Goal: Task Accomplishment & Management: Use online tool/utility

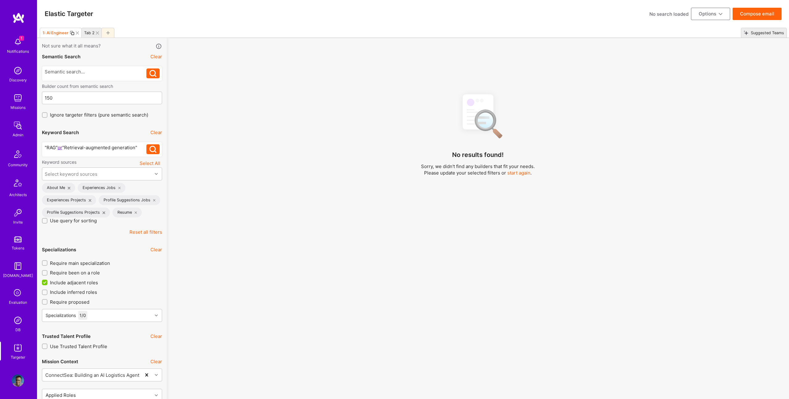
click at [108, 34] on icon at bounding box center [107, 32] width 3 height 3
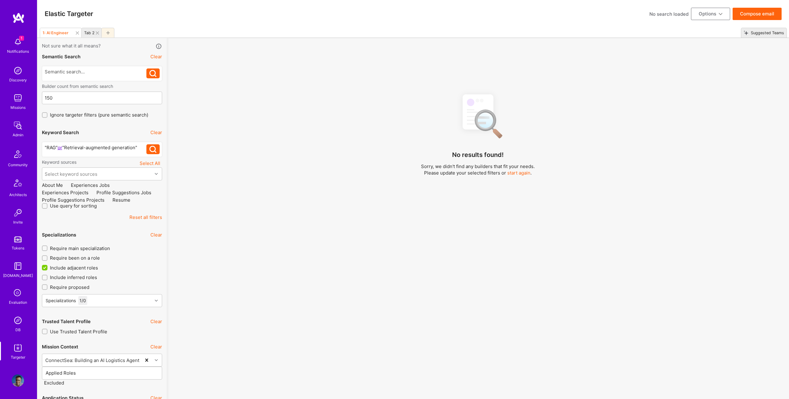
checkbox input "false"
type input "Oct 20"
type input "0"
checkbox input "false"
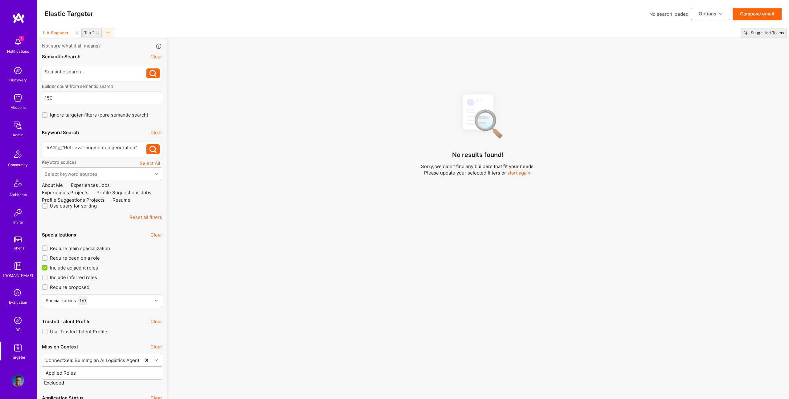
checkbox input "false"
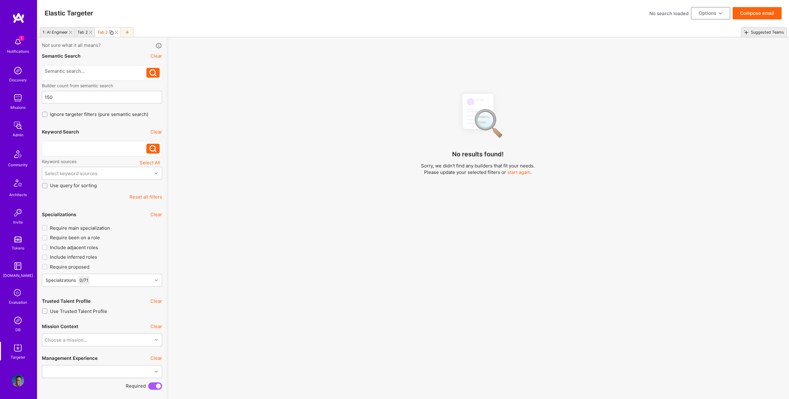
scroll to position [1, 0]
click at [69, 32] on icon at bounding box center [70, 32] width 3 height 3
click at [58, 32] on div at bounding box center [57, 32] width 6 height 3
click at [56, 32] on icon at bounding box center [55, 31] width 3 height 3
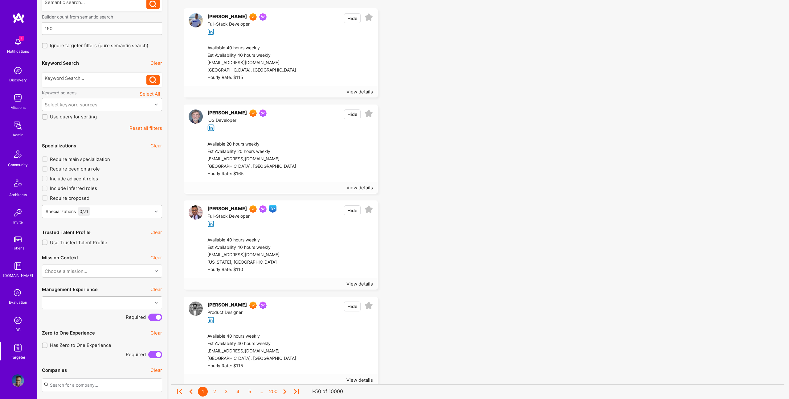
scroll to position [71, 0]
click at [113, 105] on div "Select keyword sources" at bounding box center [97, 103] width 110 height 12
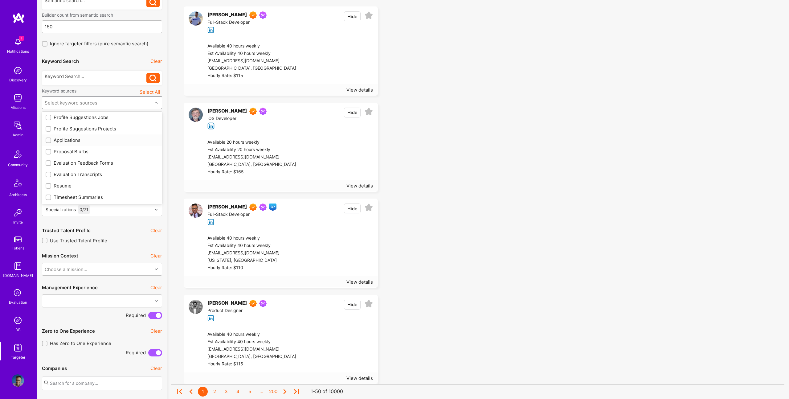
scroll to position [0, 0]
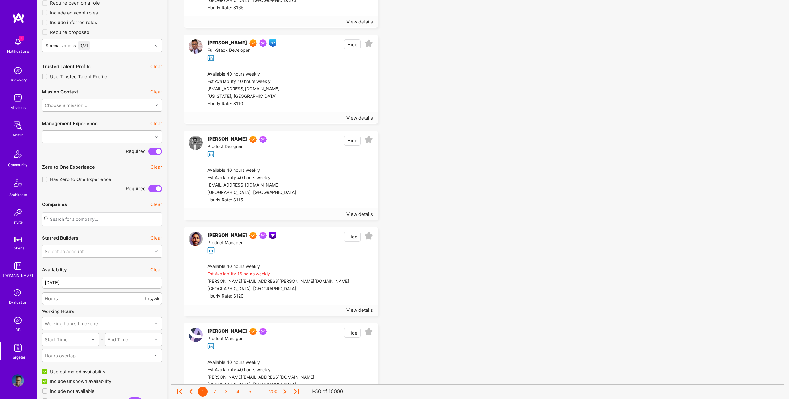
scroll to position [634, 0]
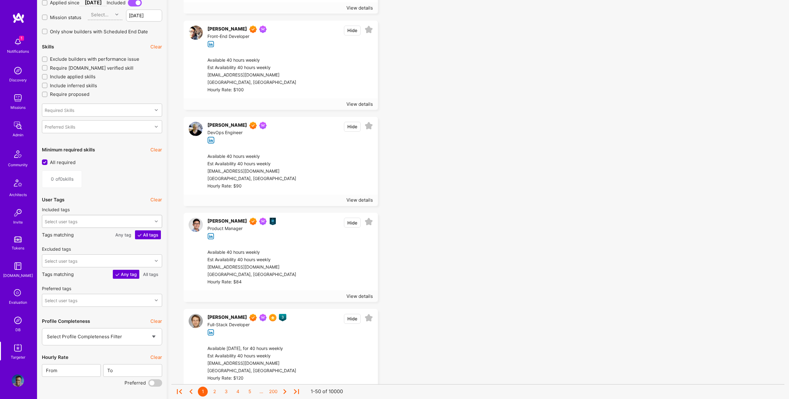
click at [88, 220] on div "Select user tags" at bounding box center [97, 221] width 110 height 12
type input "a"
type input "air"
click at [47, 271] on input "checkbox" at bounding box center [49, 271] width 4 height 4
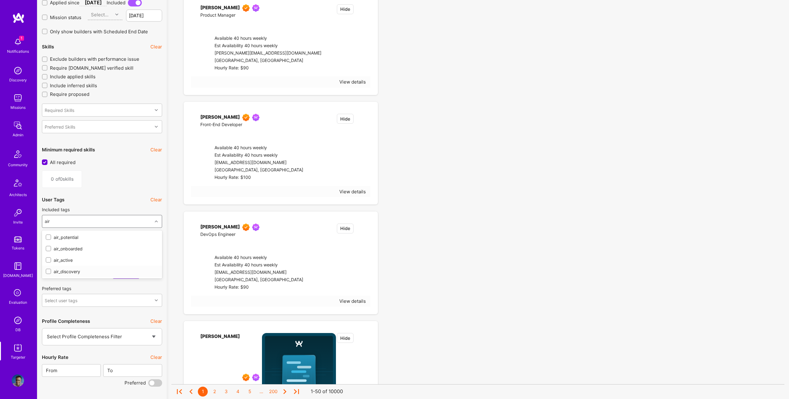
checkbox input "true"
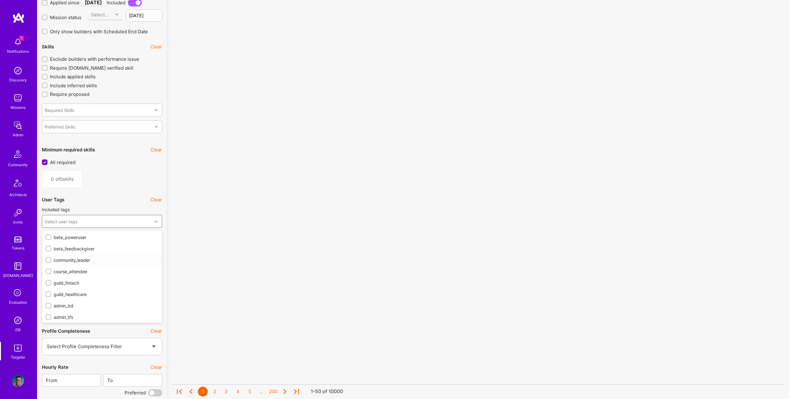
click at [47, 259] on input "checkbox" at bounding box center [49, 260] width 4 height 4
click at [50, 258] on input "checkbox" at bounding box center [49, 260] width 6 height 6
checkbox input "false"
click at [80, 227] on div "Select user tags" at bounding box center [102, 221] width 120 height 13
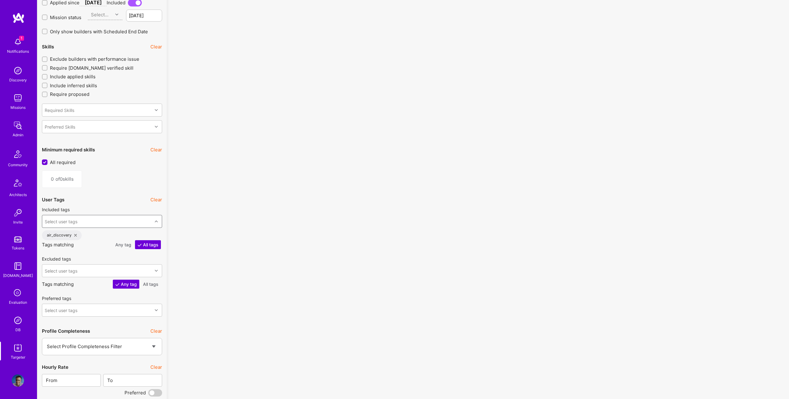
click at [82, 225] on div "Select user tags" at bounding box center [97, 221] width 110 height 12
type input "air_"
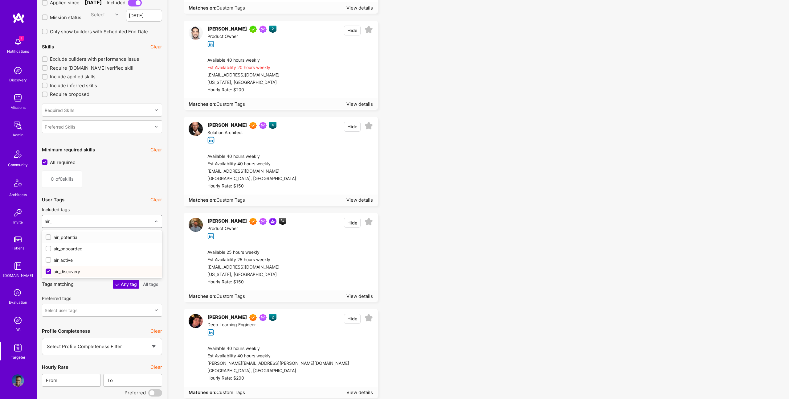
click at [48, 237] on input "checkbox" at bounding box center [49, 237] width 4 height 4
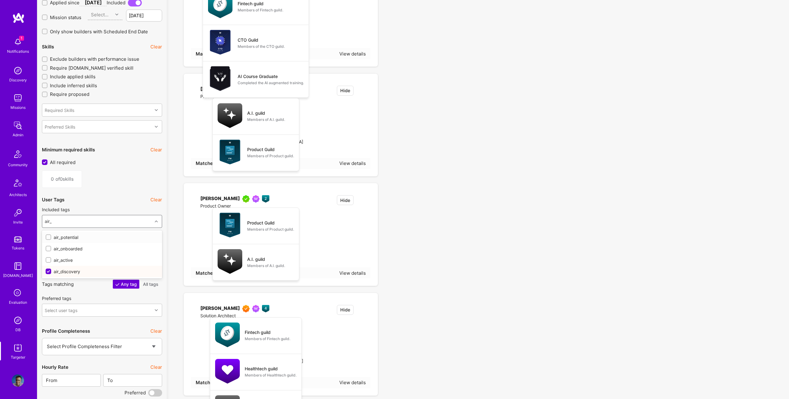
checkbox input "true"
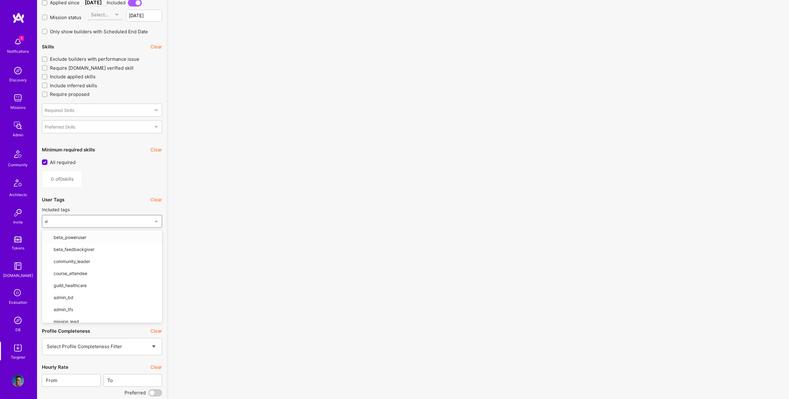
type input "air_"
click at [47, 249] on input "checkbox" at bounding box center [49, 249] width 4 height 4
checkbox input "true"
click at [74, 222] on div "Select user tags" at bounding box center [61, 221] width 33 height 6
type input "air"
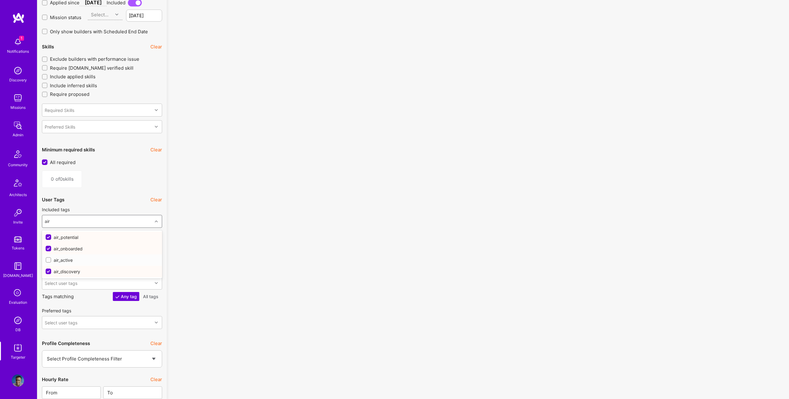
click at [48, 261] on input "checkbox" at bounding box center [49, 260] width 4 height 4
checkbox input "true"
click at [372, 206] on div "No results found! Sorry, we didn't find any builders that fit your needs. Pleas…" at bounding box center [477, 318] width 613 height 1819
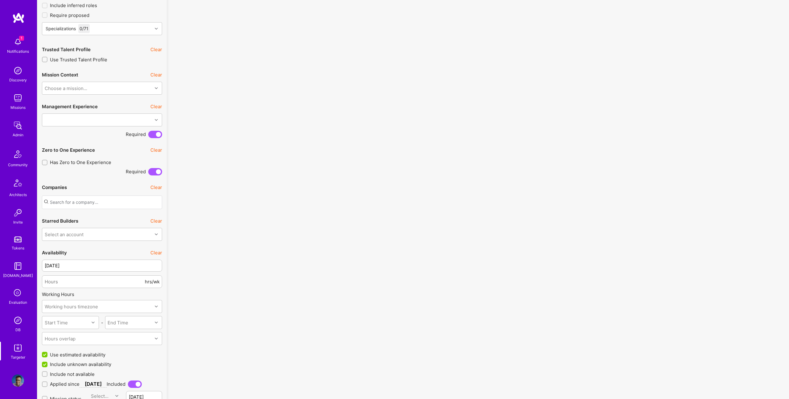
scroll to position [259, 0]
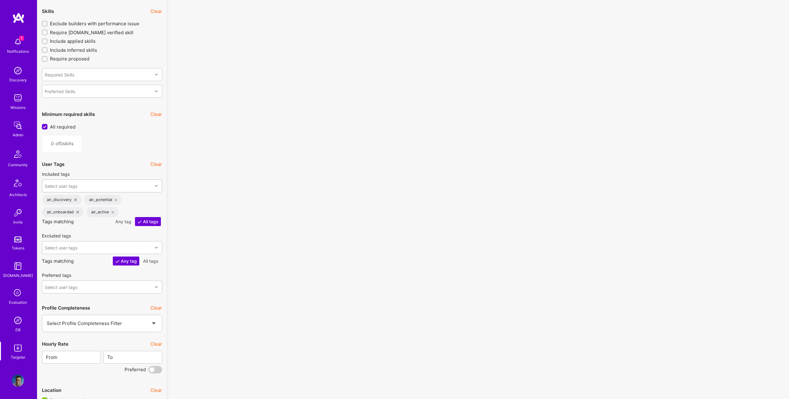
click at [123, 217] on button "Any tag" at bounding box center [123, 221] width 21 height 9
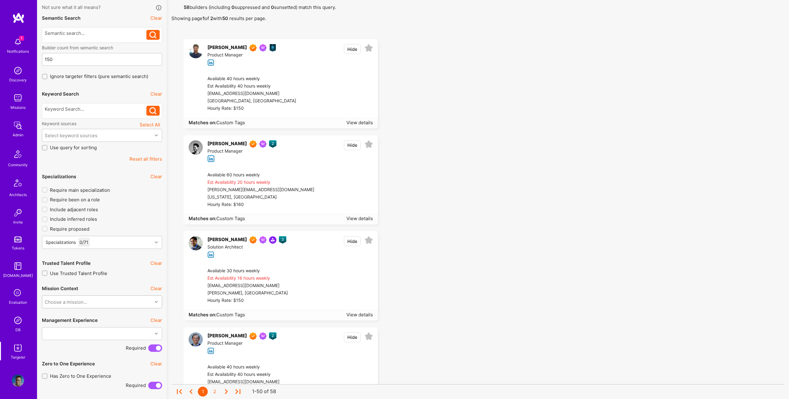
scroll to position [38, 0]
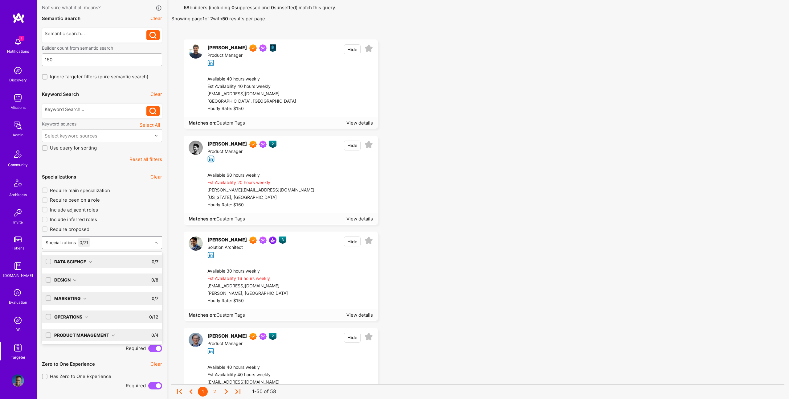
click at [77, 240] on div "Specializations 0 / 71" at bounding box center [67, 242] width 47 height 9
click at [46, 276] on label at bounding box center [49, 279] width 6 height 13
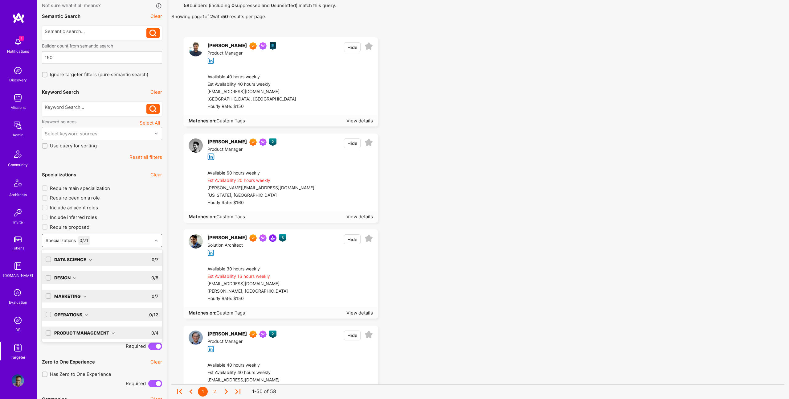
click at [48, 277] on input "checkbox" at bounding box center [49, 278] width 4 height 4
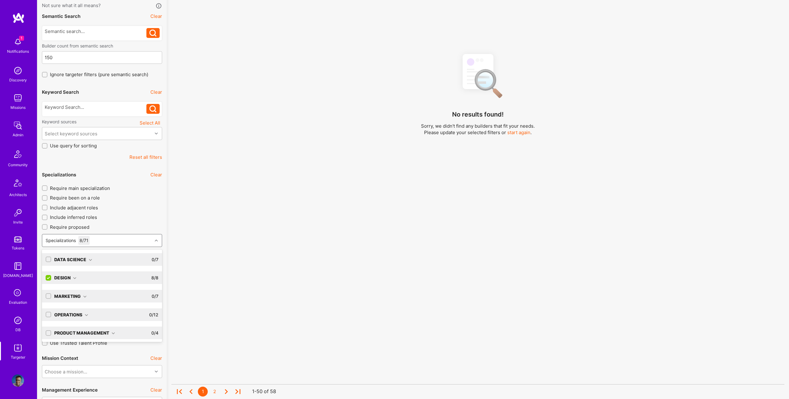
scroll to position [0, 0]
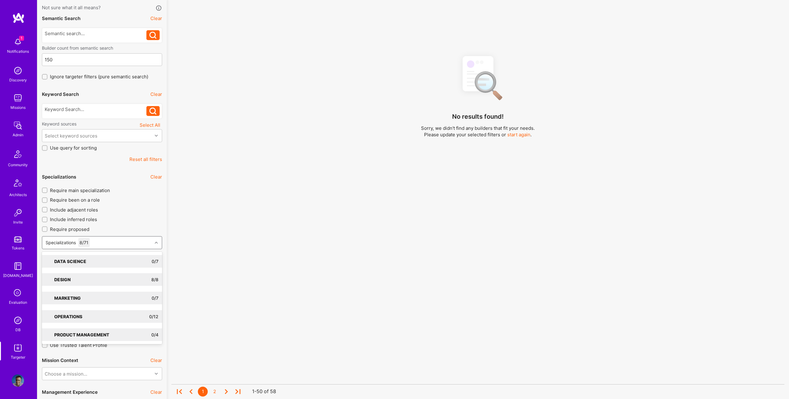
click at [544, 235] on div "No results found! Sorry, we didn't find any builders that fit your needs. Pleas…" at bounding box center [477, 210] width 613 height 319
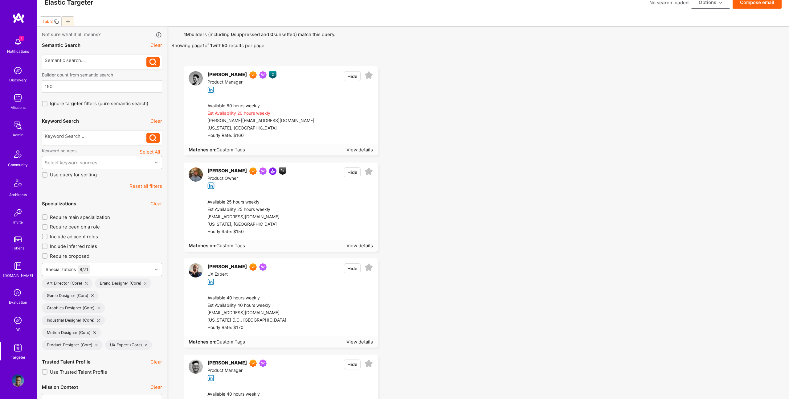
scroll to position [10, 0]
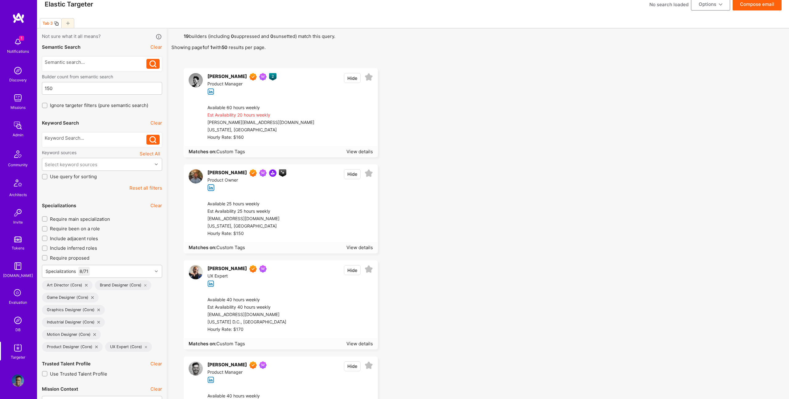
click at [249, 272] on img at bounding box center [252, 268] width 7 height 7
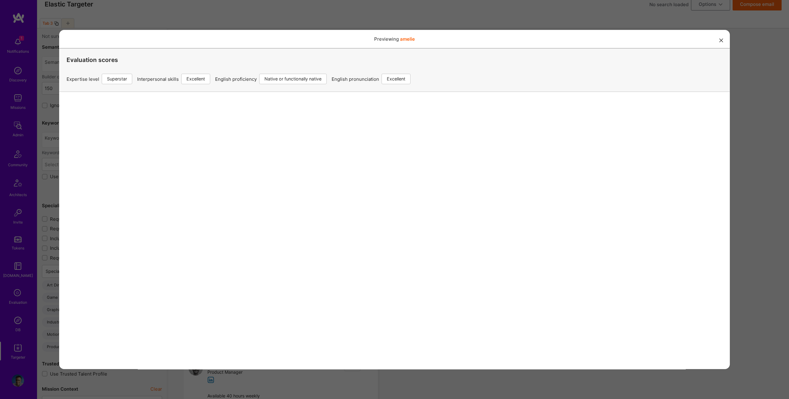
click at [754, 203] on div "Previewing amelie Evaluation scores Expertise level Superstar Interpersonal ski…" at bounding box center [394, 199] width 789 height 399
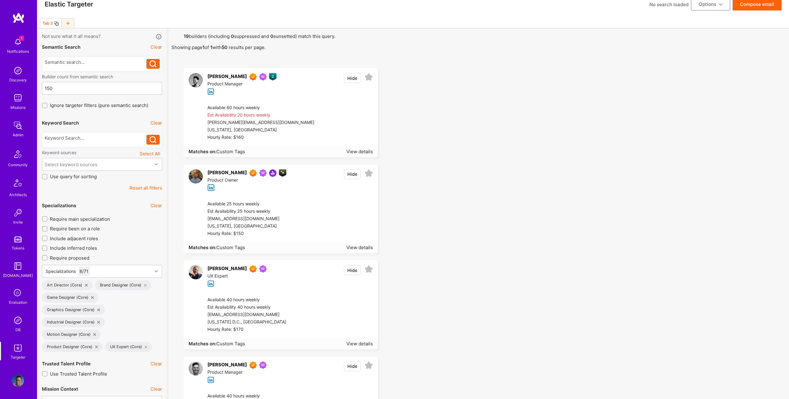
click at [197, 272] on img at bounding box center [196, 272] width 14 height 14
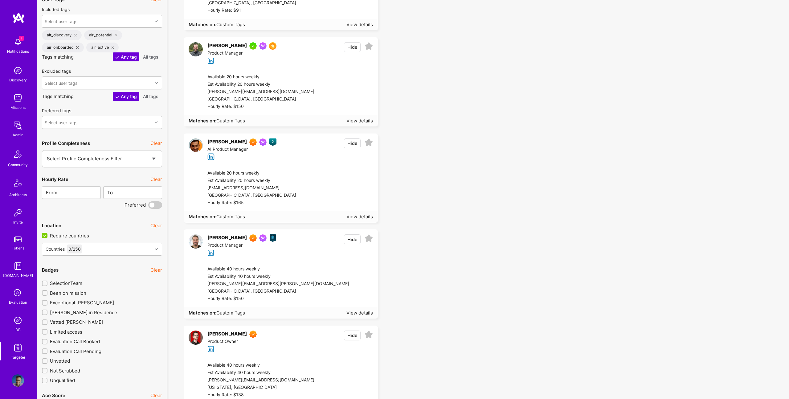
scroll to position [902, 0]
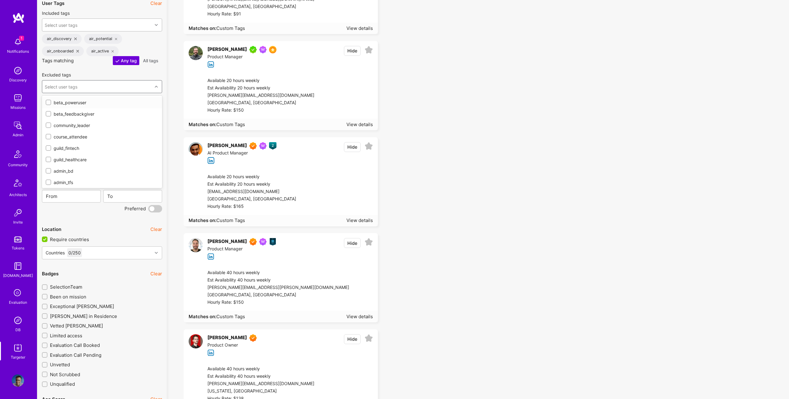
click at [110, 83] on div "Select user tags" at bounding box center [97, 86] width 110 height 12
type input "s"
type input "i"
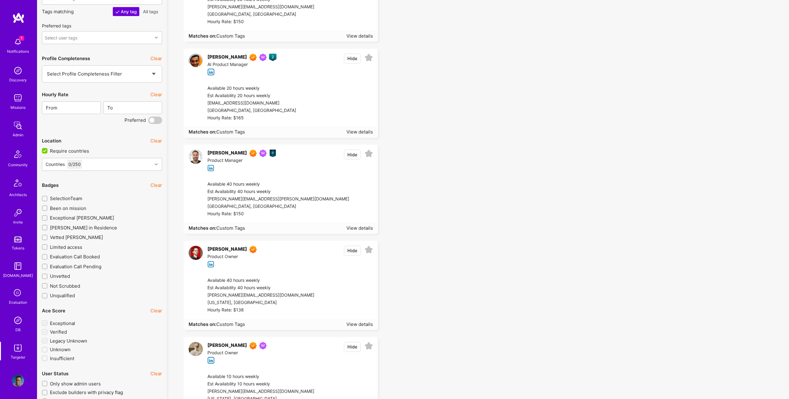
scroll to position [1006, 0]
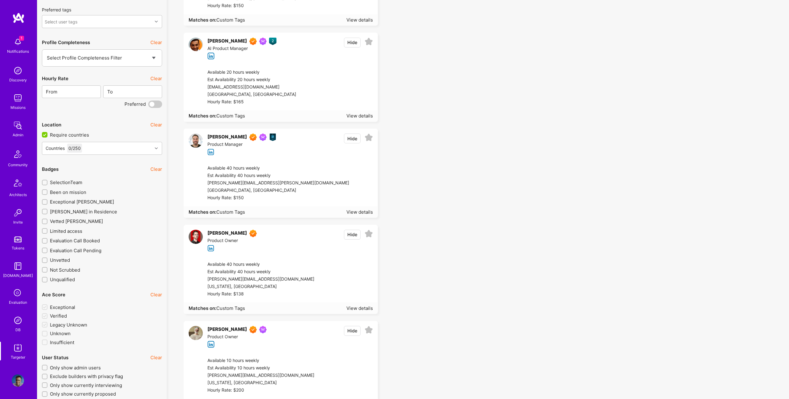
click at [56, 184] on span "SelectionTeam" at bounding box center [66, 182] width 32 height 6
click at [47, 184] on input "SelectionTeam" at bounding box center [45, 183] width 4 height 4
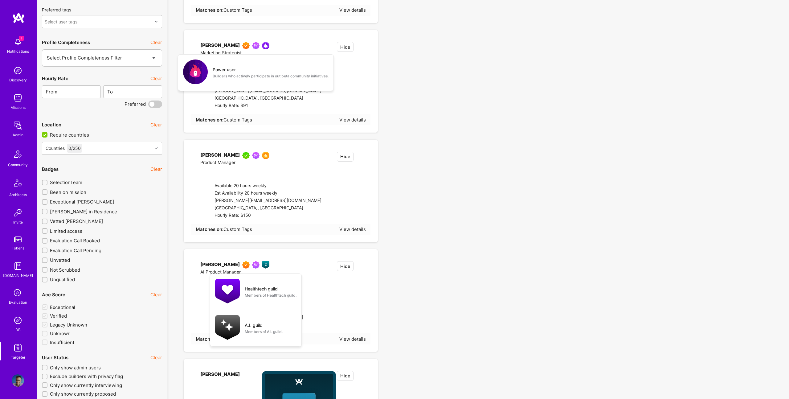
checkbox input "true"
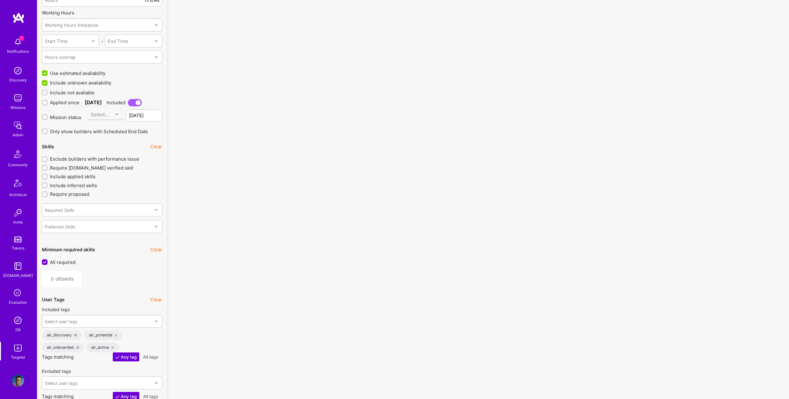
scroll to position [624, 0]
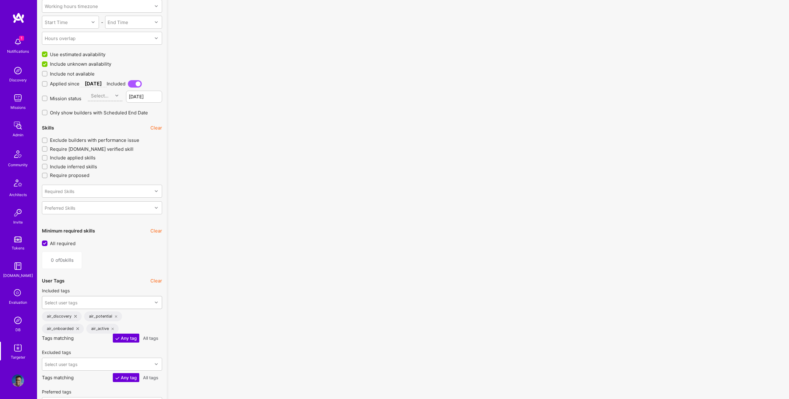
click at [170, 170] on div "1 builders (including 0 suppressed and 0 sunsetted) match this query. Showing p…" at bounding box center [478, 387] width 623 height 1946
click at [74, 315] on icon at bounding box center [75, 316] width 2 height 2
click at [74, 315] on icon at bounding box center [74, 316] width 2 height 2
click at [74, 315] on div "air_onboarded" at bounding box center [63, 316] width 42 height 10
click at [76, 315] on icon at bounding box center [77, 316] width 2 height 2
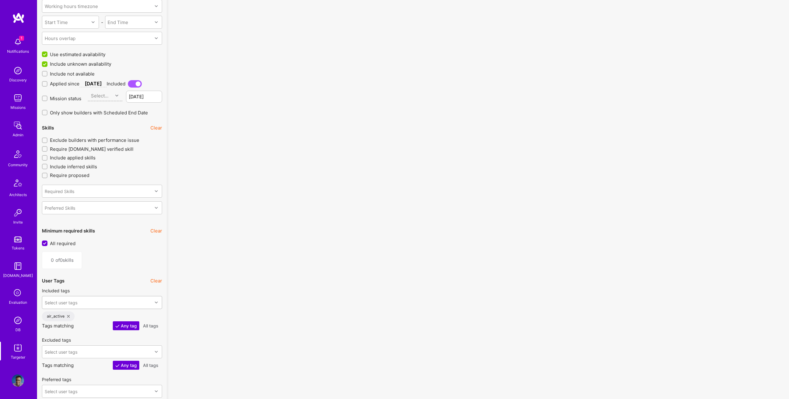
click at [69, 317] on icon at bounding box center [68, 316] width 2 height 2
click at [370, 115] on div "No results found! Sorry, we didn't find any builders that fit your needs. Pleas…" at bounding box center [477, 352] width 613 height 1868
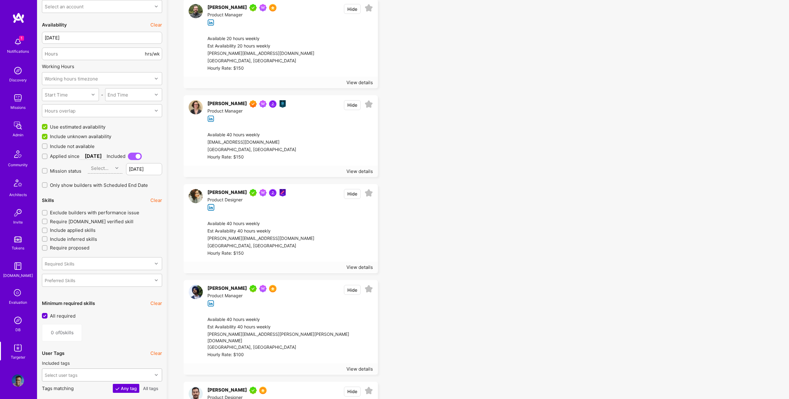
scroll to position [568, 0]
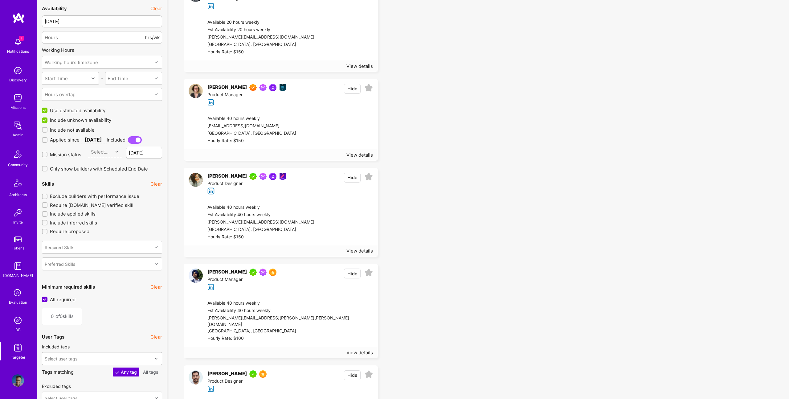
click at [196, 88] on img at bounding box center [196, 91] width 14 height 14
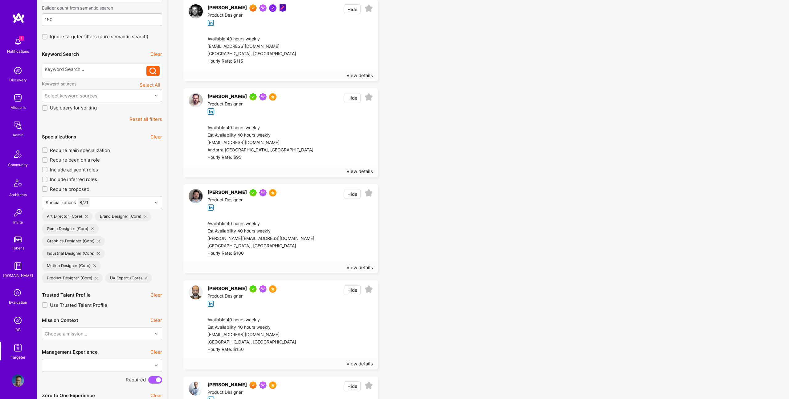
scroll to position [0, 0]
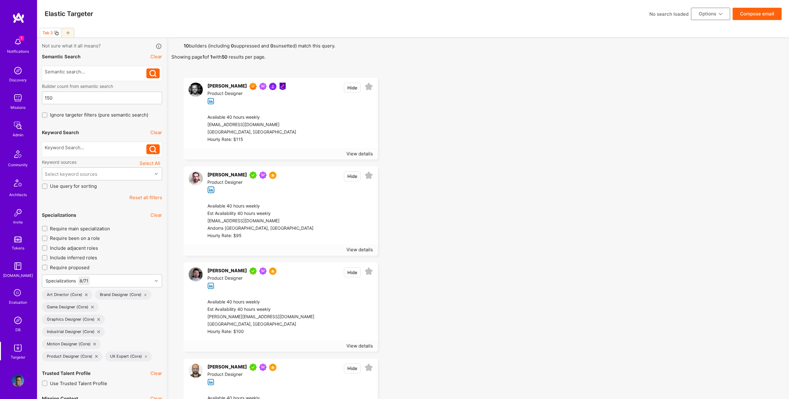
click at [95, 143] on div at bounding box center [102, 149] width 120 height 15
click at [97, 146] on div at bounding box center [96, 147] width 102 height 6
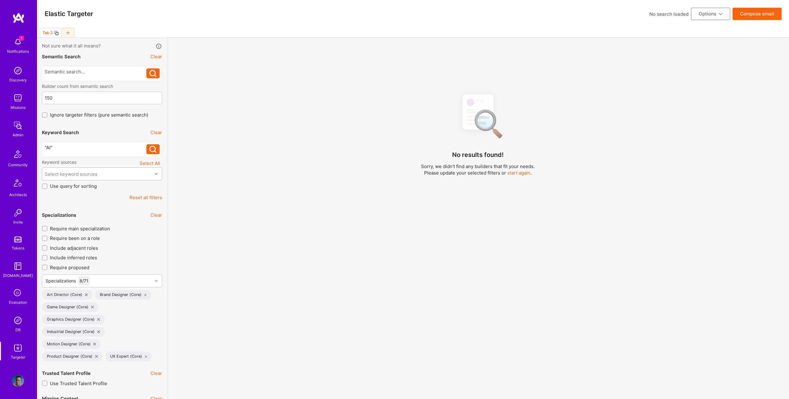
click at [92, 175] on div "Select keyword sources" at bounding box center [71, 174] width 53 height 6
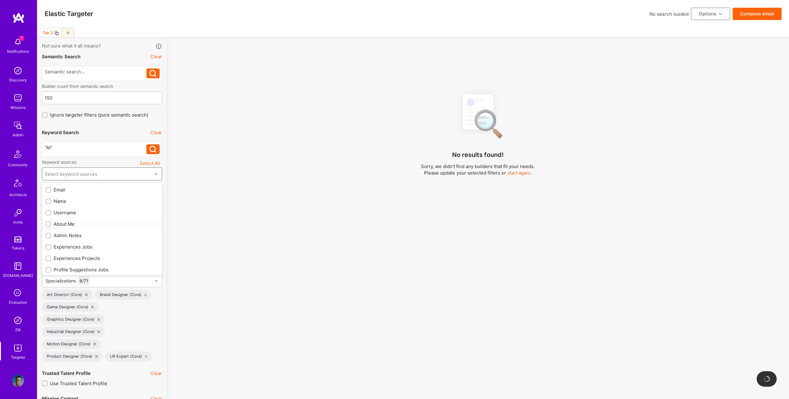
click at [65, 223] on div "About Me" at bounding box center [102, 224] width 113 height 6
checkbox input "true"
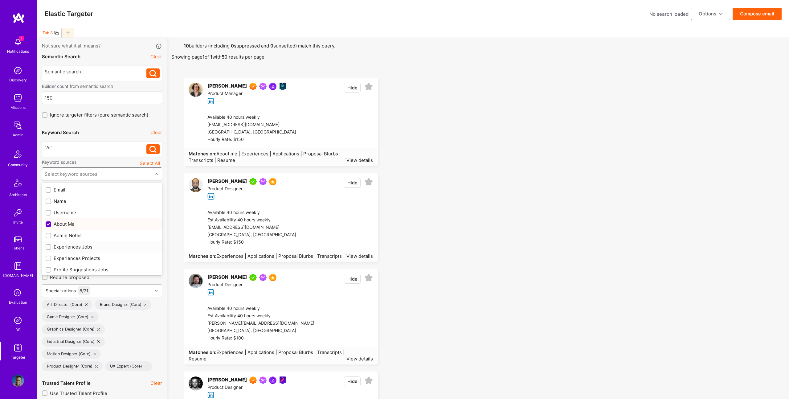
click at [78, 248] on div "Experiences Jobs" at bounding box center [102, 247] width 113 height 6
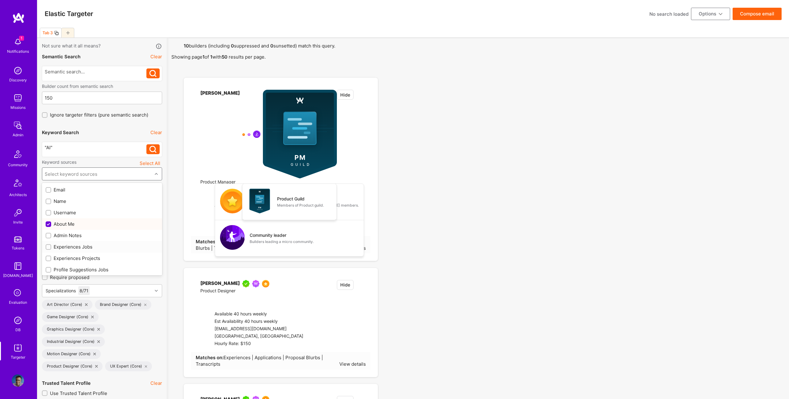
checkbox input "true"
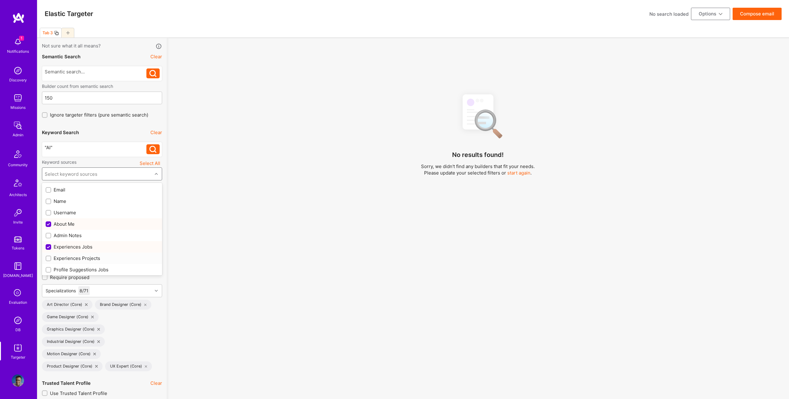
click at [84, 260] on div "Experiences Projects" at bounding box center [102, 258] width 113 height 6
checkbox input "true"
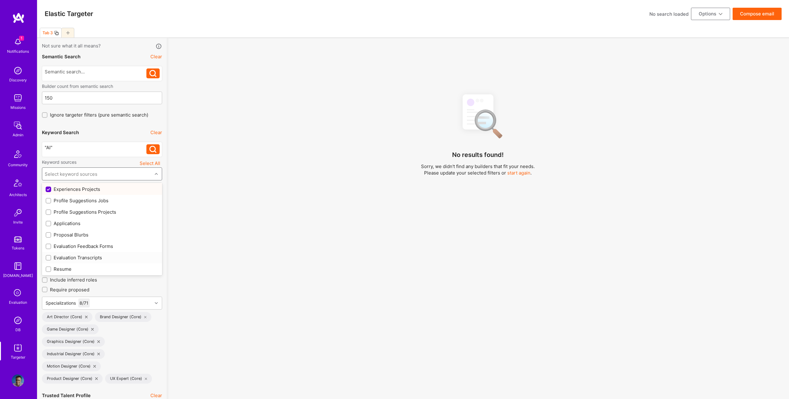
scroll to position [81, 0]
click at [82, 201] on div "Profile Suggestions Projects" at bounding box center [102, 200] width 113 height 6
checkbox input "true"
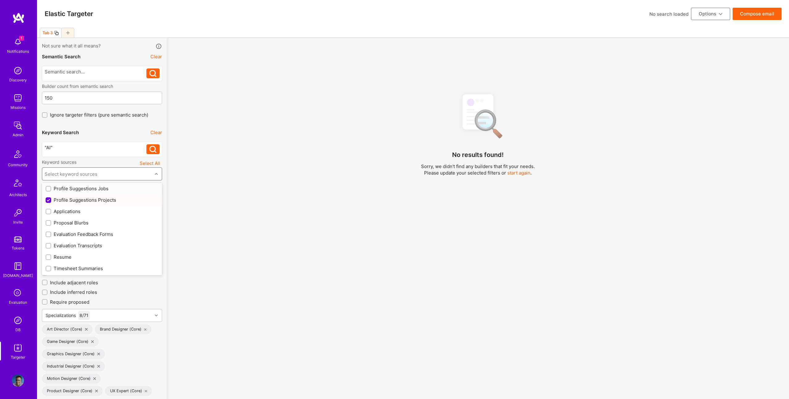
click at [81, 192] on div "Profile Suggestions Jobs" at bounding box center [102, 188] width 120 height 11
checkbox input "true"
click at [62, 260] on div "Resume" at bounding box center [102, 257] width 113 height 6
checkbox input "true"
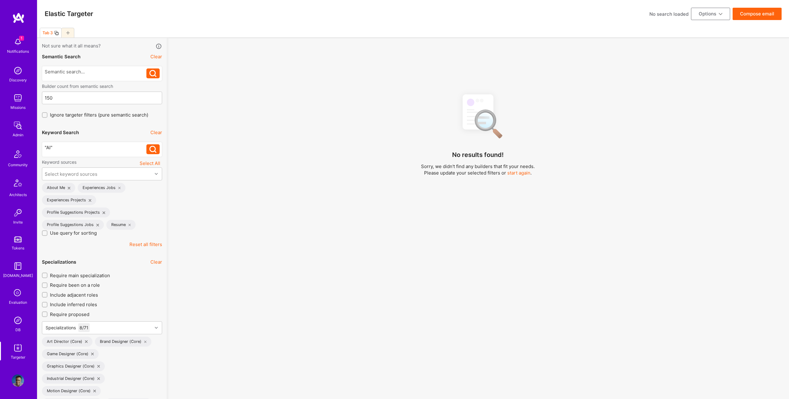
drag, startPoint x: 368, startPoint y: 225, endPoint x: 365, endPoint y: 224, distance: 3.6
click at [368, 225] on div "No results found! Sorry, we didn't find any builders that fit your needs. Pleas…" at bounding box center [477, 248] width 613 height 319
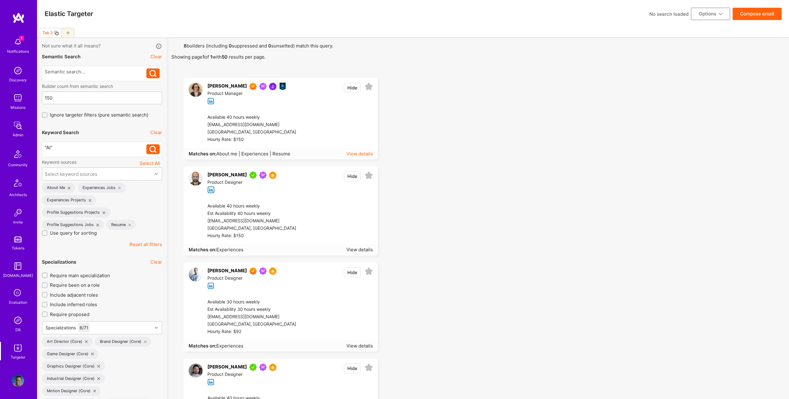
click at [368, 152] on div "View details" at bounding box center [360, 153] width 27 height 6
click at [356, 246] on div "View details" at bounding box center [360, 249] width 27 height 6
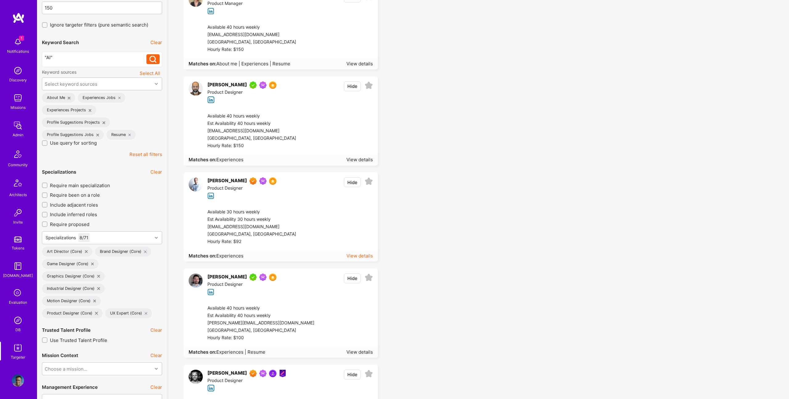
scroll to position [93, 0]
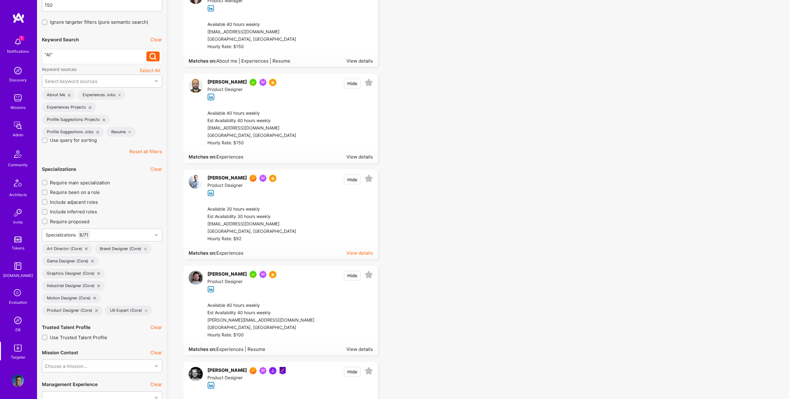
click at [369, 254] on div "View details" at bounding box center [360, 253] width 27 height 6
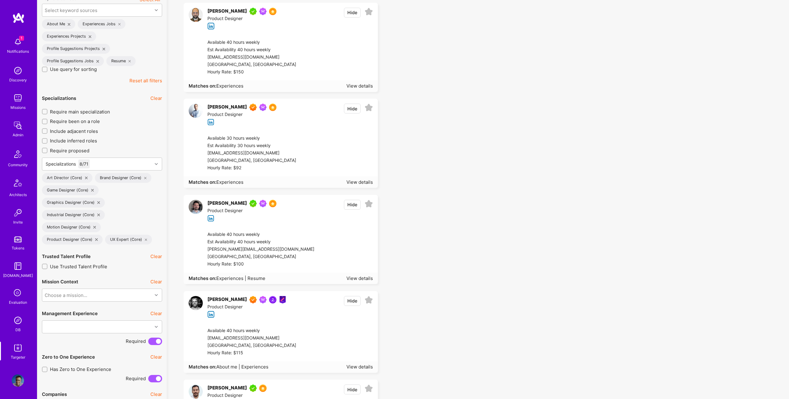
scroll to position [164, 0]
click at [361, 357] on div "Available 40 hours weekly olivierboulais70@gmail.com Quebec City, Canada Hourly…" at bounding box center [287, 341] width 179 height 39
click at [360, 366] on div "View details" at bounding box center [360, 366] width 27 height 6
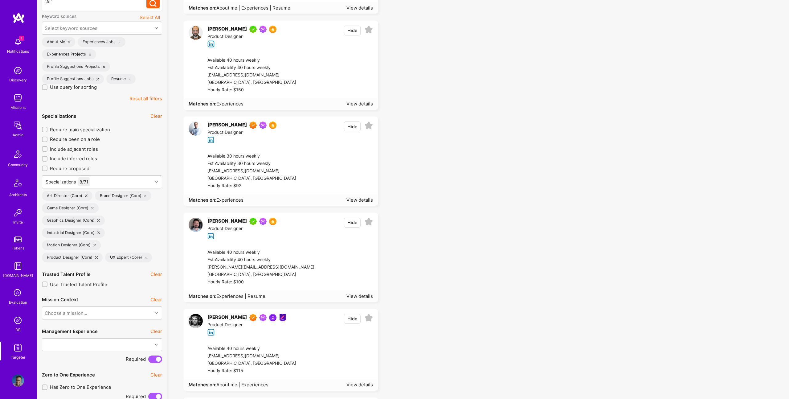
scroll to position [0, 0]
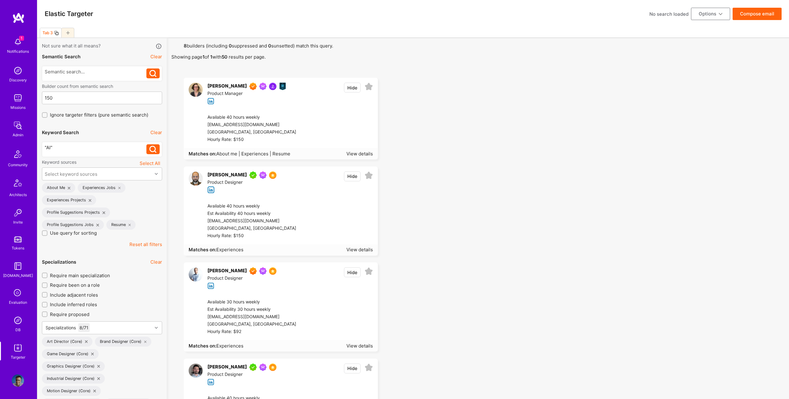
click at [88, 140] on div ""AI" "AI"" at bounding box center [102, 149] width 120 height 20
click at [91, 146] on div ""AI"" at bounding box center [96, 147] width 102 height 6
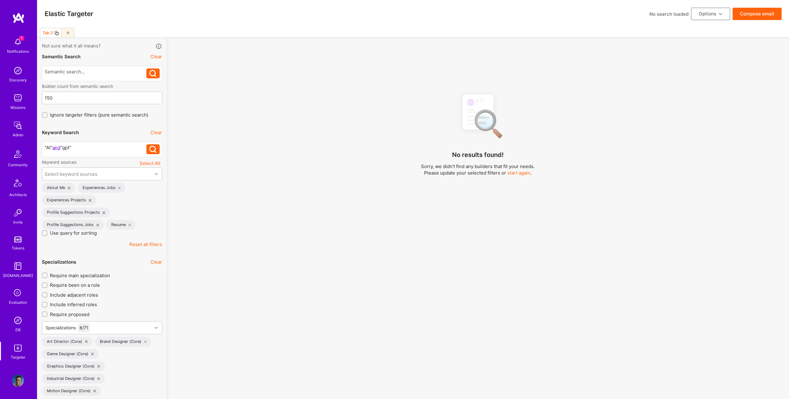
scroll to position [2, 0]
drag, startPoint x: 70, startPoint y: 142, endPoint x: 79, endPoint y: 143, distance: 9.0
click at [70, 142] on div ""AI" and "gpt"" at bounding box center [96, 145] width 102 height 6
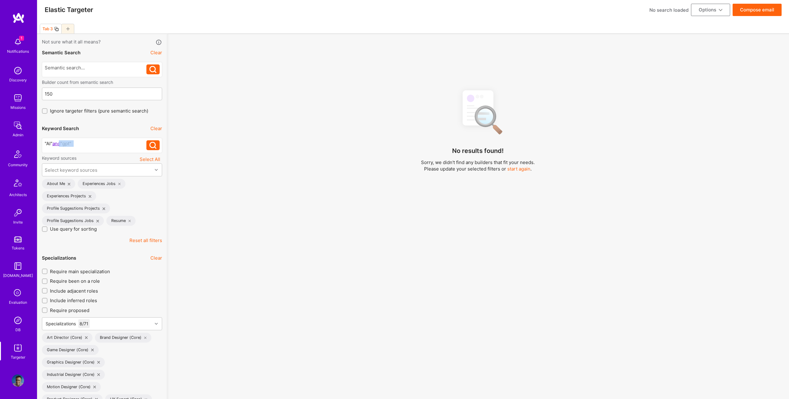
scroll to position [5, 0]
drag, startPoint x: 79, startPoint y: 143, endPoint x: 53, endPoint y: 143, distance: 26.2
click at [54, 143] on div ""AI" and "gpt"" at bounding box center [96, 142] width 102 height 6
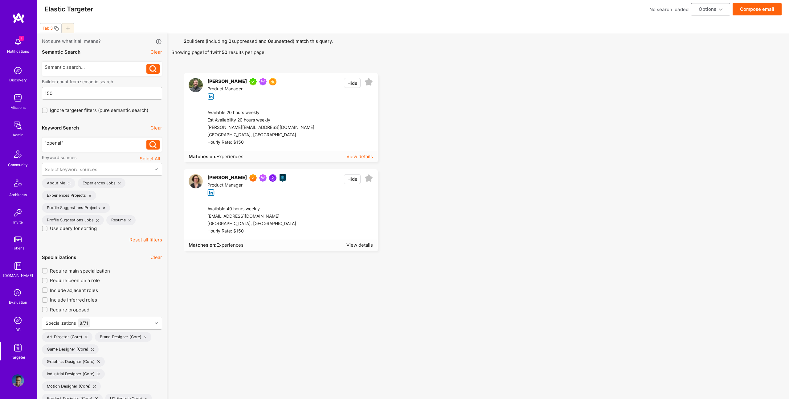
click at [356, 156] on div "View details" at bounding box center [360, 156] width 27 height 6
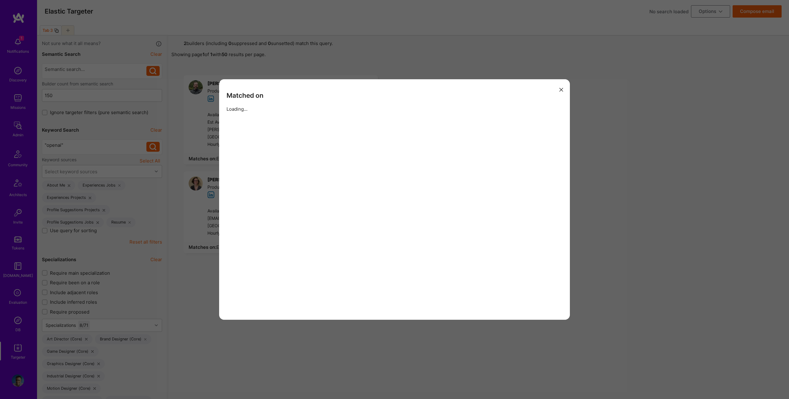
scroll to position [3, 0]
click at [646, 150] on div "Matched on Projects lululemon, GenAI A.team X Lululemon Hackathon ...Created a …" at bounding box center [394, 199] width 789 height 399
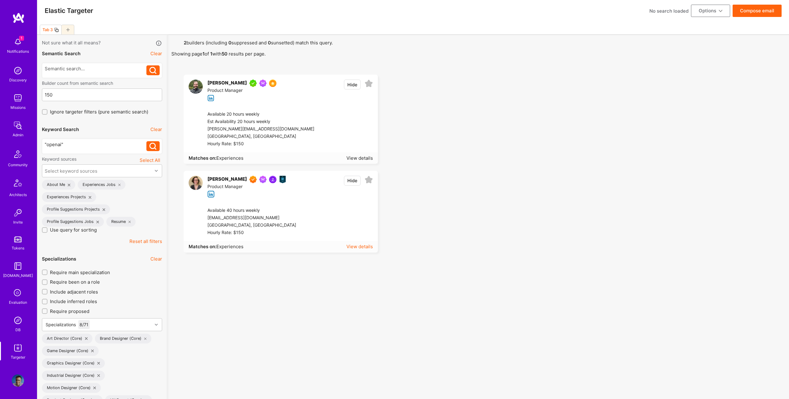
click at [363, 249] on div "View details" at bounding box center [360, 246] width 27 height 6
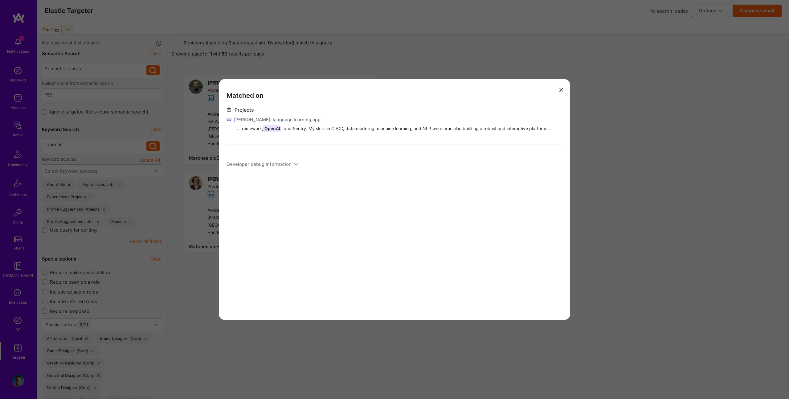
drag, startPoint x: 675, startPoint y: 160, endPoint x: 647, endPoint y: 159, distance: 28.7
click at [675, 160] on div "Matched on Projects Omie, Omie: language learning app ... framework, OpenAI , a…" at bounding box center [394, 199] width 789 height 399
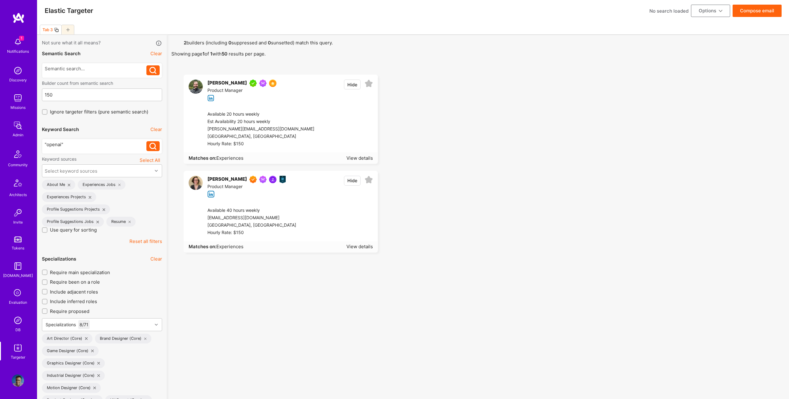
click at [194, 180] on img at bounding box center [196, 183] width 14 height 14
drag, startPoint x: 80, startPoint y: 152, endPoint x: 78, endPoint y: 146, distance: 6.4
click at [80, 151] on div ""openai" "openai"" at bounding box center [102, 146] width 120 height 15
click at [76, 143] on div ""openai"" at bounding box center [96, 144] width 102 height 6
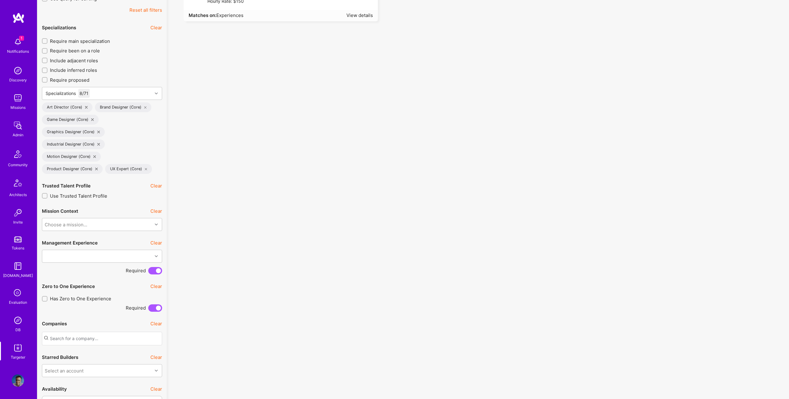
scroll to position [232, 0]
click at [99, 158] on div "Motion Designer (Core)" at bounding box center [71, 159] width 59 height 10
click at [93, 160] on div "Motion Designer (Core)" at bounding box center [71, 159] width 59 height 10
click at [94, 158] on icon at bounding box center [94, 159] width 2 height 2
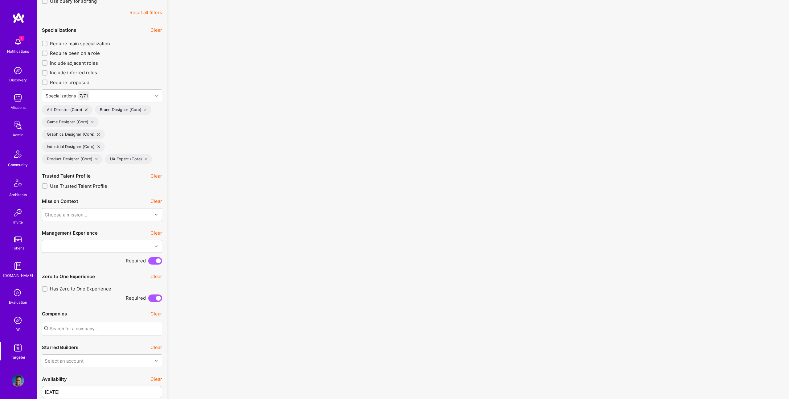
click at [98, 144] on div "Industrial Designer (Core)" at bounding box center [73, 147] width 63 height 10
drag, startPoint x: 99, startPoint y: 146, endPoint x: 99, endPoint y: 139, distance: 7.1
click at [99, 146] on icon at bounding box center [98, 147] width 2 height 2
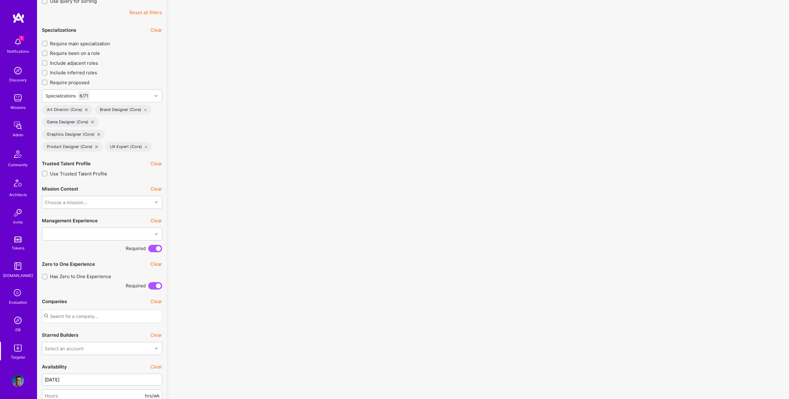
click at [99, 133] on div "Graphics Designer (Core)" at bounding box center [73, 134] width 63 height 10
click at [92, 123] on div "Game Designer (Core)" at bounding box center [70, 122] width 57 height 10
click at [91, 121] on icon at bounding box center [92, 122] width 2 height 2
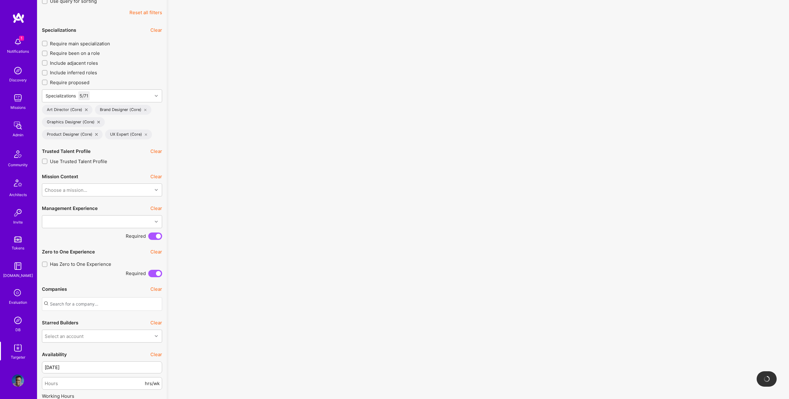
click at [85, 111] on div "Art Director (Core)" at bounding box center [67, 110] width 51 height 10
click at [85, 110] on icon at bounding box center [86, 110] width 2 height 2
click at [94, 110] on div "Brand Designer (Core)" at bounding box center [70, 110] width 57 height 10
click at [91, 110] on icon at bounding box center [92, 110] width 2 height 2
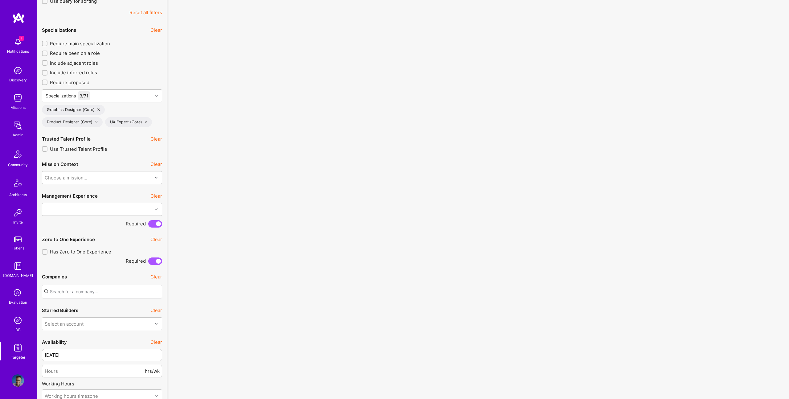
click at [96, 109] on div "Graphics Designer (Core)" at bounding box center [73, 110] width 63 height 10
click at [99, 109] on icon at bounding box center [98, 110] width 2 height 2
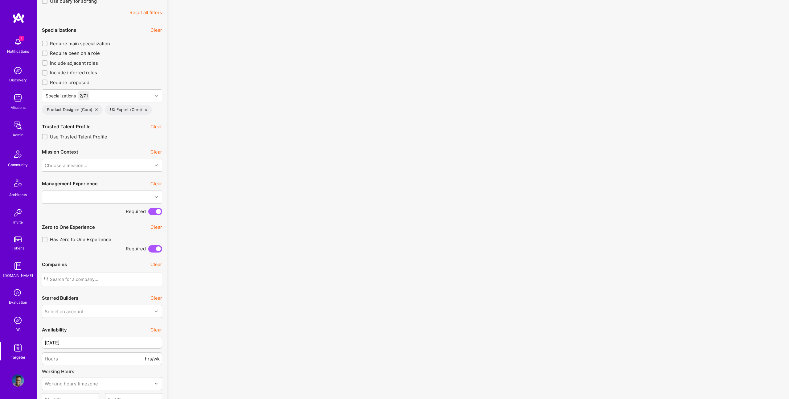
click at [145, 109] on icon at bounding box center [146, 110] width 2 height 2
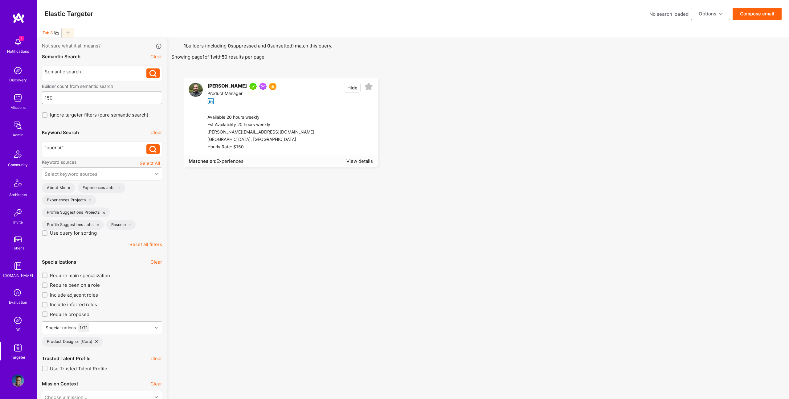
click at [91, 94] on input "150" at bounding box center [102, 98] width 115 height 16
click at [89, 149] on div ""openai"" at bounding box center [96, 147] width 102 height 6
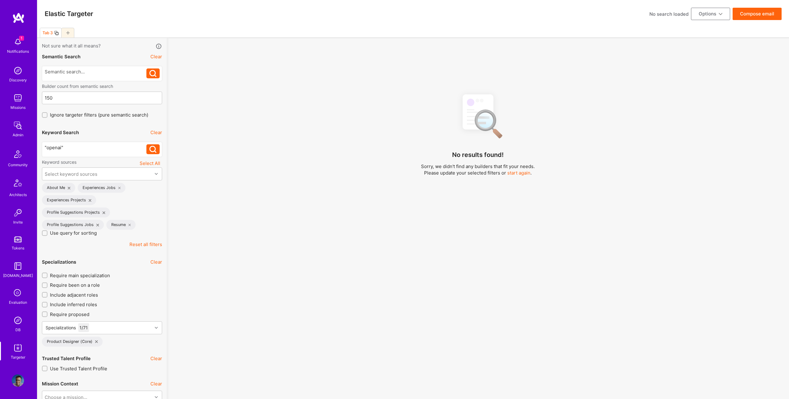
click at [89, 149] on div ""openai"" at bounding box center [96, 147] width 102 height 6
drag, startPoint x: 89, startPoint y: 149, endPoint x: 95, endPoint y: 149, distance: 5.6
click at [89, 149] on div ""openai"" at bounding box center [96, 147] width 102 height 6
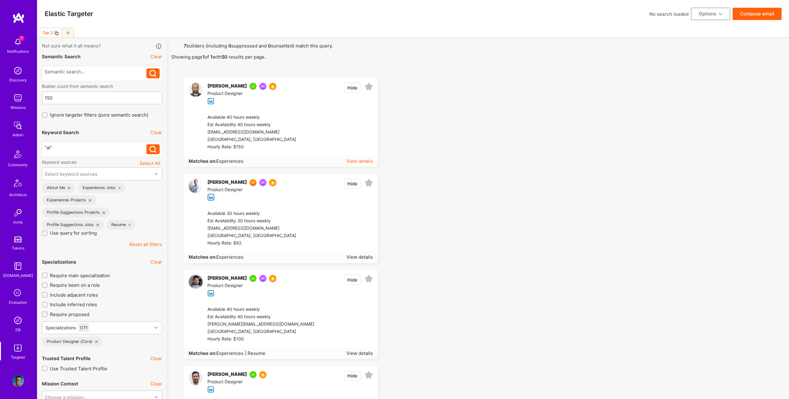
click at [364, 160] on div "View details" at bounding box center [360, 161] width 27 height 6
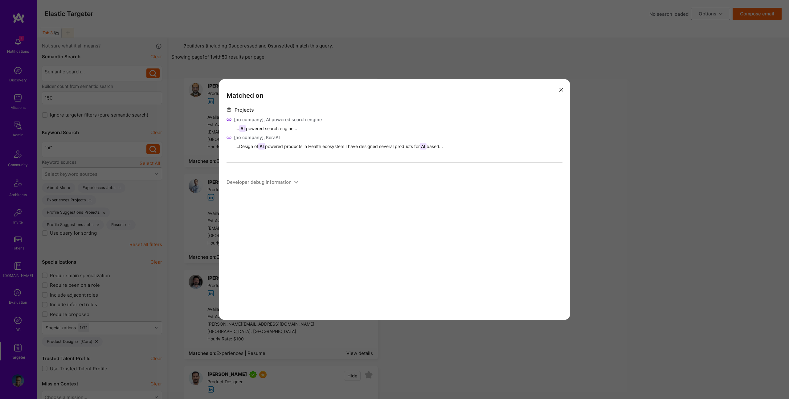
drag, startPoint x: 184, startPoint y: 94, endPoint x: 187, endPoint y: 95, distance: 3.2
click at [184, 94] on div "Matched on Projects [no company], AI powered search engine ... AI powered searc…" at bounding box center [394, 199] width 789 height 399
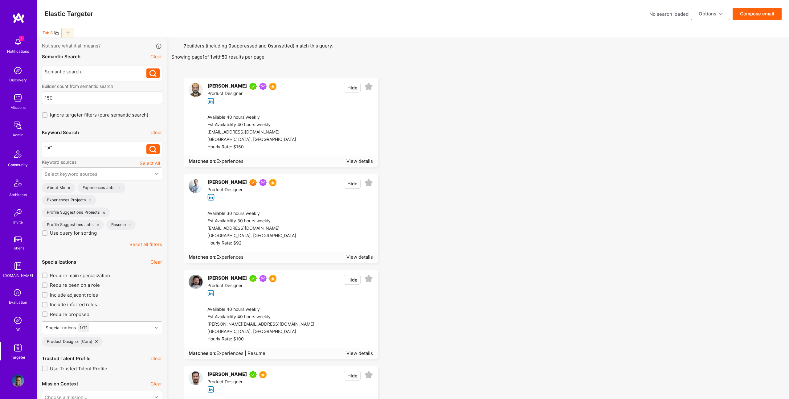
click at [208, 100] on icon at bounding box center [211, 101] width 7 height 7
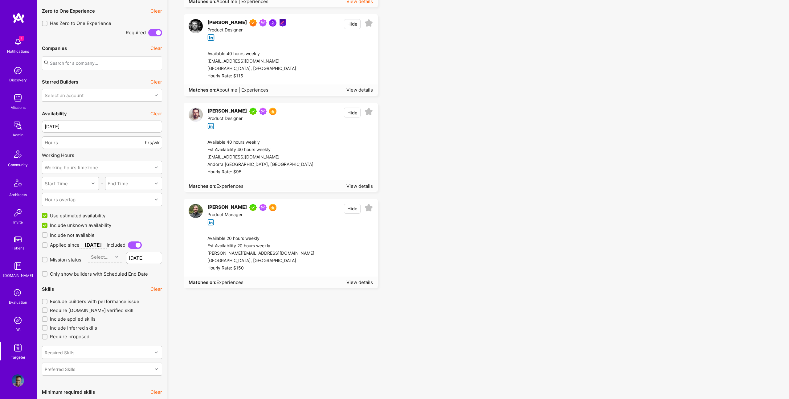
scroll to position [449, 0]
click at [360, 280] on div "View details" at bounding box center [360, 281] width 27 height 6
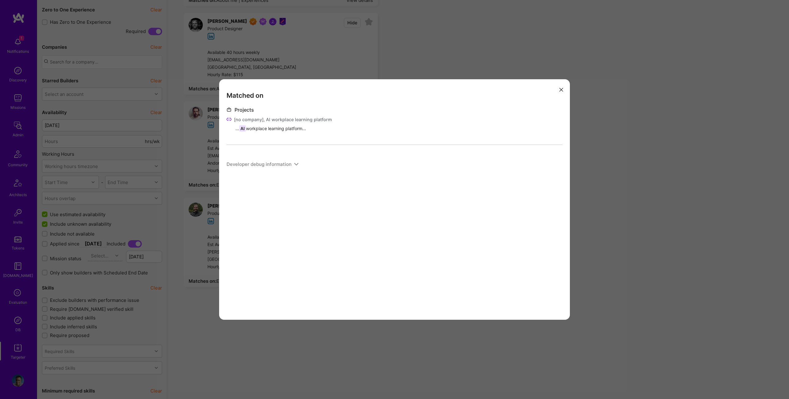
click at [191, 203] on div "Matched on Projects [no company], AI workplace learning platform ... AI workpla…" at bounding box center [394, 199] width 789 height 399
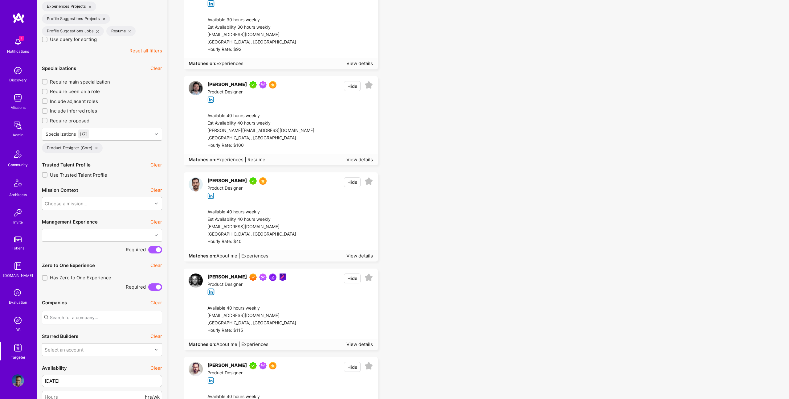
scroll to position [0, 0]
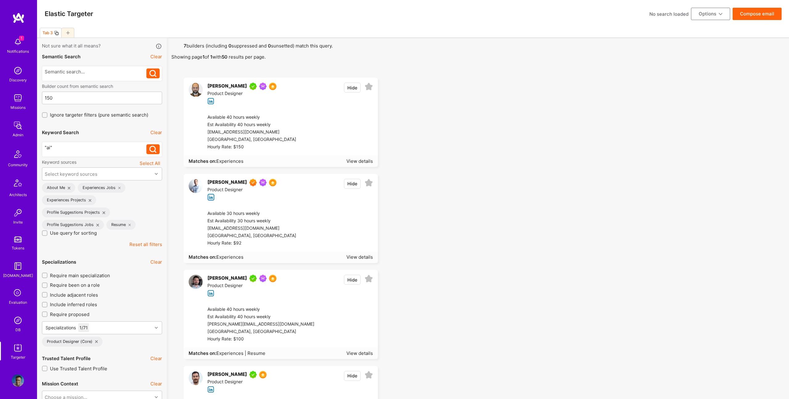
click at [79, 149] on div ""ai"" at bounding box center [96, 147] width 102 height 6
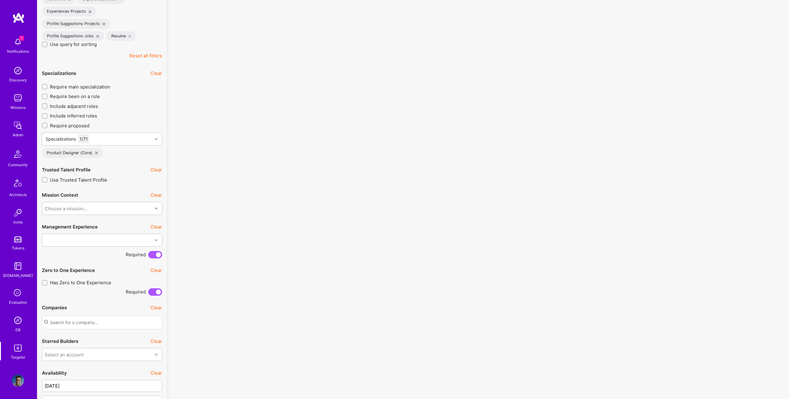
scroll to position [190, 0]
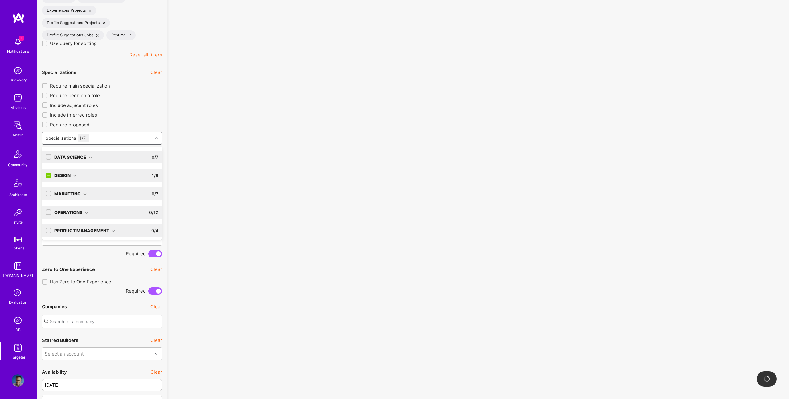
click at [99, 142] on div "Specializations 1 / 71" at bounding box center [97, 138] width 110 height 12
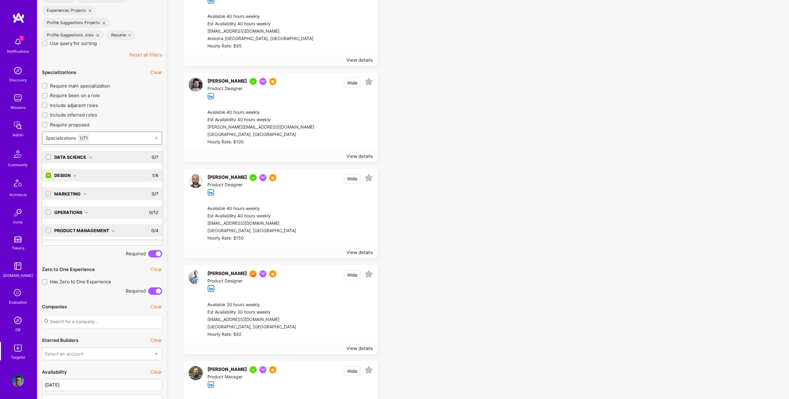
scroll to position [39, 0]
click at [109, 228] on div "Software Engineering" at bounding box center [84, 228] width 61 height 6
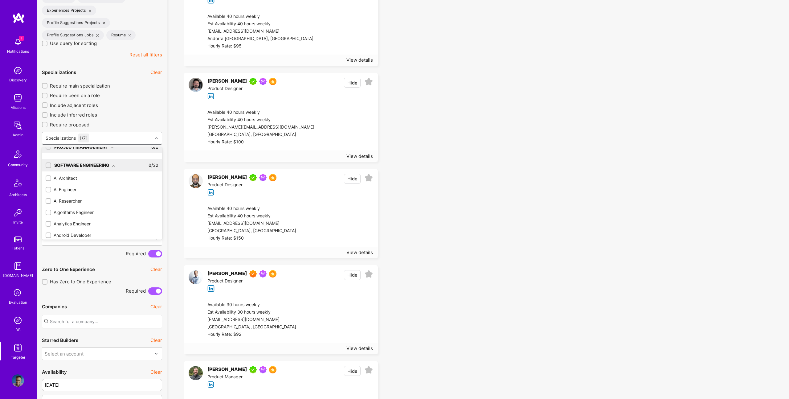
scroll to position [104, 0]
click at [59, 187] on div "AI Engineer" at bounding box center [102, 188] width 113 height 6
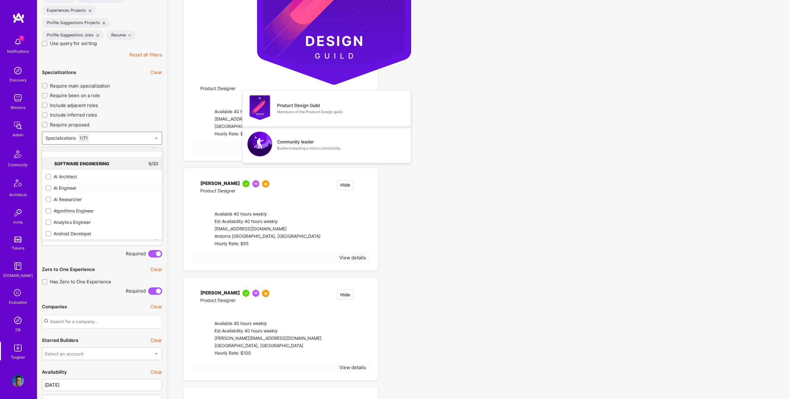
checkbox input "true"
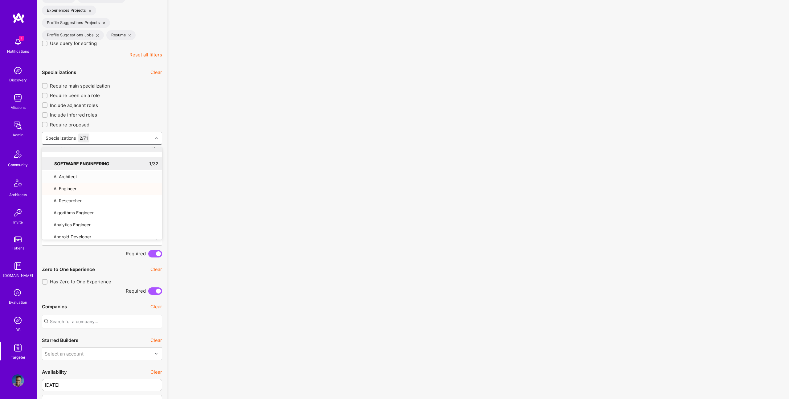
click at [512, 133] on div "No results found! Sorry, we didn't find any builders that fit your needs. Pleas…" at bounding box center [477, 58] width 613 height 319
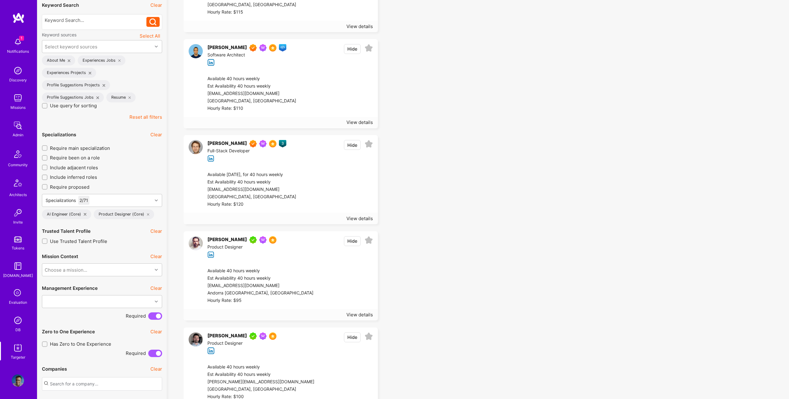
scroll to position [127, 0]
click at [85, 215] on icon at bounding box center [85, 215] width 2 height 2
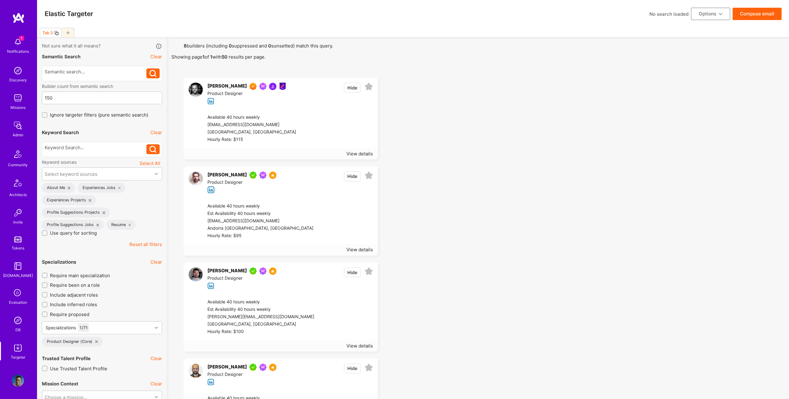
click at [100, 153] on div at bounding box center [96, 149] width 102 height 10
click at [100, 150] on div at bounding box center [96, 147] width 102 height 6
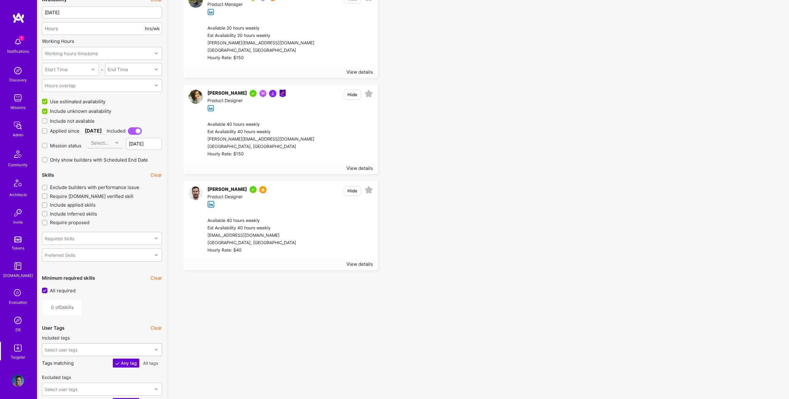
scroll to position [562, 0]
click at [191, 193] on img at bounding box center [196, 193] width 14 height 14
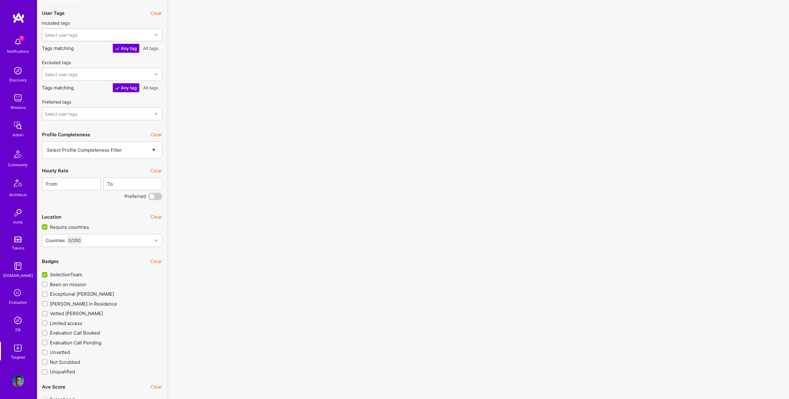
scroll to position [878, 0]
click at [76, 290] on span "Exceptional A.Teamer" at bounding box center [82, 293] width 64 height 6
click at [47, 291] on input "Exceptional A.Teamer" at bounding box center [45, 293] width 4 height 4
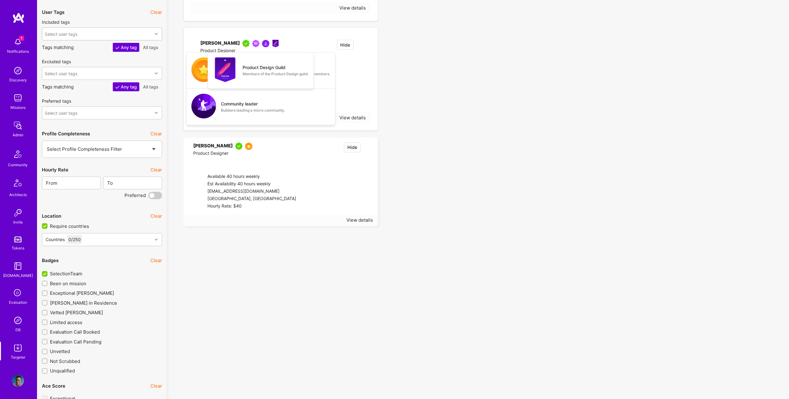
checkbox input "true"
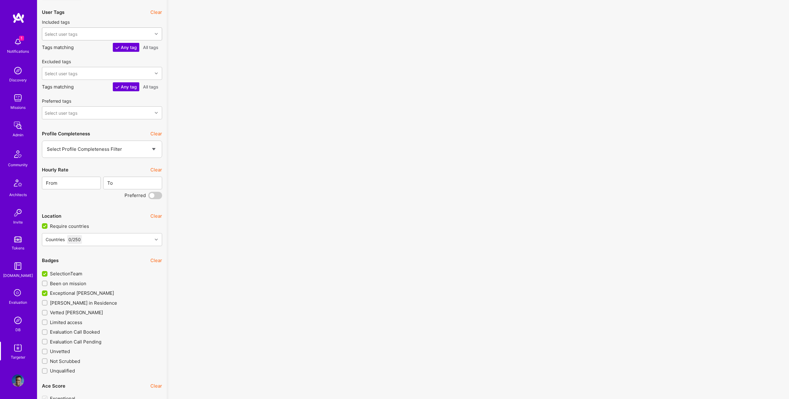
click at [73, 285] on span "Been on mission" at bounding box center [68, 283] width 36 height 6
click at [47, 285] on input "Been on mission" at bounding box center [45, 284] width 4 height 4
checkbox input "true"
click at [69, 273] on span "SelectionTeam" at bounding box center [66, 273] width 32 height 6
click at [48, 273] on input "SelectionTeam" at bounding box center [46, 274] width 6 height 6
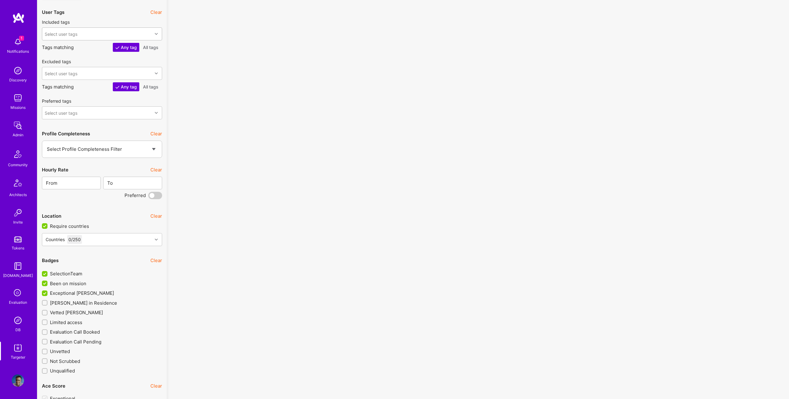
checkbox input "false"
click at [75, 283] on span "Been on mission" at bounding box center [68, 283] width 36 height 6
click at [48, 283] on input "Been on mission" at bounding box center [46, 284] width 6 height 6
checkbox input "false"
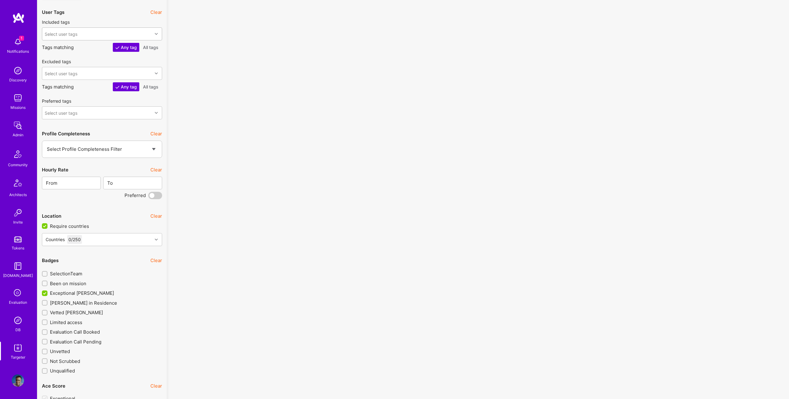
scroll to position [0, 0]
click at [78, 302] on span "A.Teamer in Residence" at bounding box center [83, 303] width 67 height 6
click at [47, 302] on input "A.Teamer in Residence" at bounding box center [45, 303] width 4 height 4
checkbox input "true"
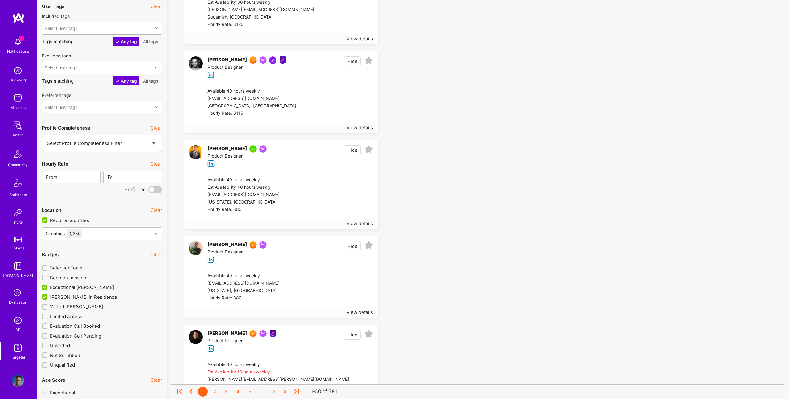
scroll to position [895, 0]
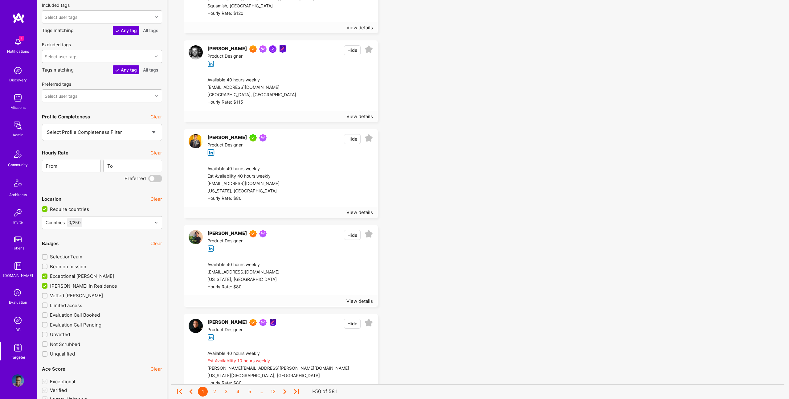
click at [195, 324] on img at bounding box center [196, 326] width 14 height 14
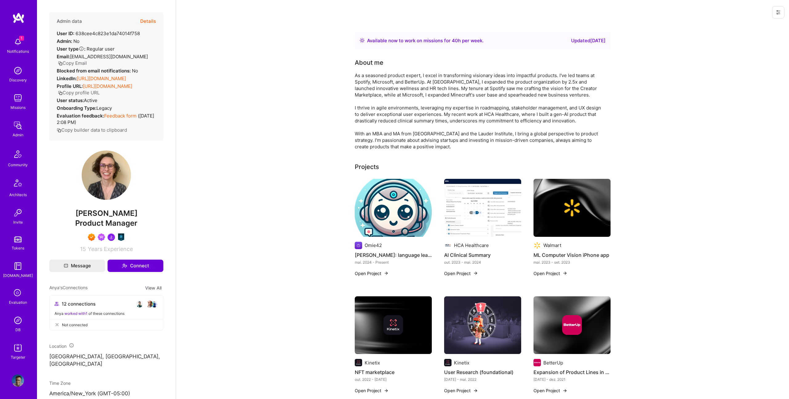
click at [150, 14] on button "Details" at bounding box center [148, 21] width 16 height 18
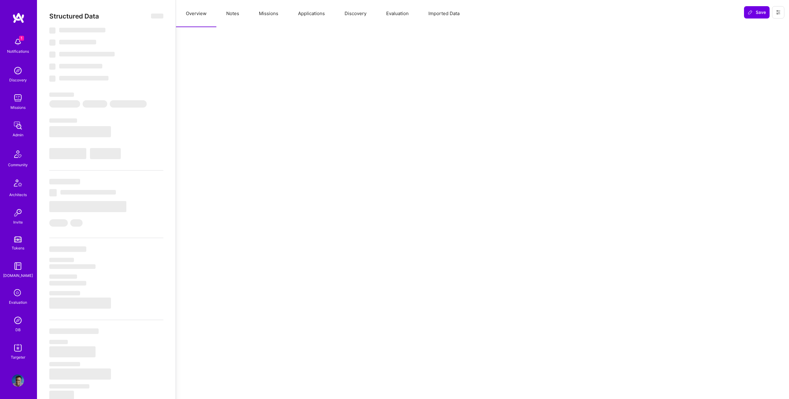
click at [265, 16] on button "Missions" at bounding box center [268, 13] width 39 height 27
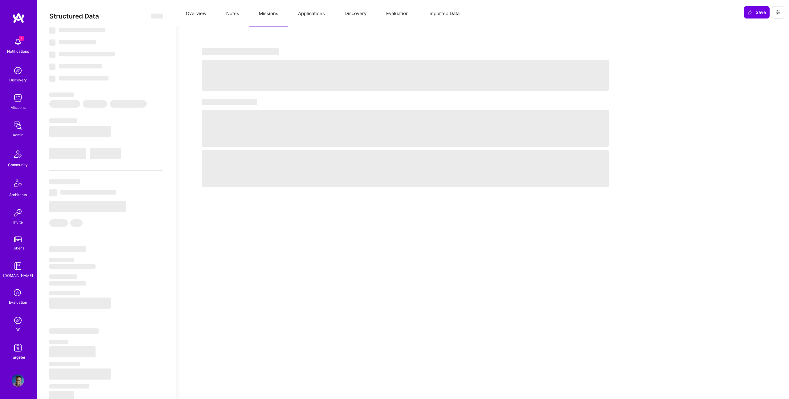
select select "Right Now"
select select "7"
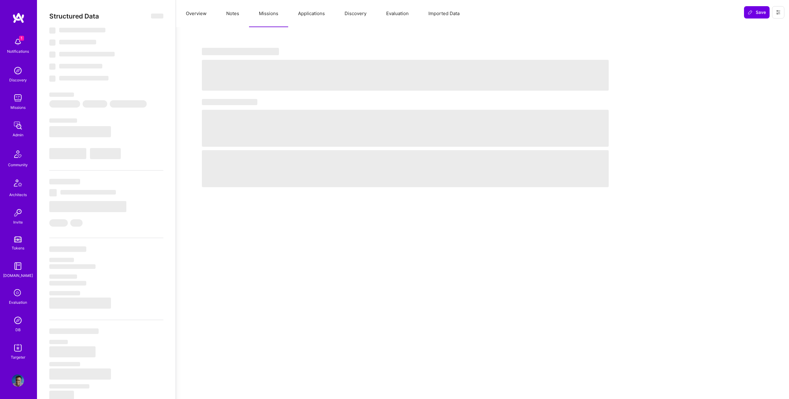
select select "US"
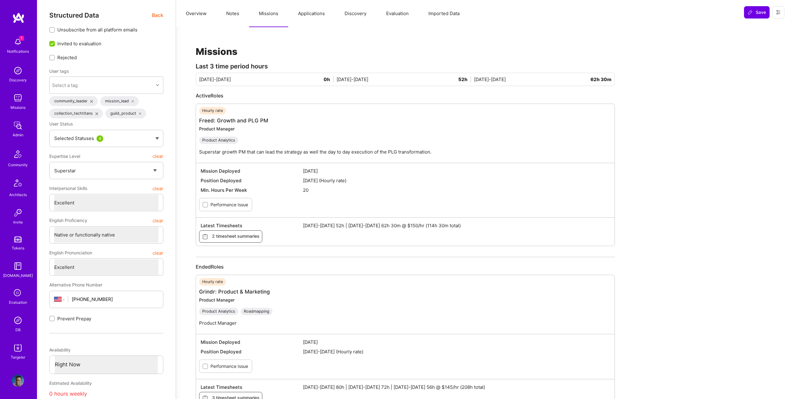
click at [237, 12] on button "Notes" at bounding box center [232, 13] width 33 height 27
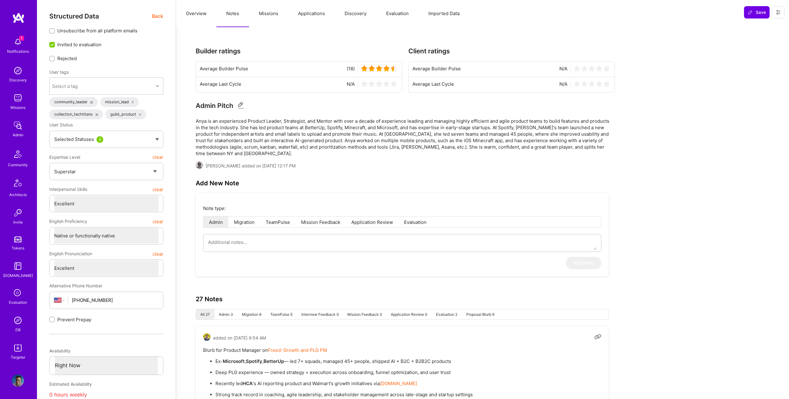
click at [157, 18] on span "Back" at bounding box center [157, 16] width 11 height 8
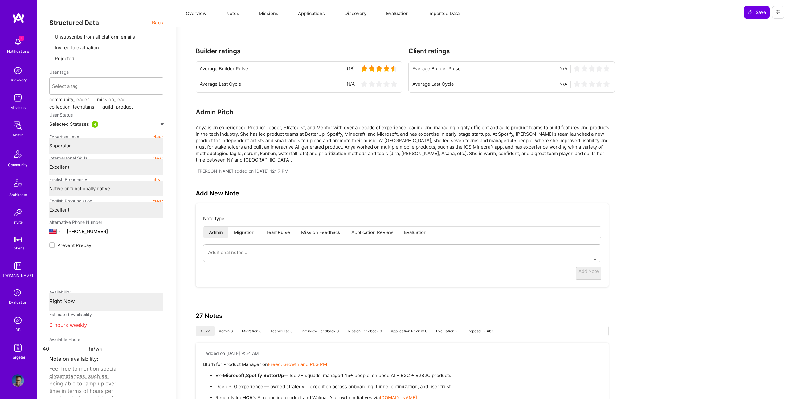
type textarea "x"
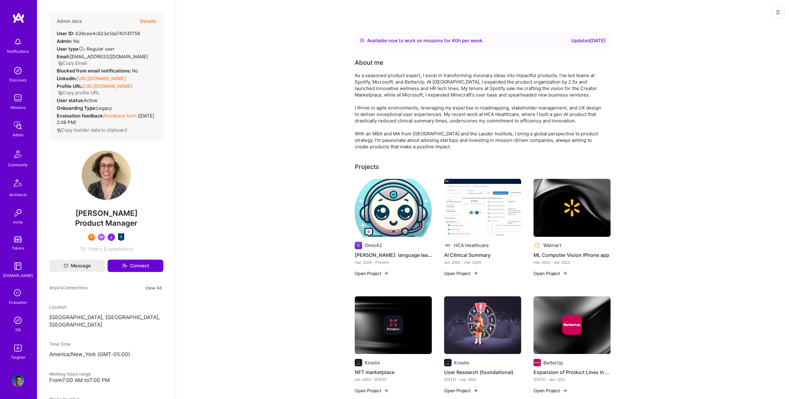
click at [104, 76] on link "https://linkedin.com/in/anya-ruvinskaya" at bounding box center [101, 79] width 49 height 6
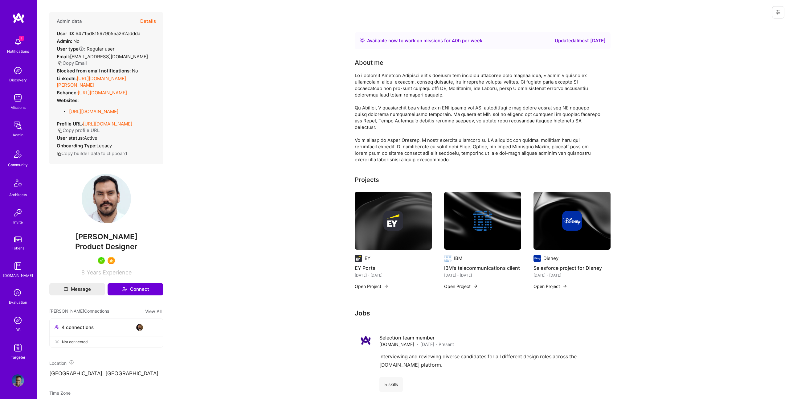
click at [109, 82] on div "LinkedIn: https://linkedin.com/in/marcelo-nunez" at bounding box center [106, 81] width 99 height 13
click at [109, 79] on link "https://linkedin.com/in/marcelo-nunez" at bounding box center [91, 82] width 69 height 12
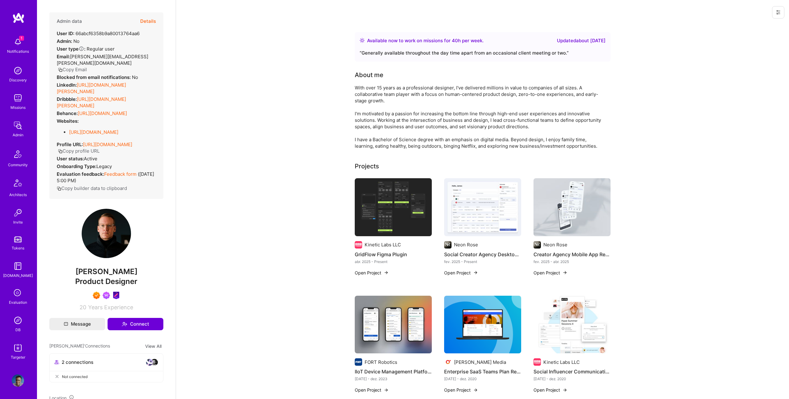
click at [110, 82] on link "[URL][DOMAIN_NAME][PERSON_NAME]" at bounding box center [91, 88] width 69 height 12
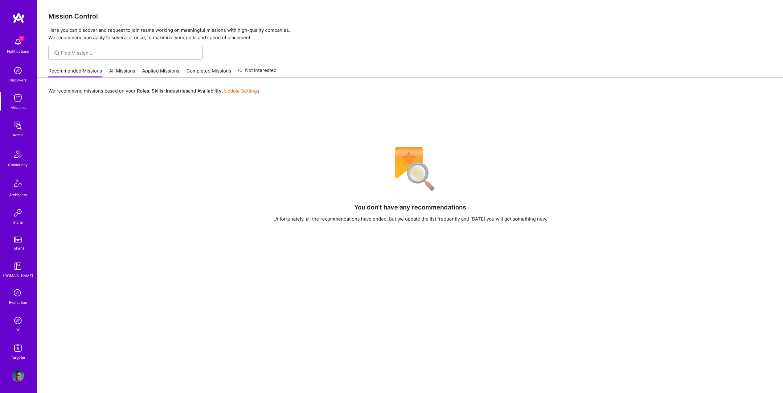
click at [15, 127] on img at bounding box center [18, 125] width 12 height 12
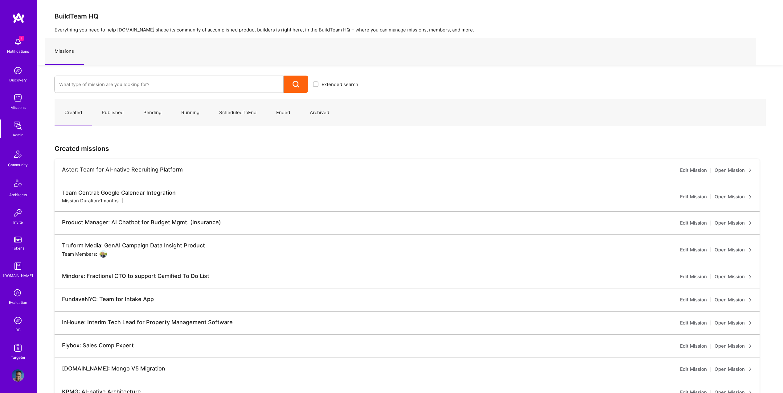
click at [15, 351] on img at bounding box center [18, 348] width 12 height 12
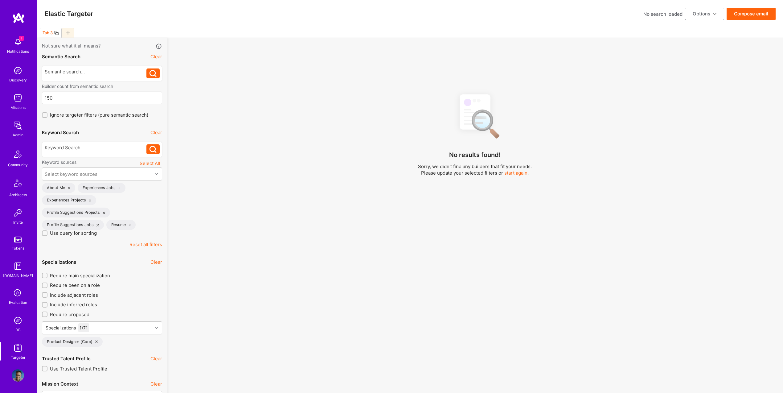
click at [73, 33] on div at bounding box center [67, 33] width 13 height 10
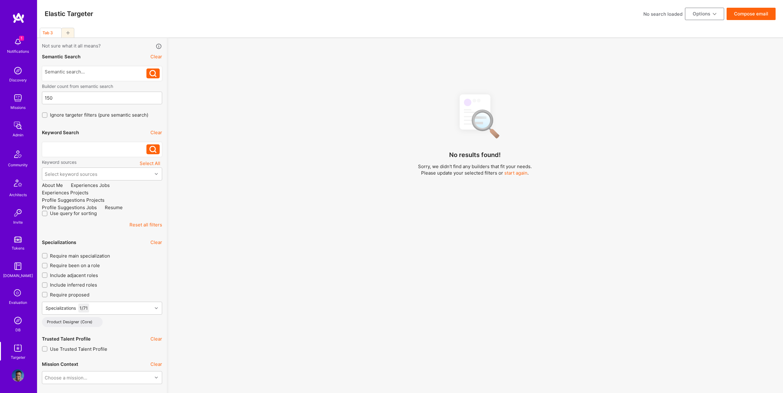
checkbox input "false"
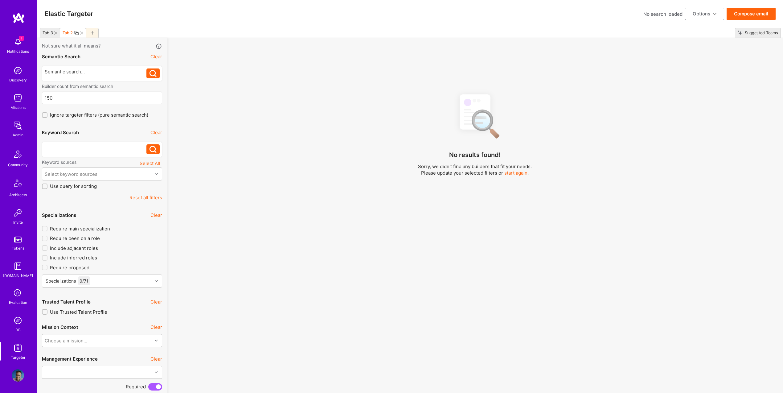
click at [96, 148] on div at bounding box center [96, 147] width 102 height 6
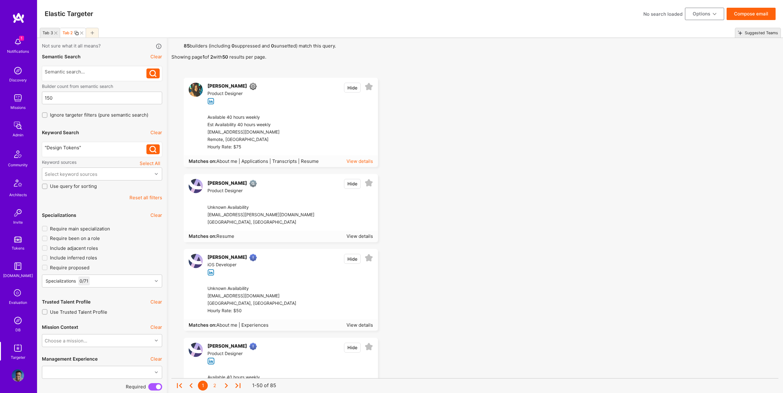
click at [368, 161] on div "View details" at bounding box center [360, 161] width 27 height 6
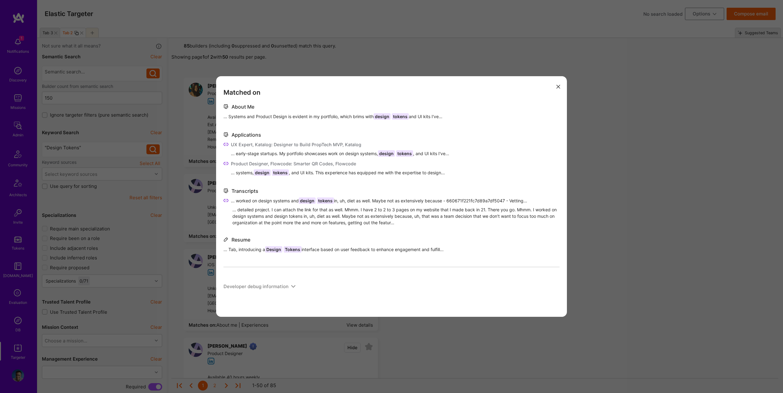
click at [586, 157] on div "Matched on About Me ... Systems and Product Design is evident in my portfolio, …" at bounding box center [391, 196] width 783 height 393
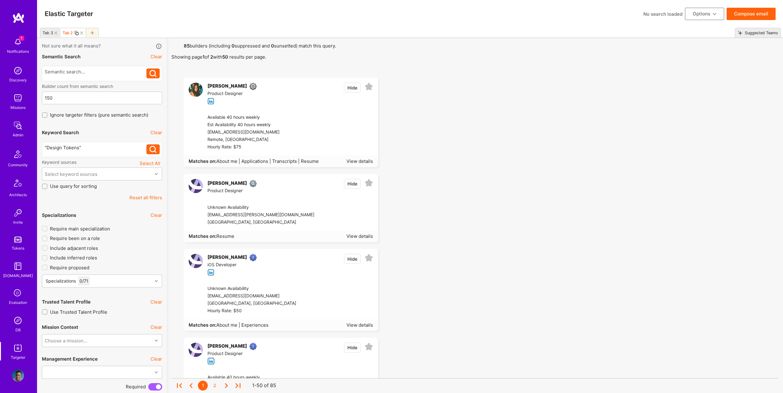
click at [105, 151] on div ""Design Tokens"" at bounding box center [96, 149] width 102 height 10
click at [108, 149] on div ""Design Tokens"" at bounding box center [96, 147] width 102 height 6
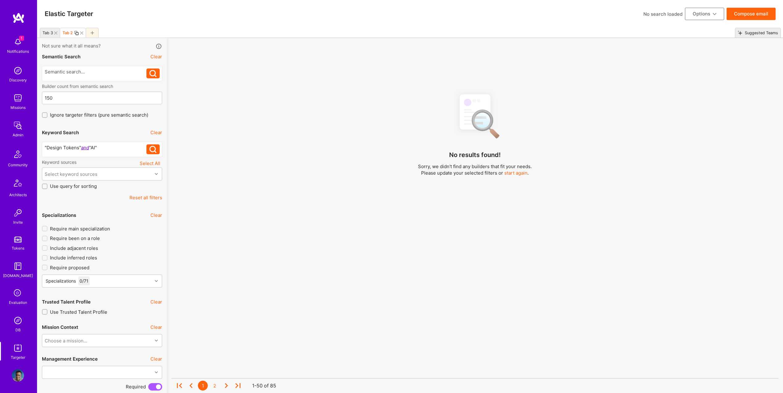
scroll to position [1, 0]
click at [78, 146] on div ""Design Tokens" and "AI"" at bounding box center [96, 147] width 102 height 6
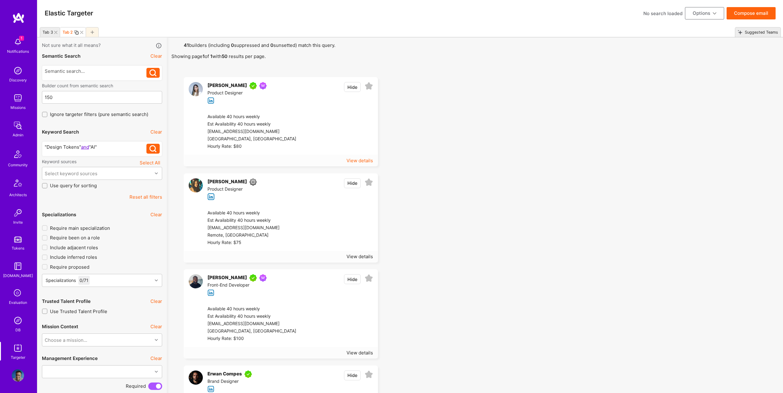
click at [366, 158] on div "View details" at bounding box center [360, 160] width 27 height 6
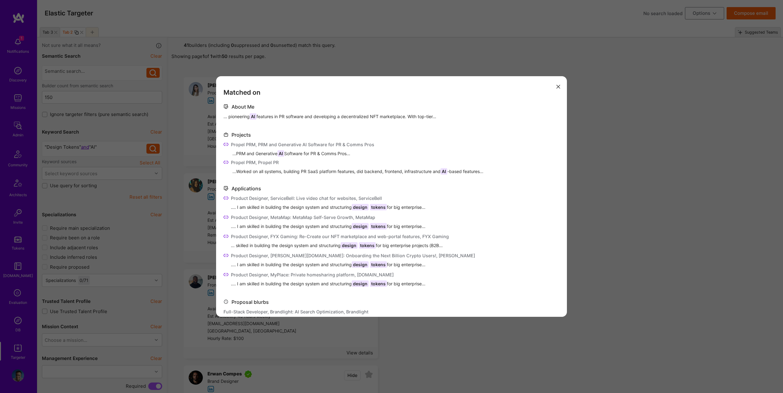
click at [632, 213] on div "Matched on About Me ... pioneering AI features in PR software and developing a …" at bounding box center [391, 196] width 783 height 393
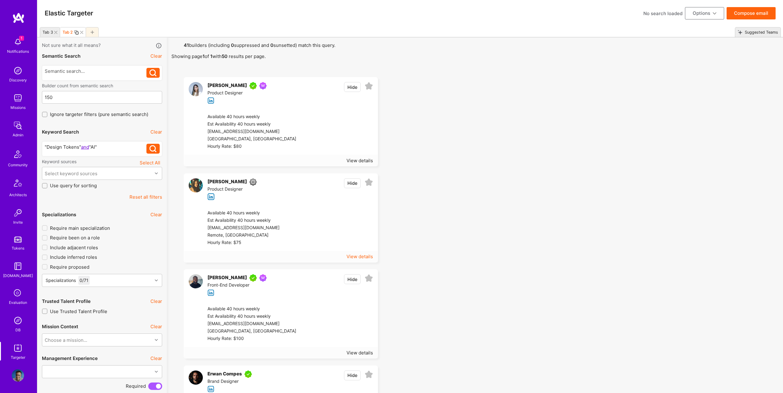
click at [364, 254] on div "View details" at bounding box center [360, 256] width 27 height 6
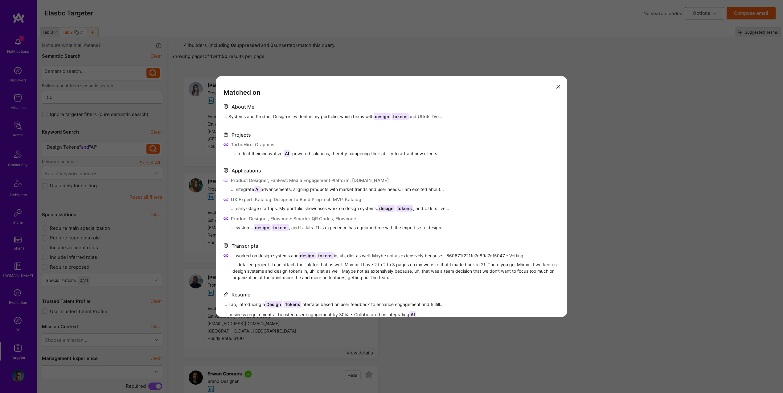
click at [603, 187] on div "Matched on About Me ... Systems and Product Design is evident in my portfolio, …" at bounding box center [391, 196] width 783 height 393
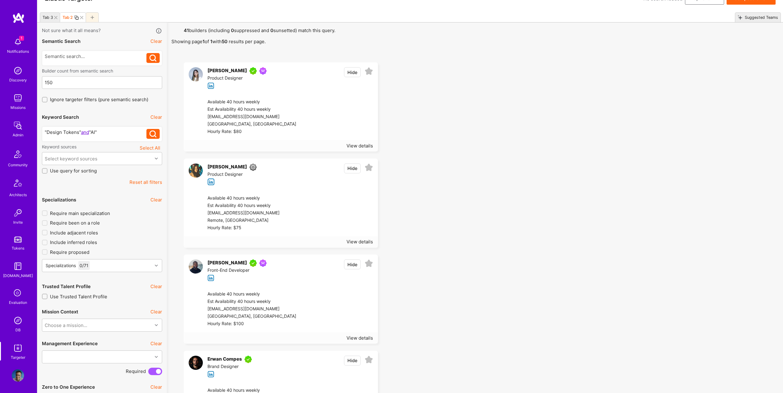
scroll to position [0, 0]
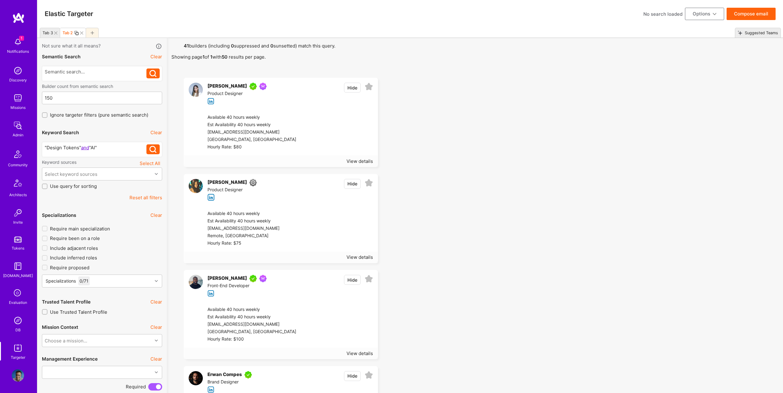
click at [195, 91] on img at bounding box center [196, 90] width 14 height 14
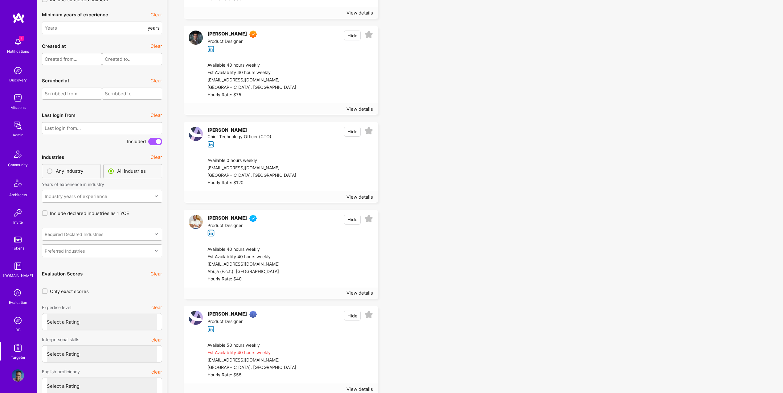
scroll to position [1397, 0]
click at [359, 110] on div "View details" at bounding box center [360, 109] width 27 height 6
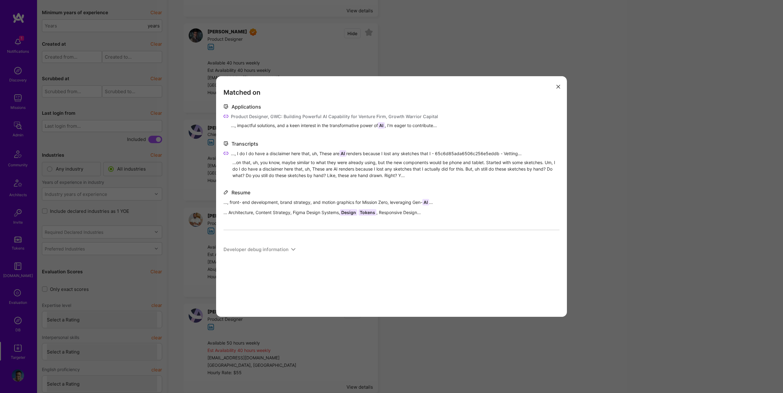
scroll to position [1399, 0]
drag, startPoint x: 360, startPoint y: 127, endPoint x: 430, endPoint y: 125, distance: 70.0
click at [430, 125] on span "..., impactful solutions, and a keen interest in the transformative power of AI…" at bounding box center [334, 125] width 207 height 6
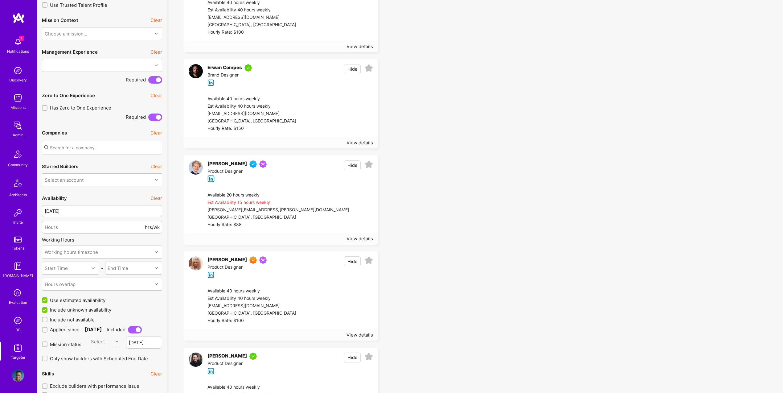
scroll to position [0, 0]
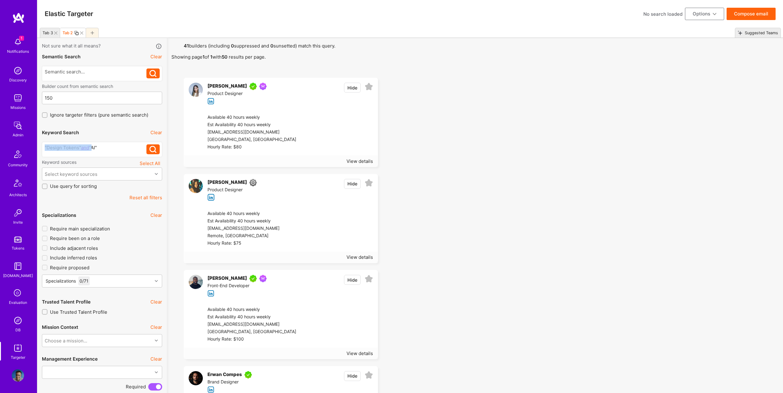
drag, startPoint x: 91, startPoint y: 147, endPoint x: 5, endPoint y: 126, distance: 88.2
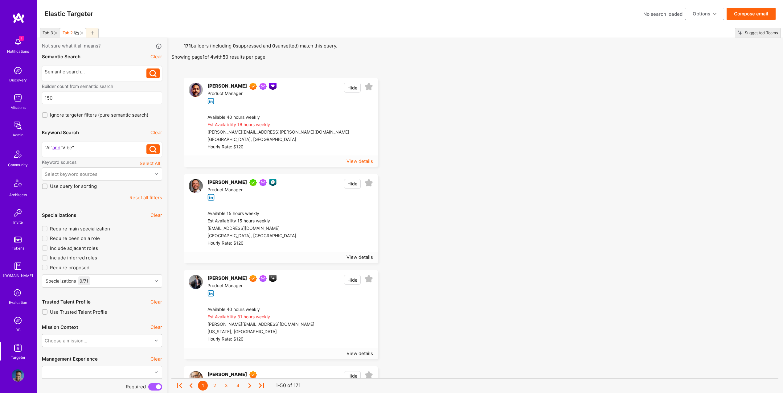
click at [360, 159] on div "View details" at bounding box center [360, 161] width 27 height 6
click at [104, 178] on div "Select keyword sources" at bounding box center [97, 174] width 110 height 12
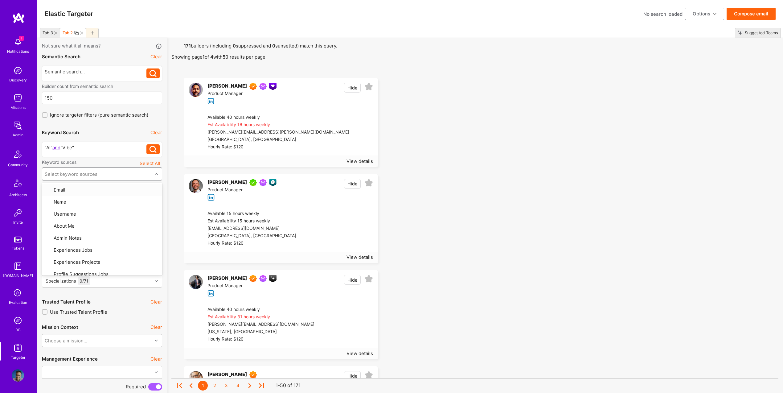
click at [106, 169] on div "Select keyword sources" at bounding box center [97, 174] width 110 height 12
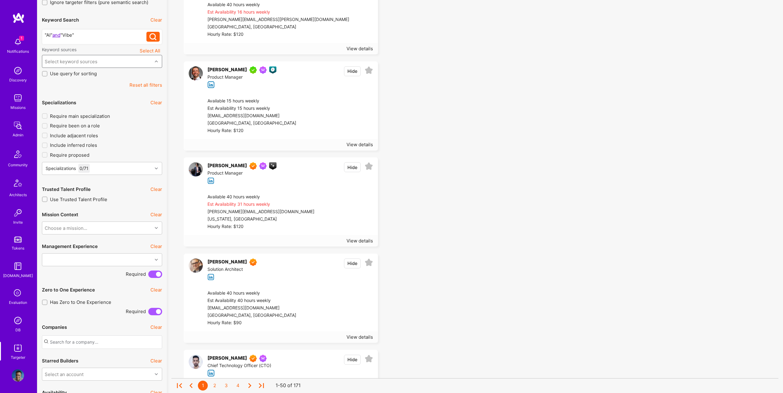
scroll to position [114, 0]
drag, startPoint x: 109, startPoint y: 184, endPoint x: 109, endPoint y: 178, distance: 6.8
click at [109, 183] on div "Trusted Talent Profile Clear" at bounding box center [102, 188] width 120 height 14
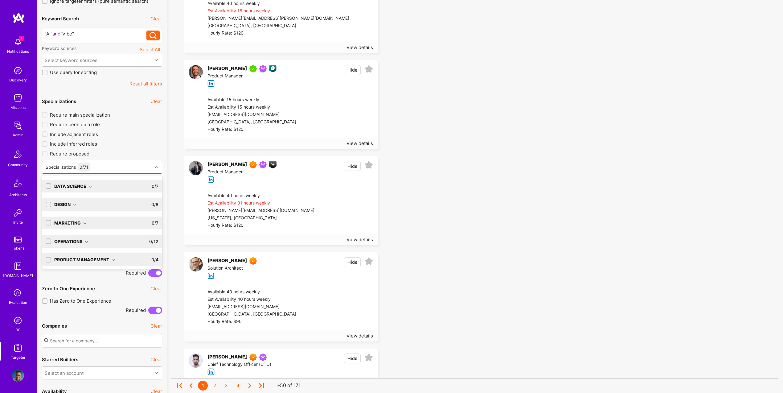
click at [109, 169] on div "Specializations 0 / 71" at bounding box center [97, 167] width 110 height 12
type input "produc"
click at [67, 189] on div "Design" at bounding box center [65, 186] width 22 height 6
click at [73, 198] on div "Product Designer" at bounding box center [102, 198] width 113 height 6
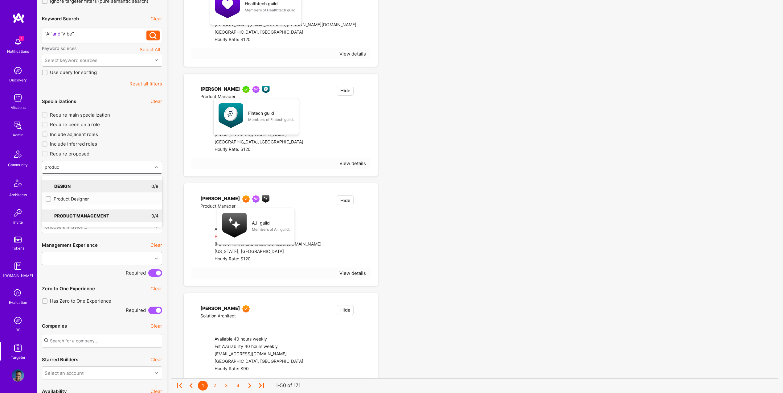
checkbox input "true"
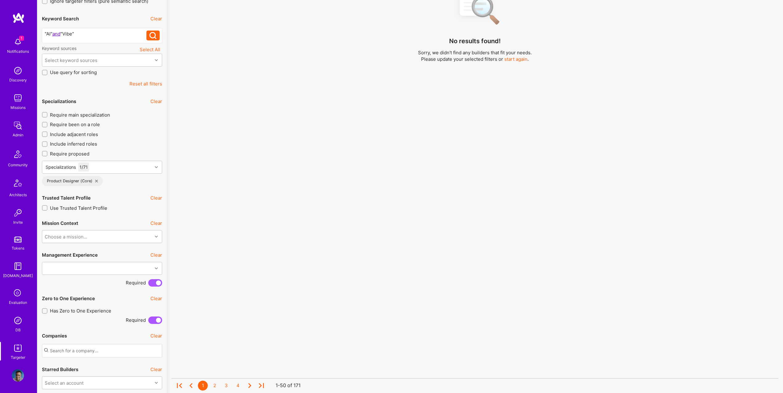
click at [539, 159] on div "No results found! Sorry, we didn't find any builders that fit your needs. Pleas…" at bounding box center [474, 132] width 607 height 314
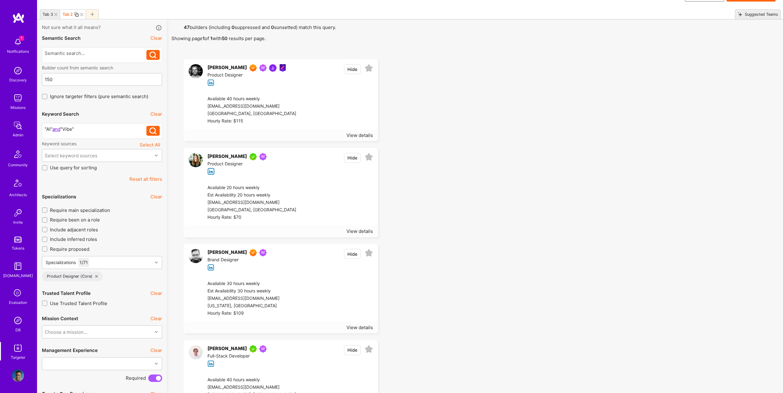
scroll to position [20, 0]
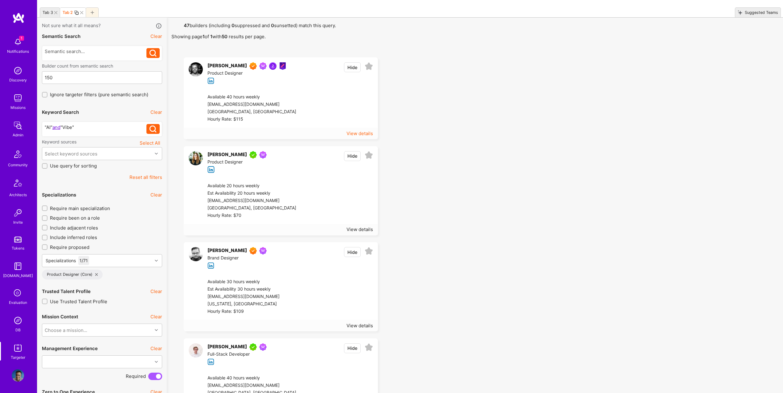
click at [358, 134] on div "View details" at bounding box center [360, 133] width 27 height 6
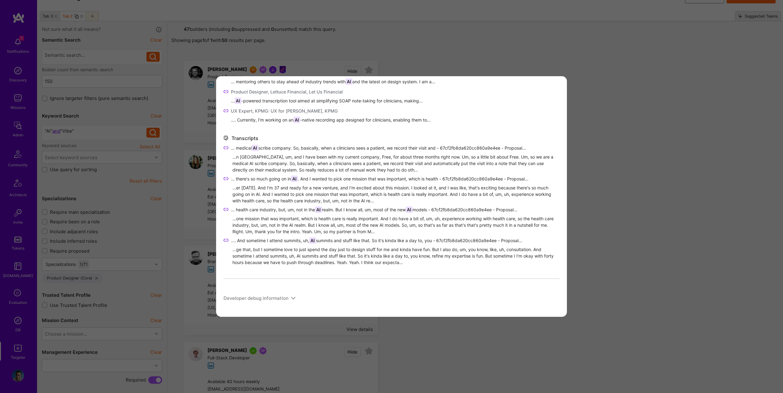
scroll to position [13, 0]
drag, startPoint x: 576, startPoint y: 180, endPoint x: 547, endPoint y: 179, distance: 29.0
click at [575, 180] on div "Matched on About Me ... pivot to a multi-channel OTT platform, leveraging AI fo…" at bounding box center [391, 196] width 783 height 393
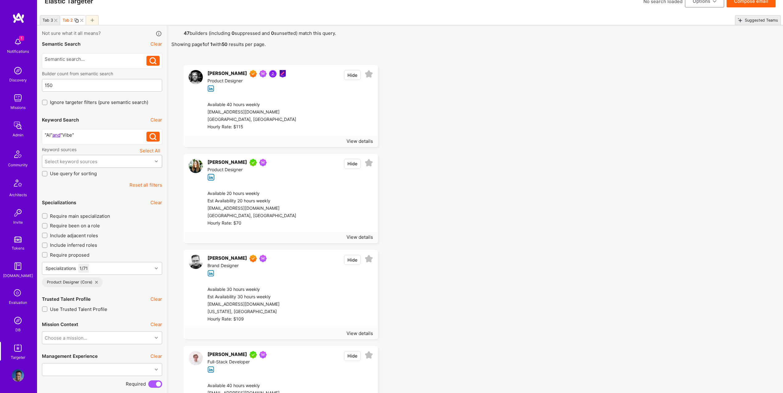
click at [113, 159] on div "Select keyword sources" at bounding box center [97, 161] width 110 height 12
click at [69, 210] on div "About Me" at bounding box center [102, 211] width 113 height 6
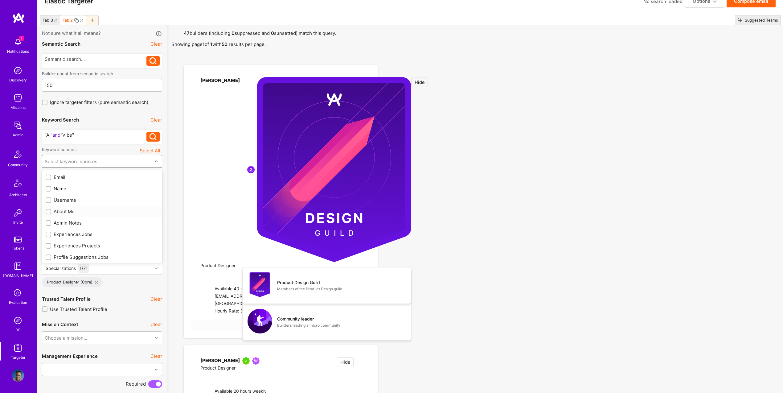
checkbox input "true"
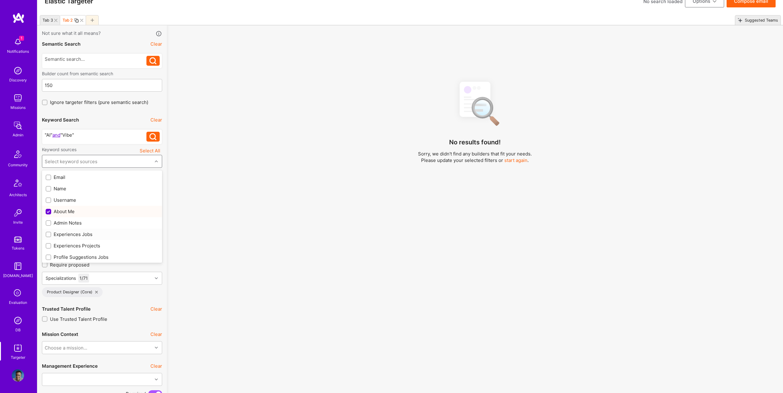
click at [76, 233] on div "Experiences Jobs" at bounding box center [102, 234] width 113 height 6
checkbox input "true"
click at [85, 249] on div "Experiences Projects" at bounding box center [102, 245] width 120 height 11
checkbox input "true"
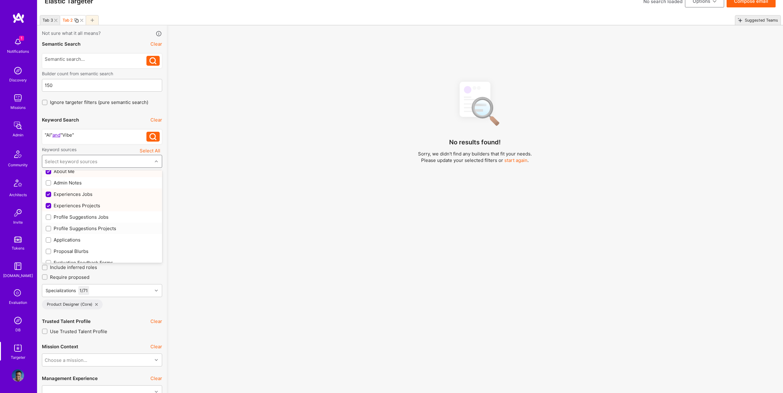
click at [88, 224] on div "Profile Suggestions Projects" at bounding box center [102, 228] width 120 height 11
checkbox input "true"
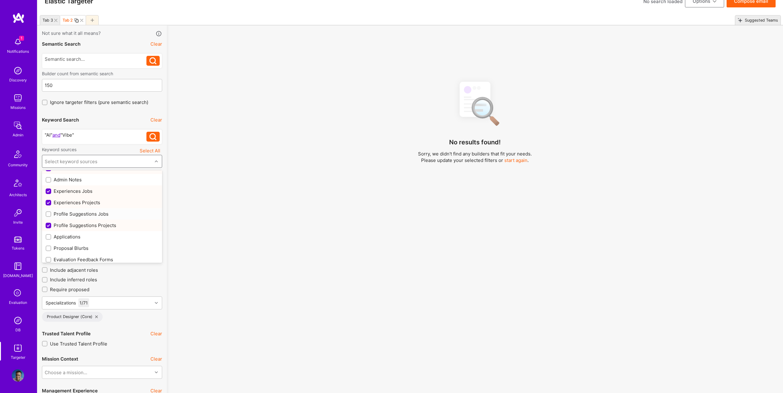
click at [89, 216] on div "Profile Suggestions Jobs" at bounding box center [102, 214] width 113 height 6
checkbox input "true"
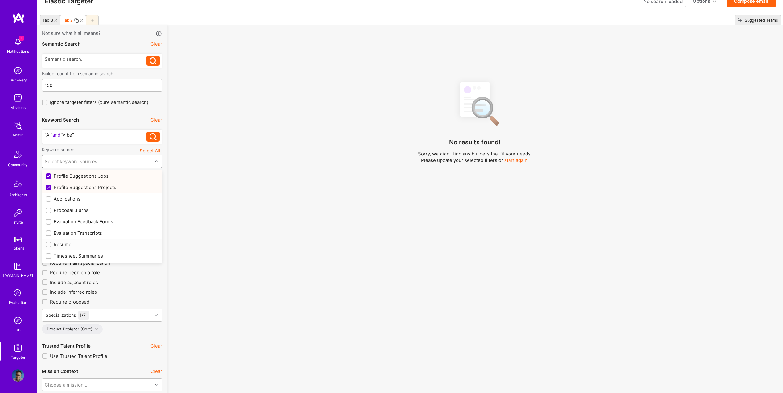
click at [67, 246] on div "Resume" at bounding box center [102, 244] width 113 height 6
checkbox input "true"
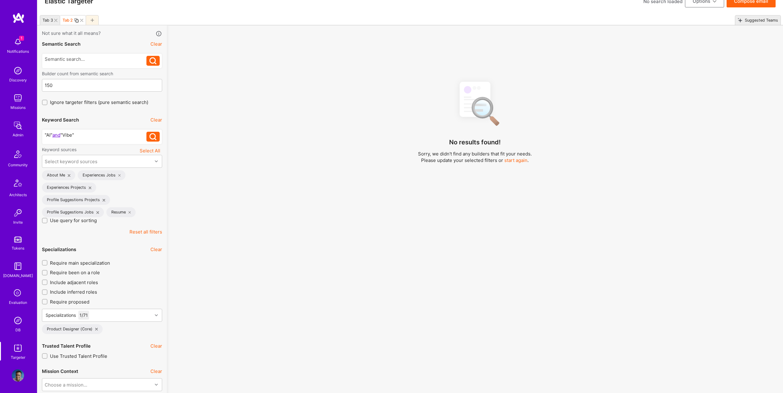
click at [327, 226] on div "No results found! Sorry, we didn't find any builders that fit your needs. Pleas…" at bounding box center [474, 233] width 607 height 314
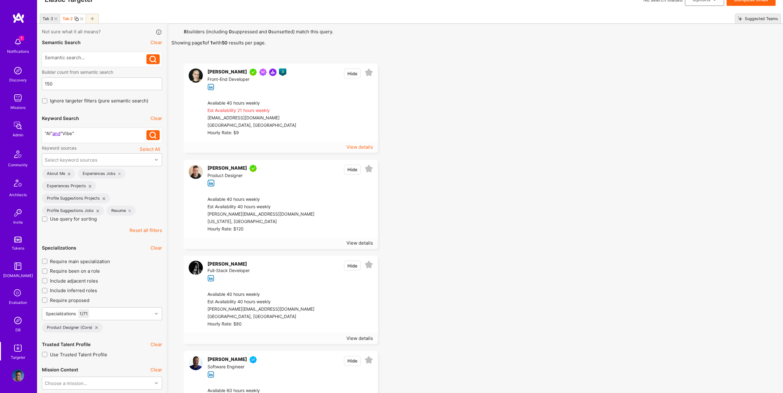
click at [360, 147] on div "View details" at bounding box center [360, 147] width 27 height 6
click at [199, 73] on img at bounding box center [196, 75] width 14 height 14
click at [359, 145] on div "View details" at bounding box center [360, 147] width 27 height 6
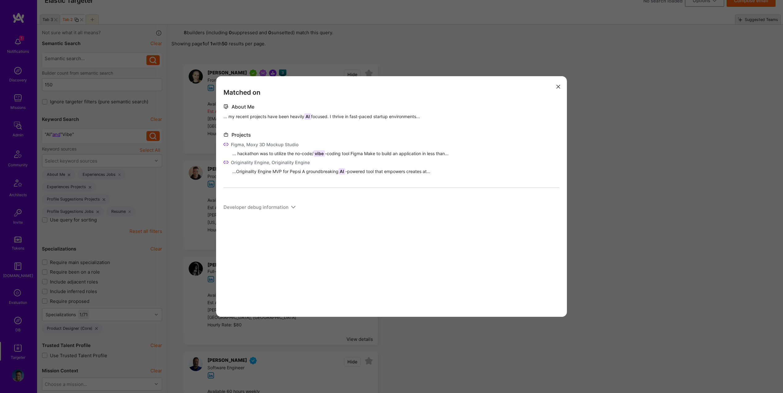
scroll to position [14, 0]
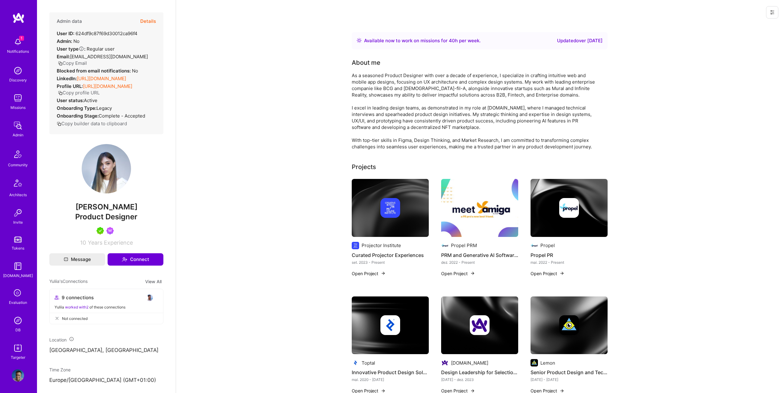
click at [150, 22] on button "Details" at bounding box center [148, 21] width 16 height 18
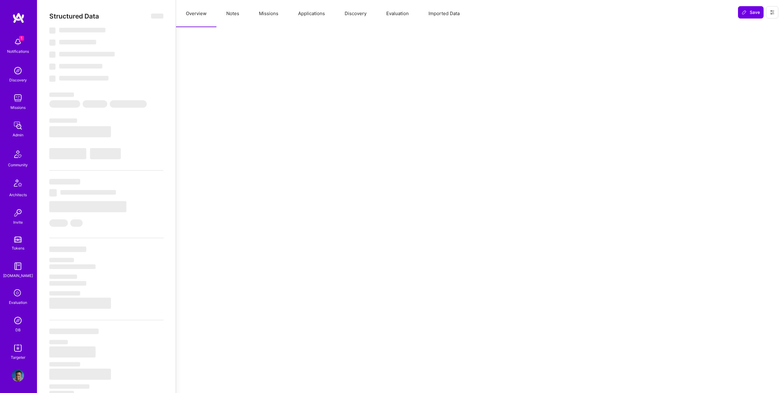
click at [257, 13] on button "Missions" at bounding box center [268, 13] width 39 height 27
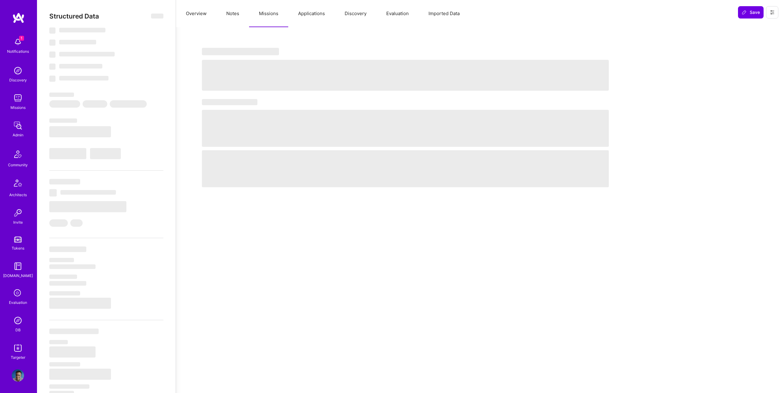
select select "Right Now"
select select "5"
select select "4"
select select "7"
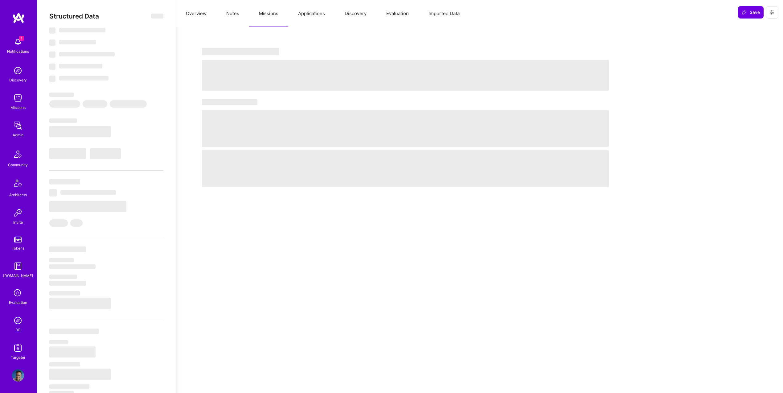
select select "US"
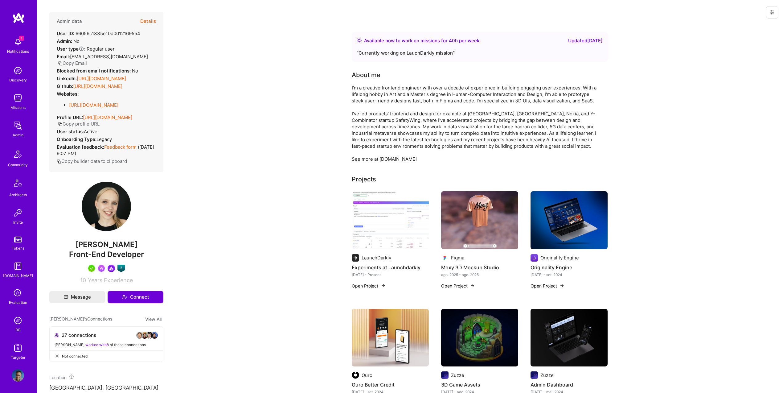
click at [113, 76] on link "https://linkedin.com/in/zuzze" at bounding box center [101, 79] width 49 height 6
click at [151, 14] on button "Details" at bounding box center [148, 21] width 16 height 18
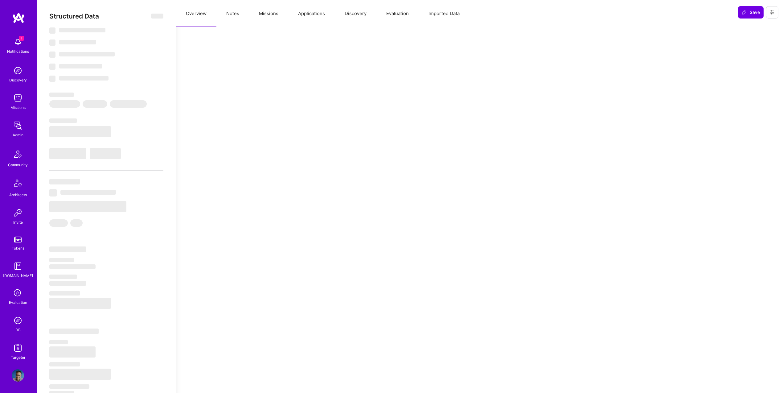
click at [235, 10] on button "Notes" at bounding box center [232, 13] width 33 height 27
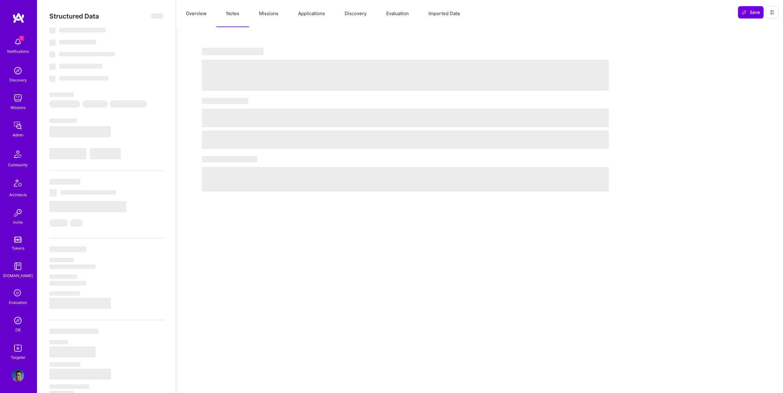
select select "Right Now"
select select "5"
select select "7"
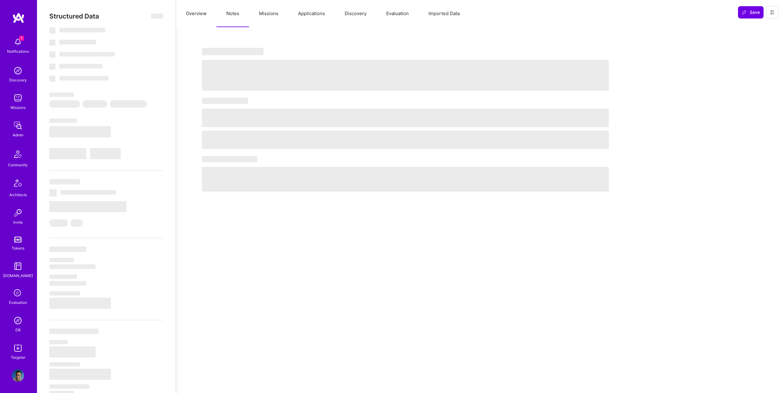
select select "US"
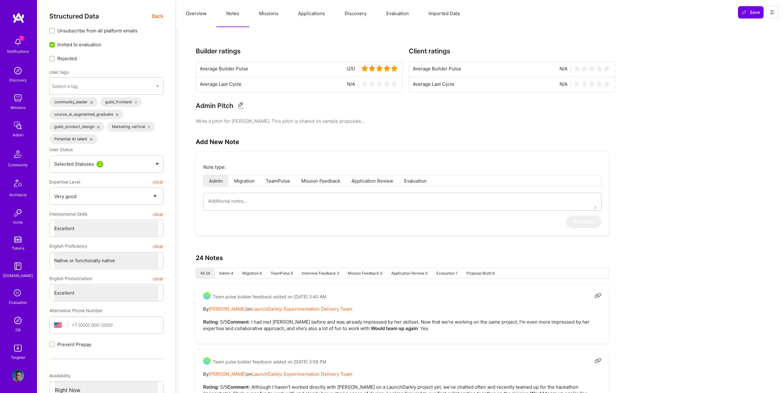
click at [266, 16] on button "Missions" at bounding box center [268, 13] width 39 height 27
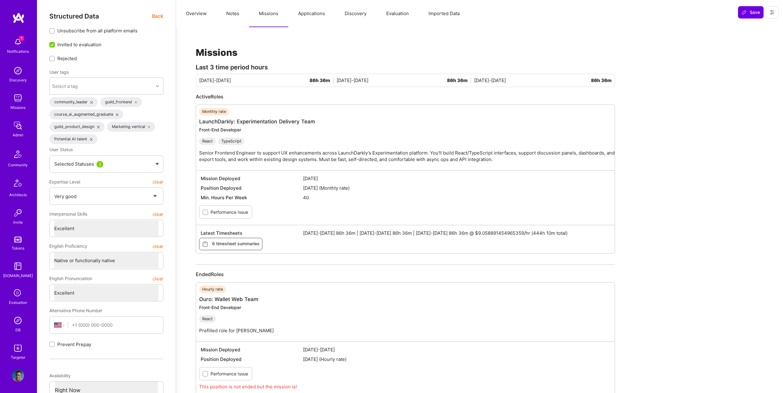
click at [195, 13] on button "Overview" at bounding box center [196, 13] width 40 height 27
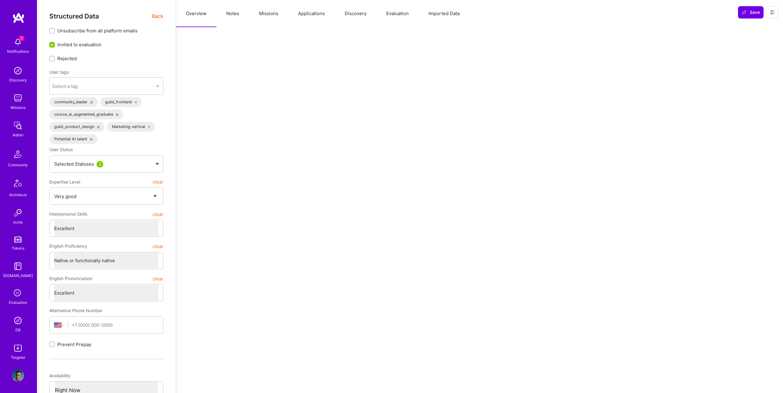
click at [156, 14] on span "Back" at bounding box center [157, 16] width 11 height 8
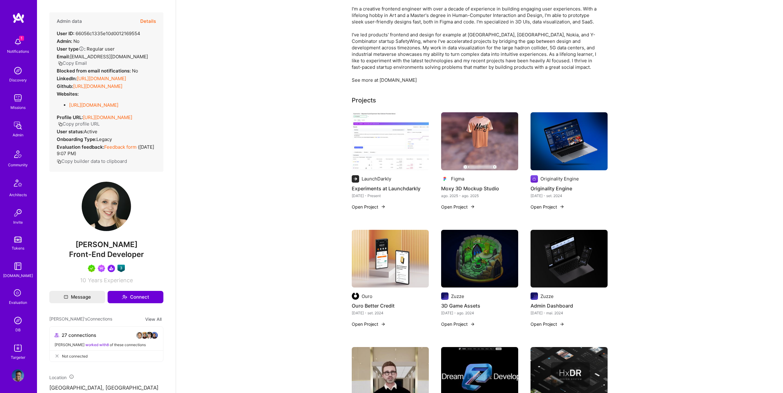
scroll to position [79, 0]
click at [467, 163] on img at bounding box center [479, 141] width 77 height 58
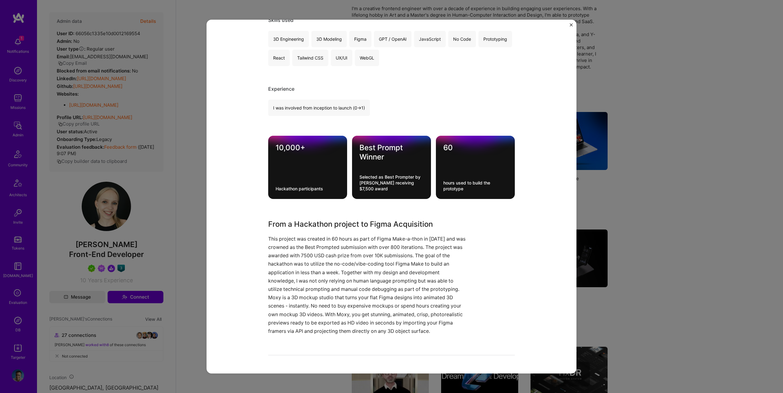
scroll to position [325, 0]
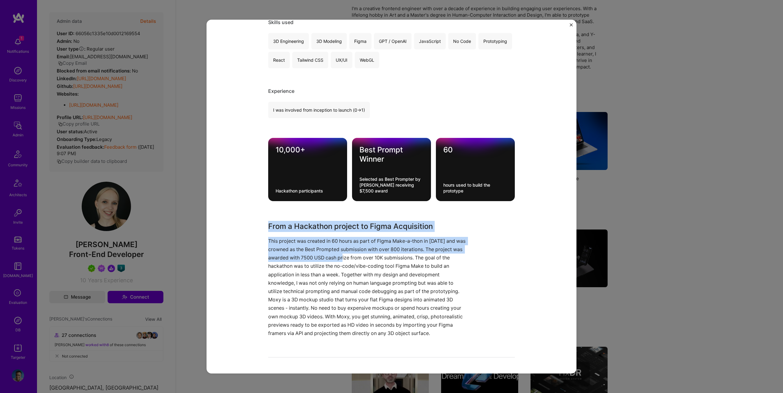
drag, startPoint x: 271, startPoint y: 218, endPoint x: 386, endPoint y: 276, distance: 128.1
click at [366, 255] on div "From a Hackathon project to Figma Acquisition This project was created in 60 ho…" at bounding box center [368, 279] width 200 height 117
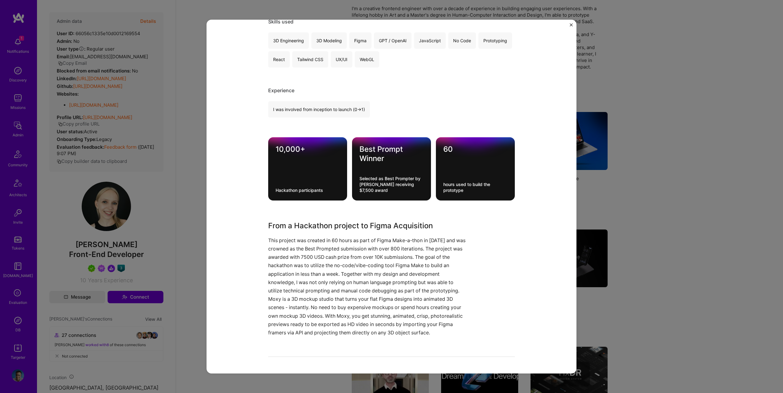
click at [396, 278] on p "This project was created in 60 hours as part of Figma Make-a-thon in September …" at bounding box center [368, 265] width 200 height 59
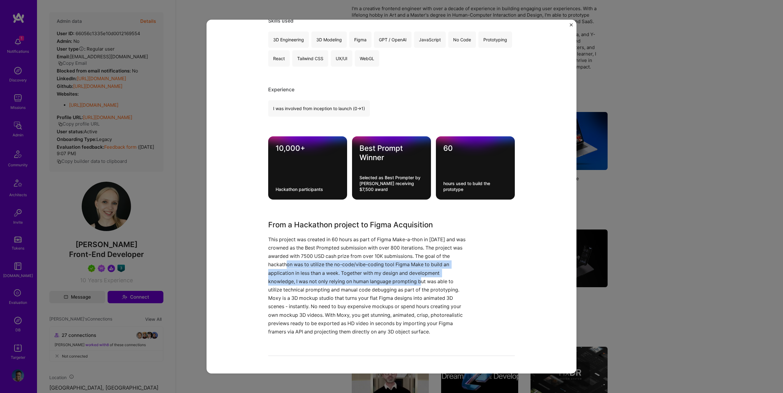
scroll to position [324, 0]
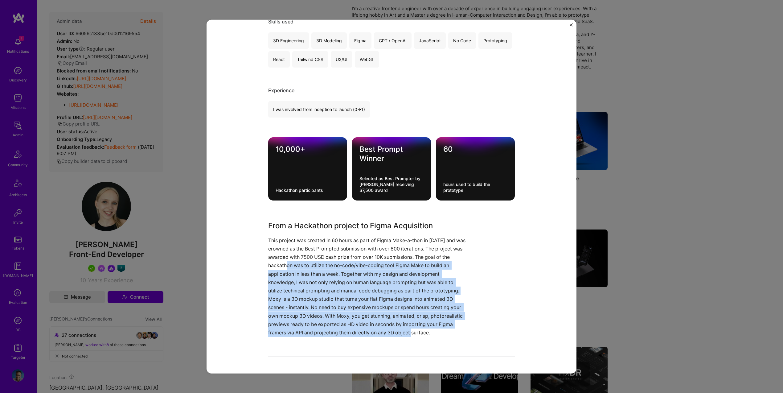
drag, startPoint x: 294, startPoint y: 260, endPoint x: 414, endPoint y: 323, distance: 135.8
click at [414, 323] on div "From a Hackathon project to Figma Acquisition This project was created in 60 ho…" at bounding box center [368, 278] width 200 height 117
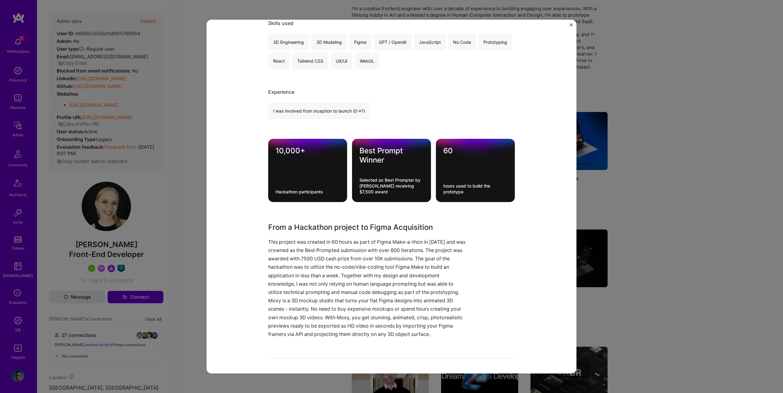
click at [451, 321] on p "Moxy is a 3D mockup studio that turns your flat Figma designs into animated 3D …" at bounding box center [368, 317] width 200 height 42
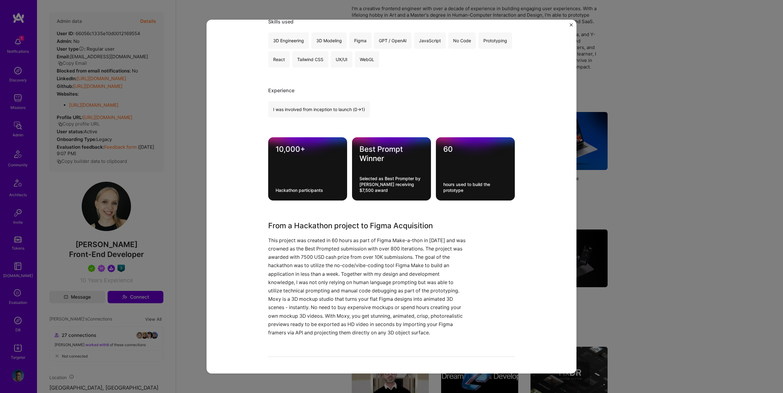
scroll to position [324, 0]
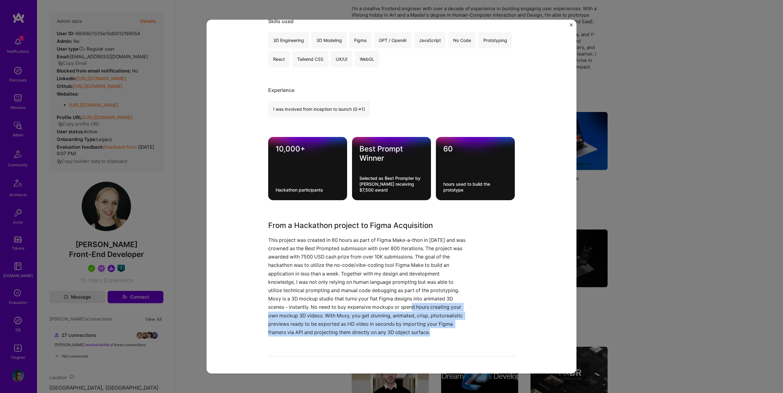
drag, startPoint x: 453, startPoint y: 325, endPoint x: 458, endPoint y: 325, distance: 5.3
click at [417, 303] on p "Moxy is a 3D mockup studio that turns your flat Figma designs into animated 3D …" at bounding box center [368, 315] width 200 height 42
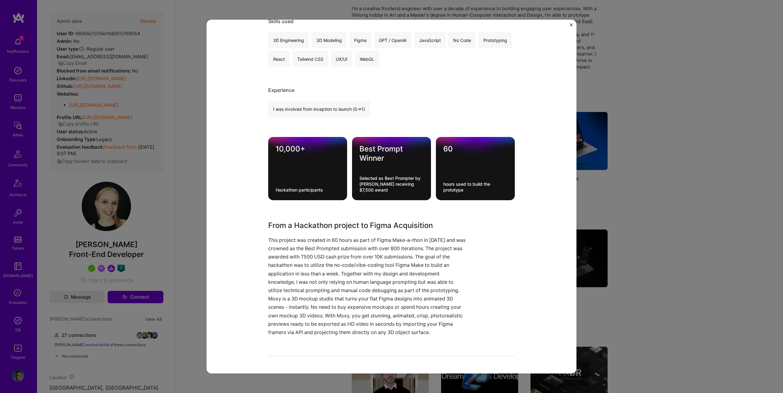
click at [474, 333] on div "Moxy 3D Mockup Studio Figma E-Commerce, AR / VR / XR Project link Role Design/P…" at bounding box center [391, 339] width 247 height 1262
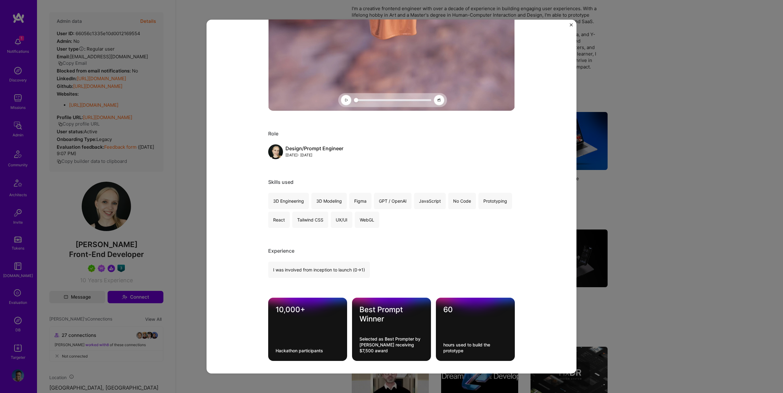
scroll to position [0, 0]
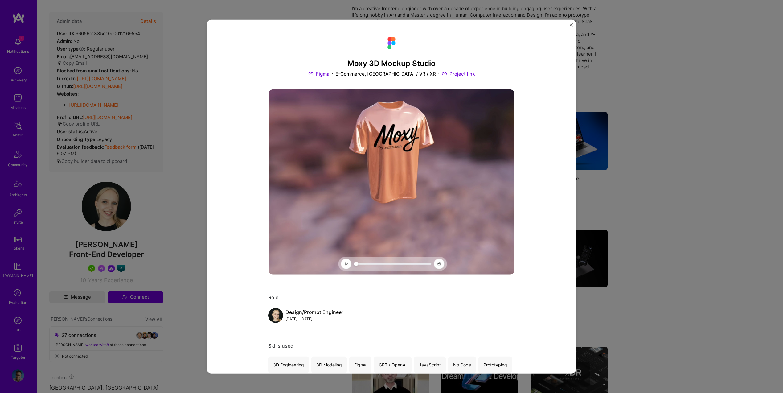
click at [136, 88] on div "Moxy 3D Mockup Studio Figma E-Commerce, AR / VR / XR Project link Role Design/P…" at bounding box center [391, 196] width 783 height 393
click at [174, 103] on div "Moxy 3D Mockup Studio Figma E-Commerce, AR / VR / XR Project link Role Design/P…" at bounding box center [391, 196] width 783 height 393
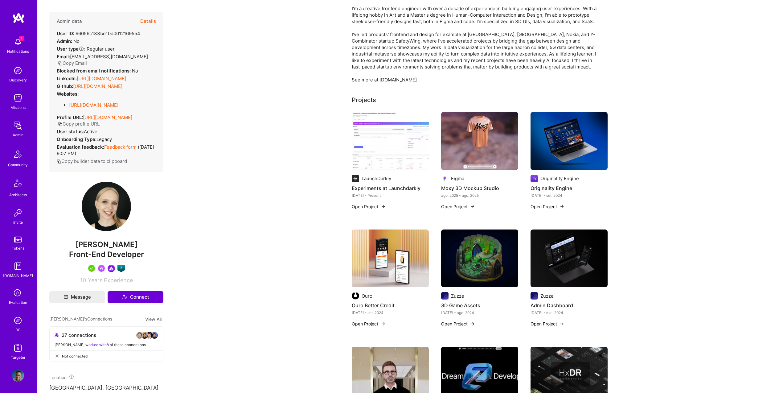
click at [93, 246] on span "Susanna Nevalainen" at bounding box center [106, 244] width 114 height 9
copy span "Susanna"
click at [123, 76] on link "https://linkedin.com/in/zuzze" at bounding box center [101, 79] width 49 height 6
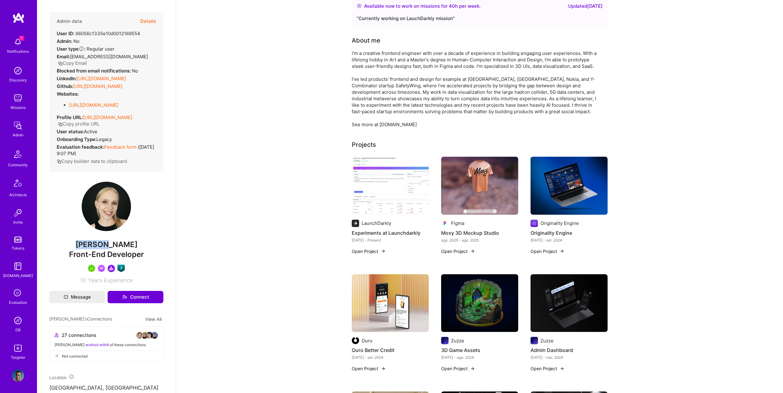
scroll to position [33, 0]
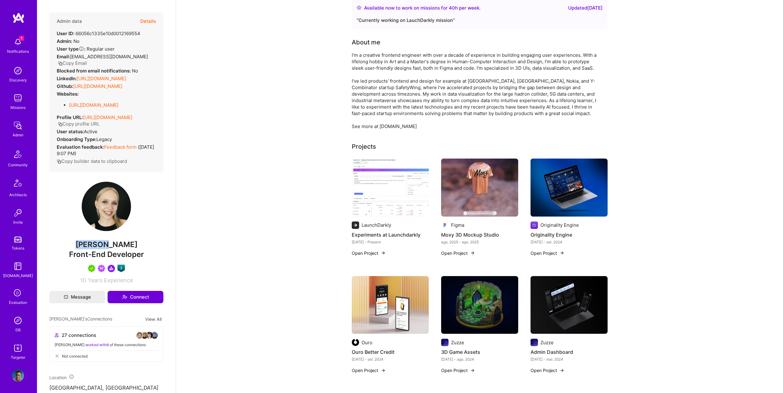
click at [474, 199] on img at bounding box center [479, 187] width 77 height 58
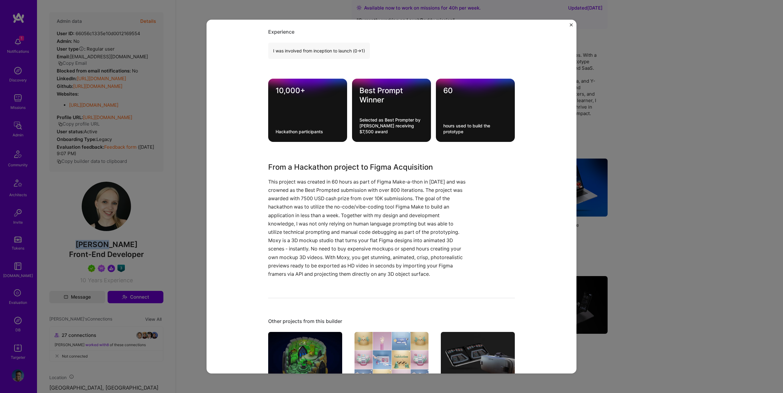
scroll to position [384, 0]
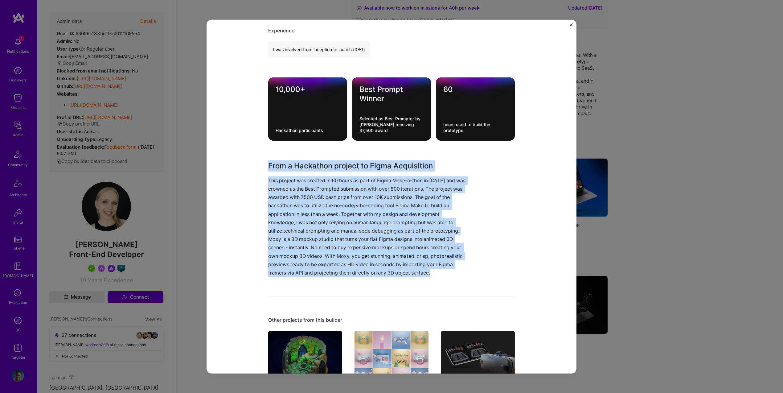
drag, startPoint x: 265, startPoint y: 156, endPoint x: 440, endPoint y: 268, distance: 206.9
click at [440, 268] on div "Moxy 3D Mockup Studio Figma E-Commerce, AR / VR / XR Project link Role Design/P…" at bounding box center [392, 197] width 370 height 354
copy div "From a Hackathon project to Figma Acquisition This project was created in 60 ho…"
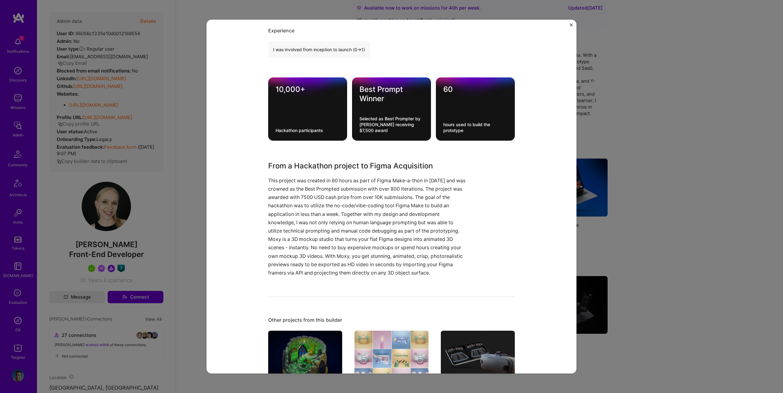
click at [679, 276] on div "Moxy 3D Mockup Studio Figma E-Commerce, AR / VR / XR Project link Role Design/P…" at bounding box center [391, 196] width 783 height 393
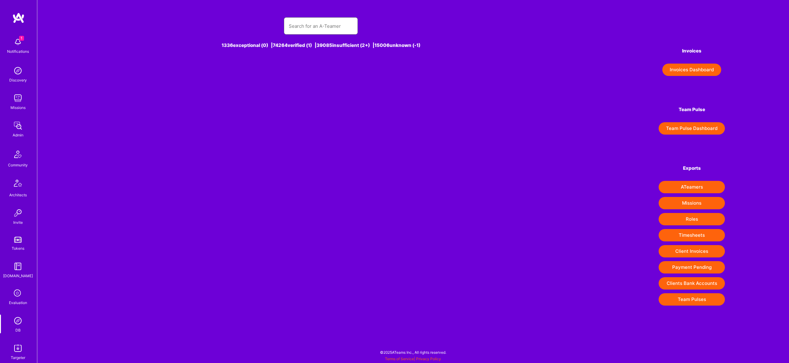
click at [308, 29] on input "text" at bounding box center [321, 26] width 64 height 16
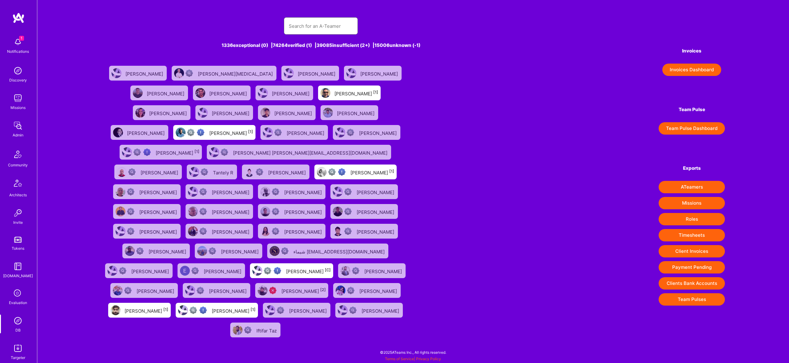
paste input "text"
paste input "[PERSON_NAME]"
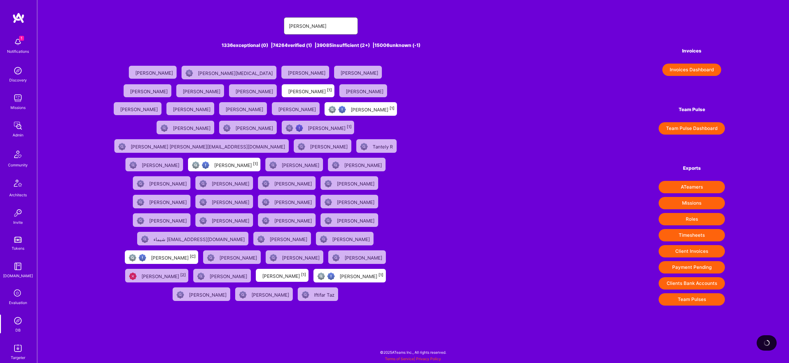
type input "[PERSON_NAME]"
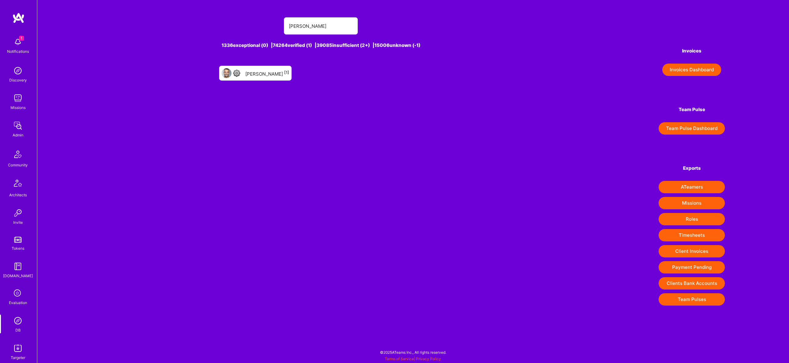
click at [272, 79] on div "[PERSON_NAME] [1]" at bounding box center [255, 73] width 72 height 15
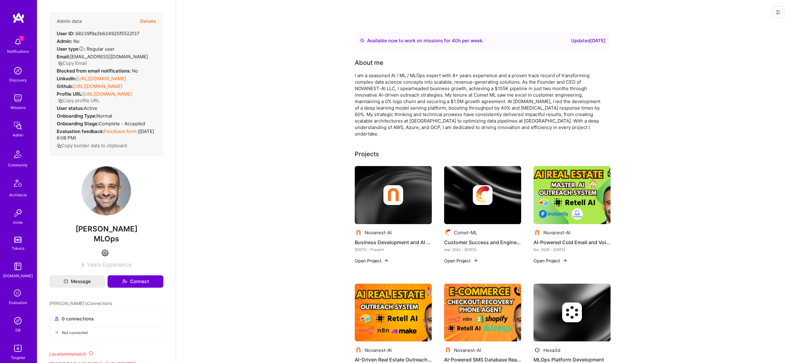
click at [154, 24] on button "Details" at bounding box center [148, 21] width 16 height 18
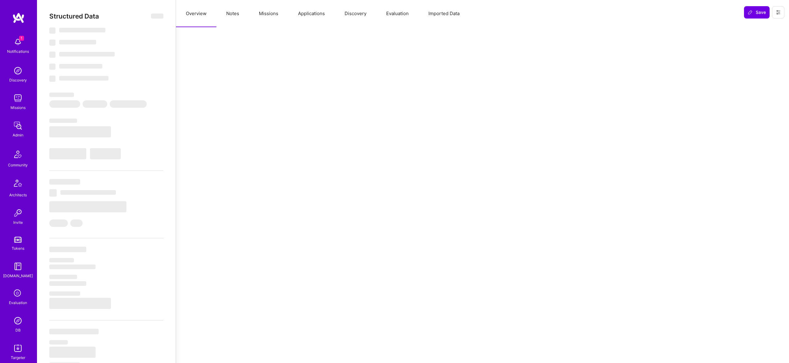
click at [264, 14] on button "Missions" at bounding box center [268, 13] width 39 height 27
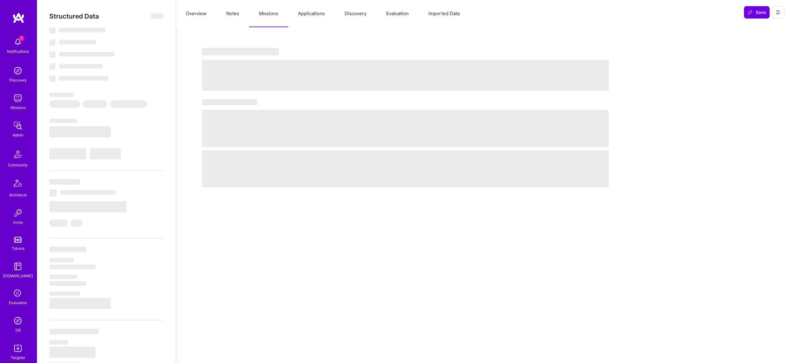
select select "Right Now"
select select "4"
select select "6"
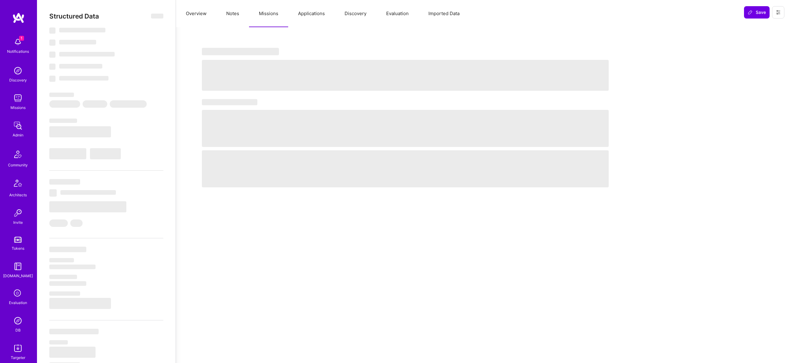
select select "US"
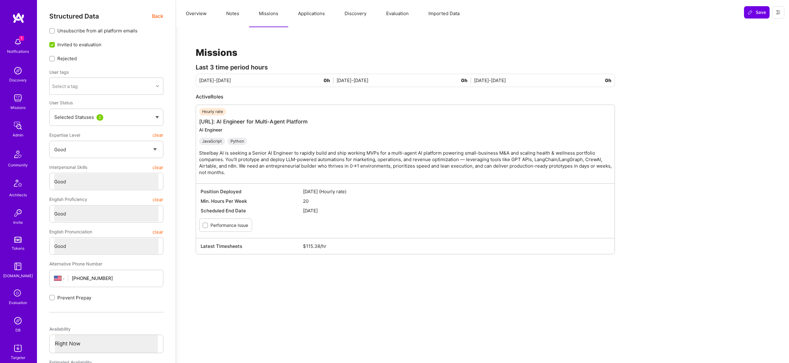
click at [394, 16] on button "Evaluation" at bounding box center [397, 13] width 42 height 27
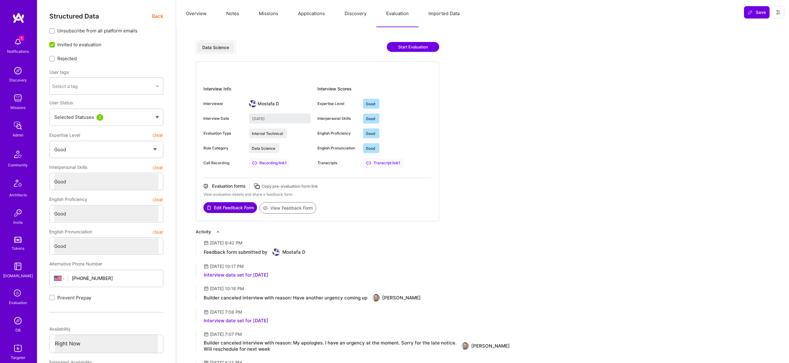
click at [237, 16] on button "Notes" at bounding box center [232, 13] width 33 height 27
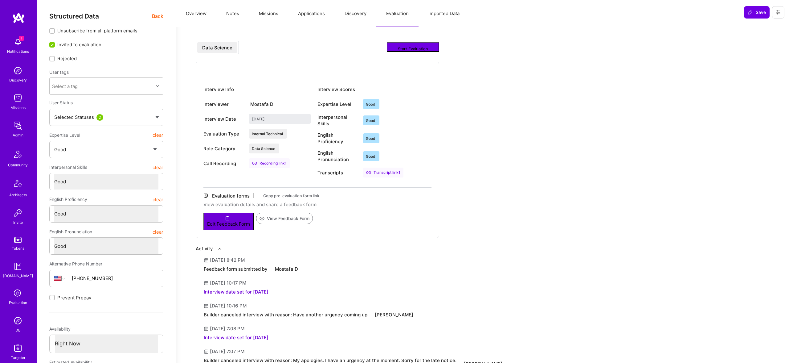
type textarea "x"
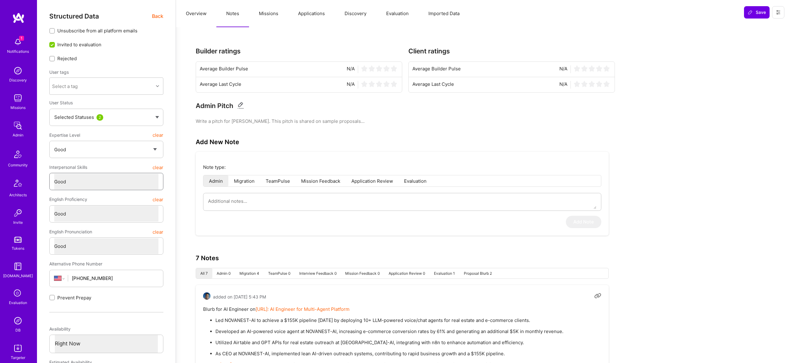
click at [108, 178] on select "Select a Rating Unqualified Problematic Adequate Good Excellent" at bounding box center [106, 182] width 104 height 16
click at [54, 174] on select "Select a Rating Unqualified Problematic Adequate Good Excellent" at bounding box center [106, 182] width 104 height 16
select select "4"
type textarea "x"
select select "7"
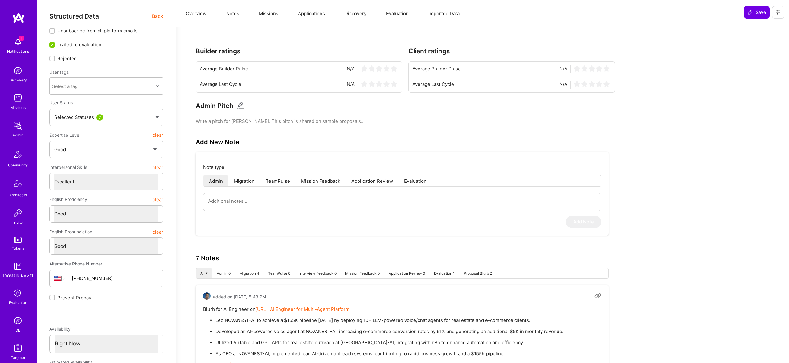
click at [158, 14] on span "Back" at bounding box center [157, 16] width 11 height 8
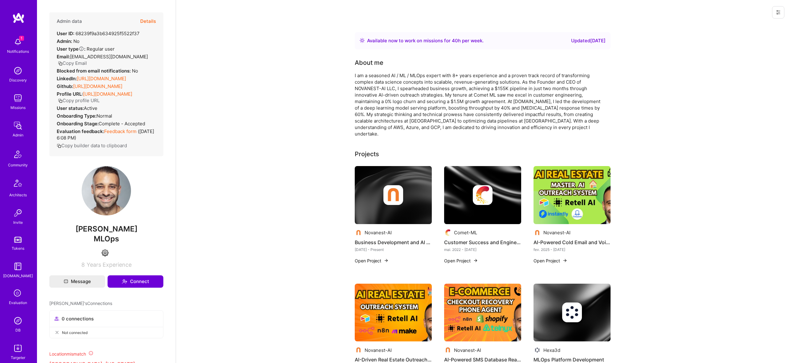
click at [155, 17] on button "Details" at bounding box center [148, 21] width 16 height 18
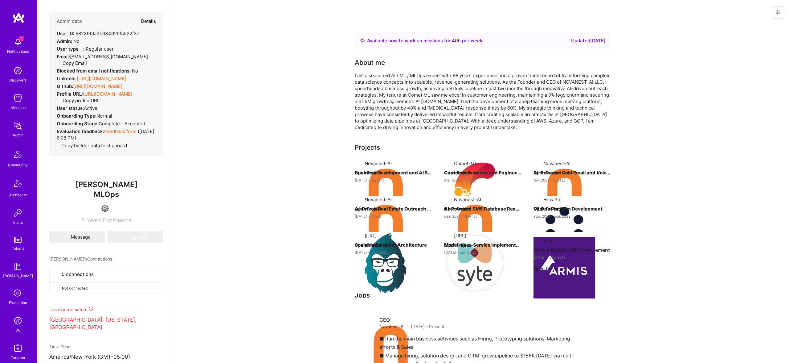
type textarea "x"
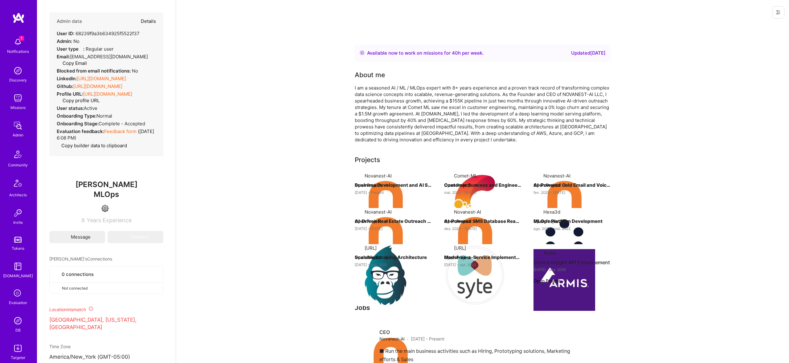
select select "4"
select select "7"
select select "6"
select select "US"
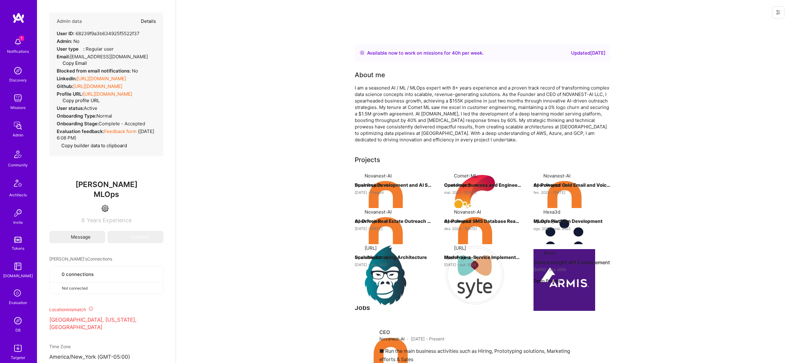
select select "Right Now"
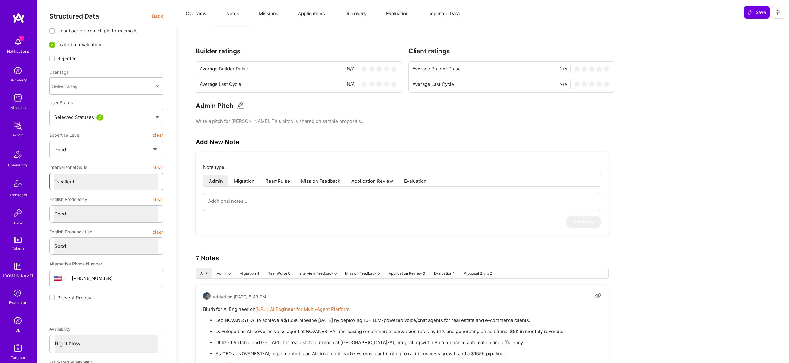
click at [120, 184] on select "Select a Rating Unqualified Problematic Adequate Good Excellent" at bounding box center [106, 182] width 104 height 16
click at [54, 174] on select "Select a Rating Unqualified Problematic Adequate Good Excellent" at bounding box center [106, 182] width 104 height 16
select select "7"
click at [91, 152] on select "Select a Rating Unqualified Junior Adequate Good Very good Superstar" at bounding box center [106, 150] width 104 height 16
type textarea "x"
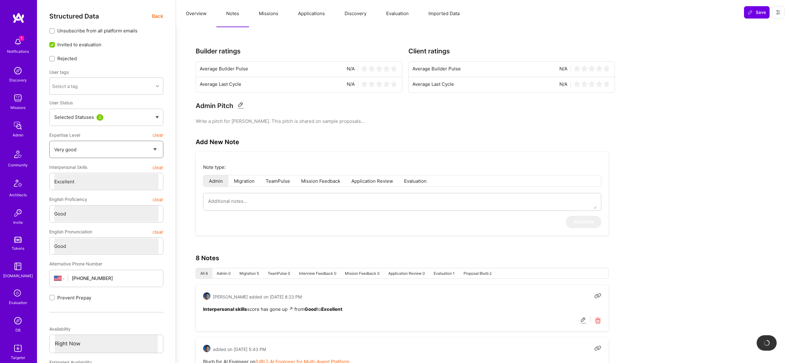
click at [54, 142] on select "Select a Rating Unqualified Junior Adequate Good Very good Superstar" at bounding box center [106, 150] width 104 height 16
select select "4"
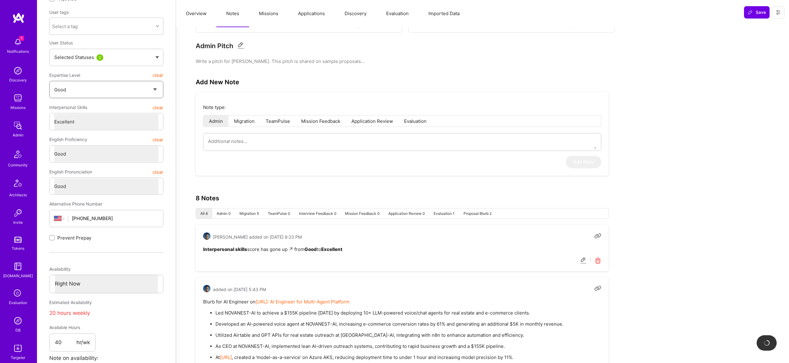
scroll to position [65, 0]
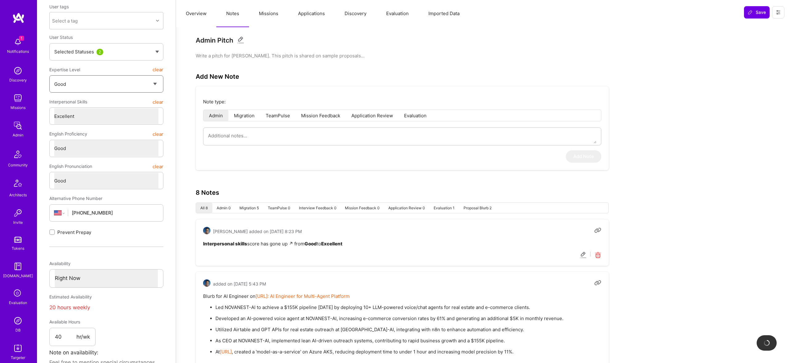
type textarea "x"
select select "4"
type textarea "x"
select select "5"
select select "7"
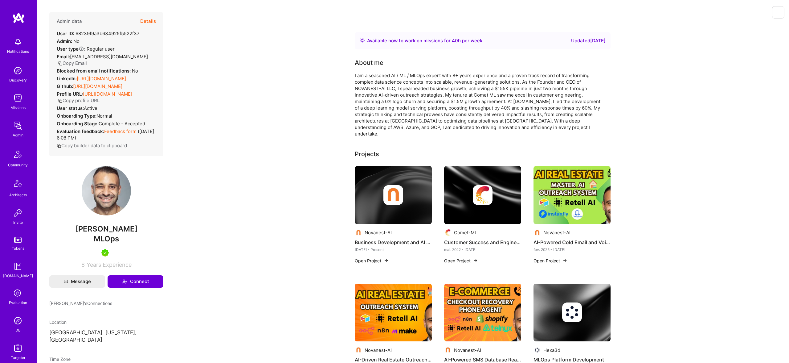
scroll to position [65, 0]
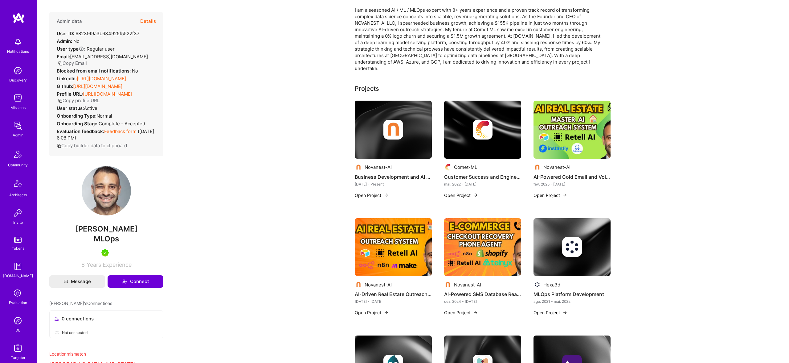
click at [150, 20] on button "Details" at bounding box center [148, 21] width 16 height 18
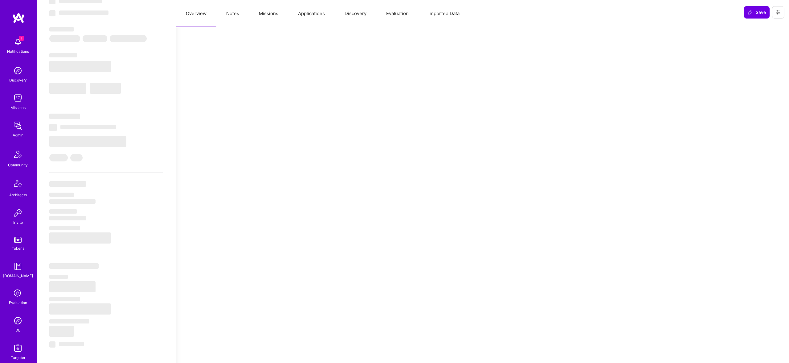
select select "Right Now"
select select "5"
select select "7"
select select "6"
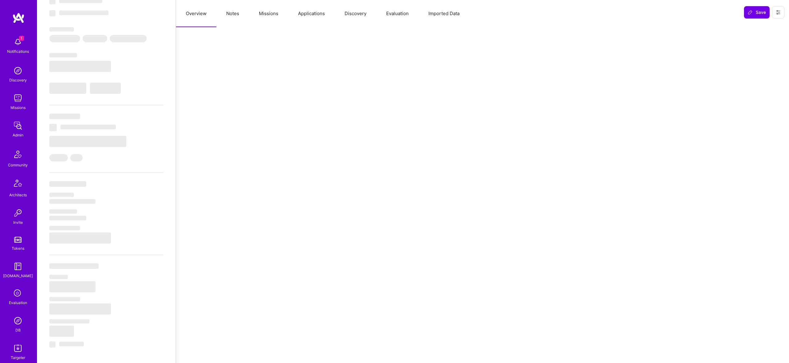
select select "US"
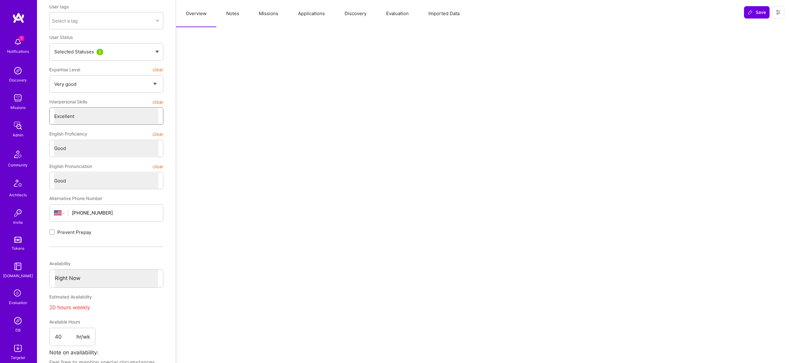
click at [99, 113] on select "Select a Rating Unqualified Problematic Adequate Good Excellent" at bounding box center [106, 116] width 104 height 16
click at [54, 108] on select "Select a Rating Unqualified Problematic Adequate Good Excellent" at bounding box center [106, 116] width 104 height 16
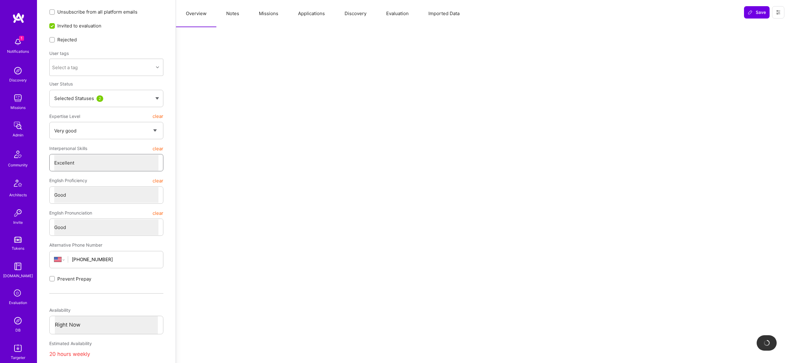
scroll to position [0, 0]
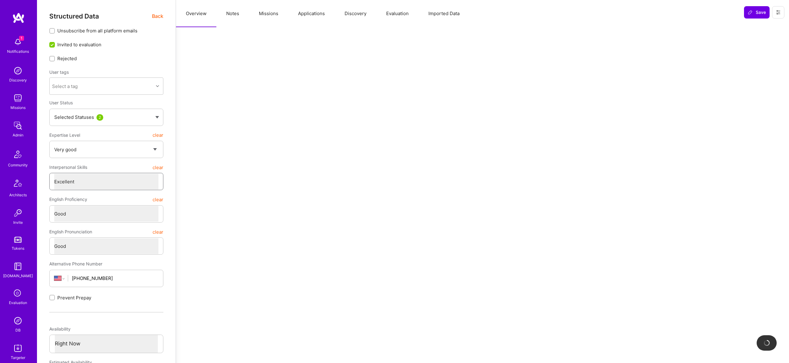
select select "4"
click at [158, 14] on span "Back" at bounding box center [157, 15] width 11 height 8
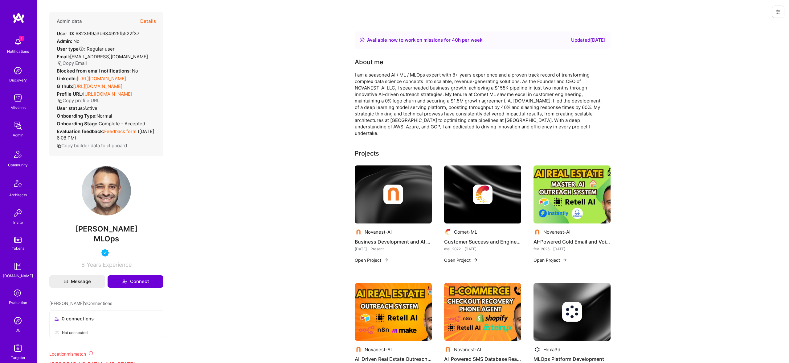
click at [158, 13] on div "Admin data Details User ID: 68239f9a3b634925f5522f37 Admin: No User type Regula…" at bounding box center [106, 84] width 114 height 144
